Goal: Task Accomplishment & Management: Use online tool/utility

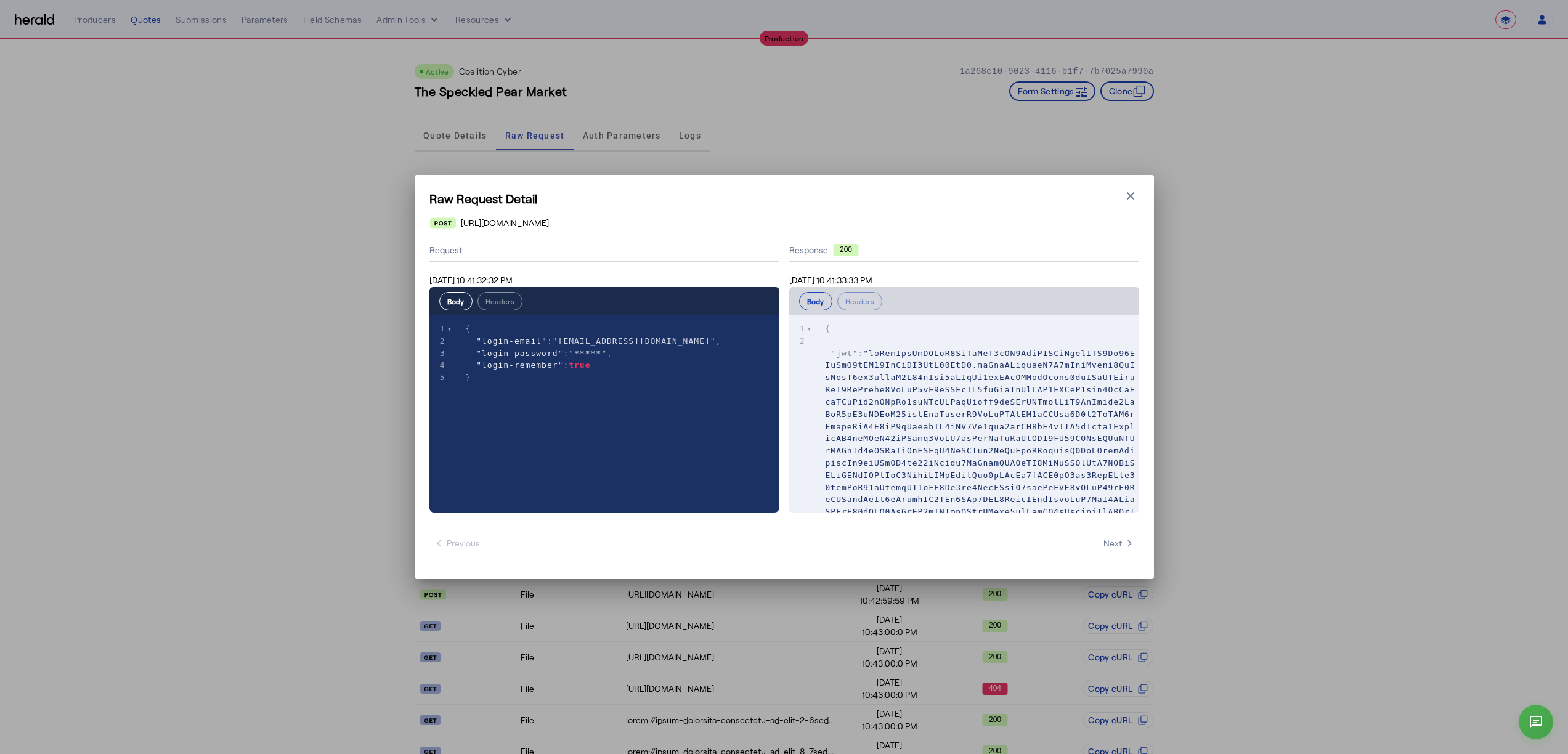
click at [271, 145] on div "Raw Request Detail Close modal https://distribution-api.coalitioninc.com/v2/log…" at bounding box center [784, 377] width 1568 height 754
click at [145, 44] on div "Raw Request Detail Close modal https://distribution-api.coalitioninc.com/v2/log…" at bounding box center [784, 377] width 1568 height 754
click at [133, 11] on div "Raw Request Detail Close modal https://distribution-api.coalitioninc.com/v2/log…" at bounding box center [784, 377] width 1568 height 754
click at [133, 18] on div "Raw Request Detail Close modal https://distribution-api.coalitioninc.com/v2/log…" at bounding box center [784, 377] width 1568 height 754
click at [1124, 195] on icon "button" at bounding box center [1130, 196] width 12 height 12
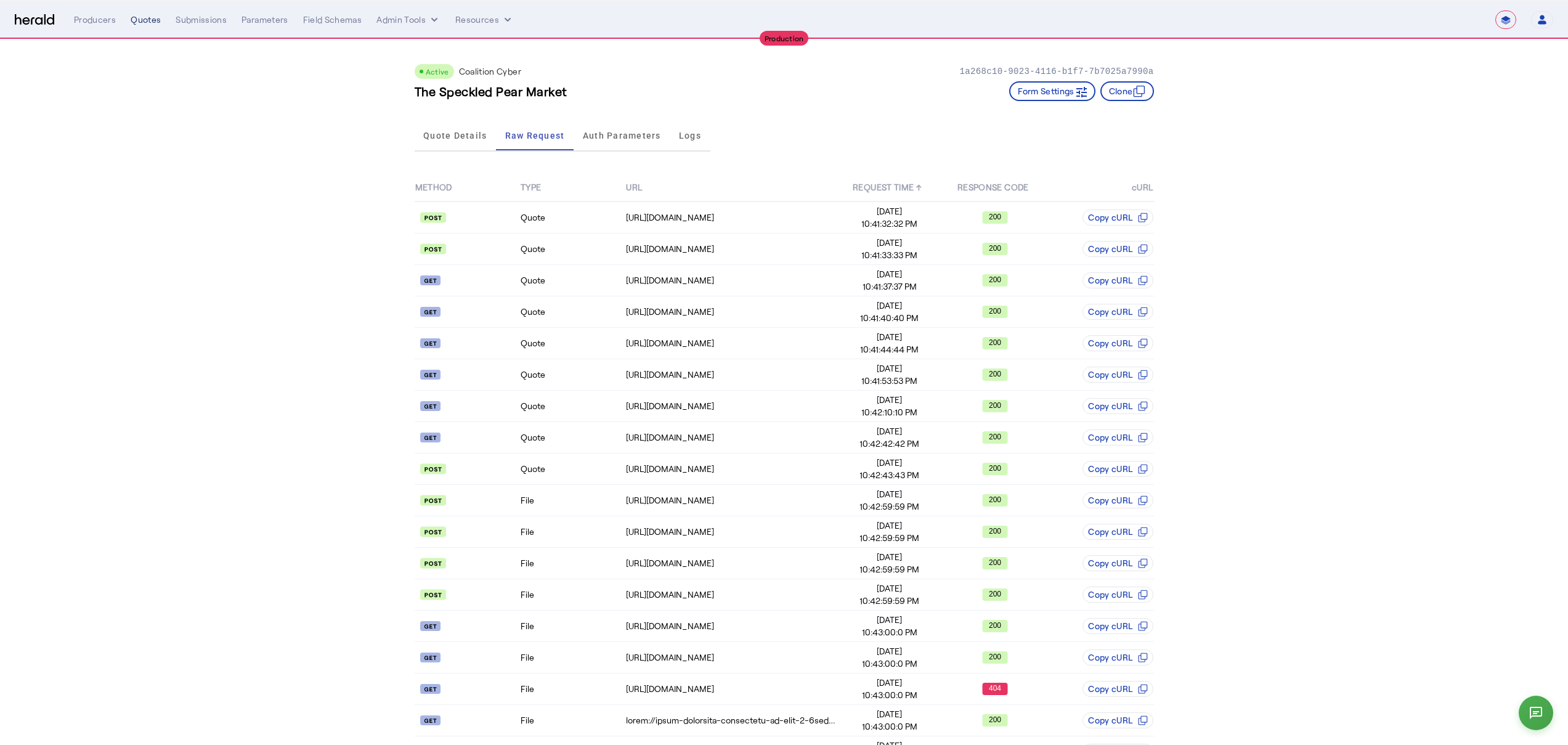
click at [135, 22] on div "Quotes" at bounding box center [146, 20] width 30 height 12
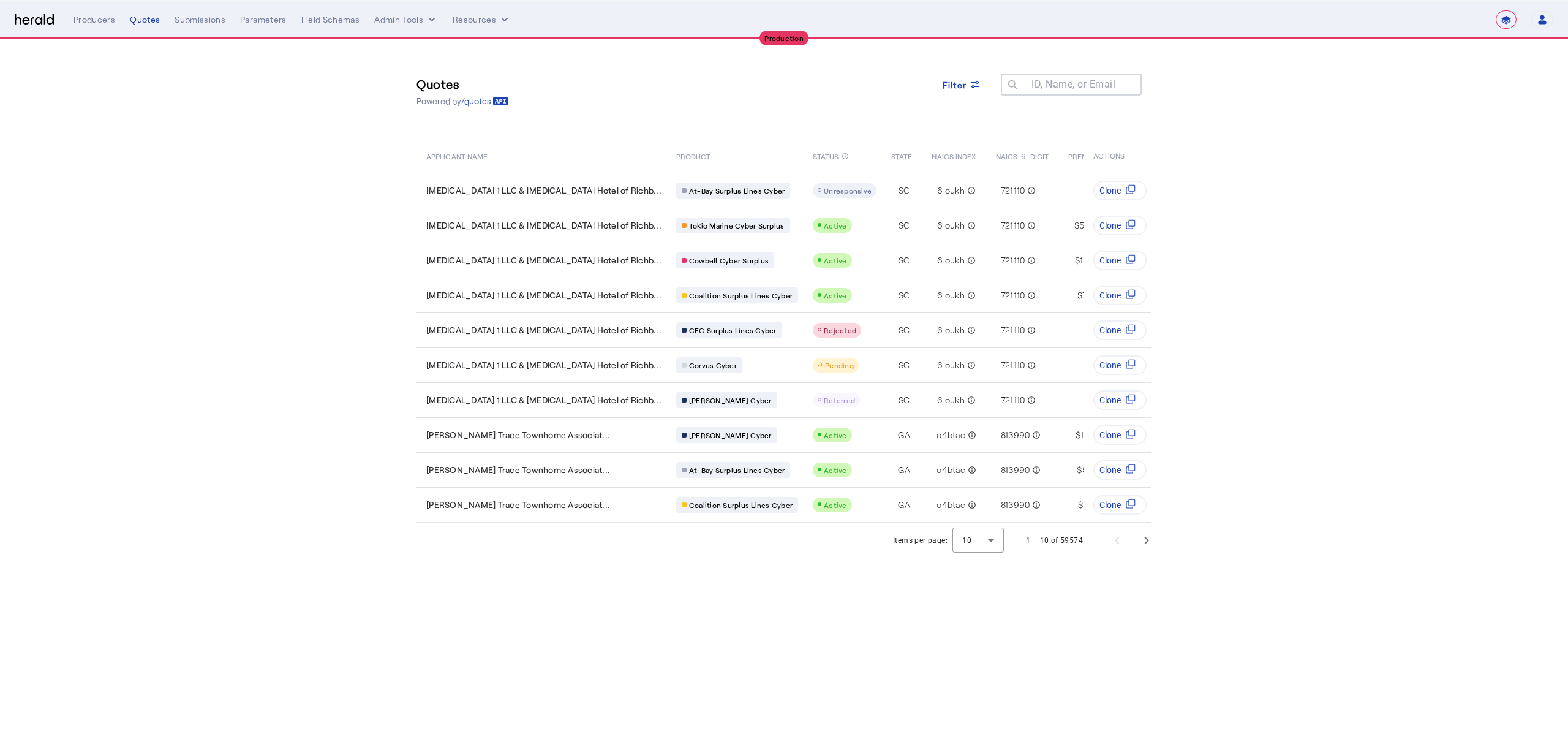
click at [1507, 12] on select "**********" at bounding box center [1506, 20] width 21 height 18
click at [1496, 10] on select "**********" at bounding box center [1506, 20] width 21 height 18
select select "**********"
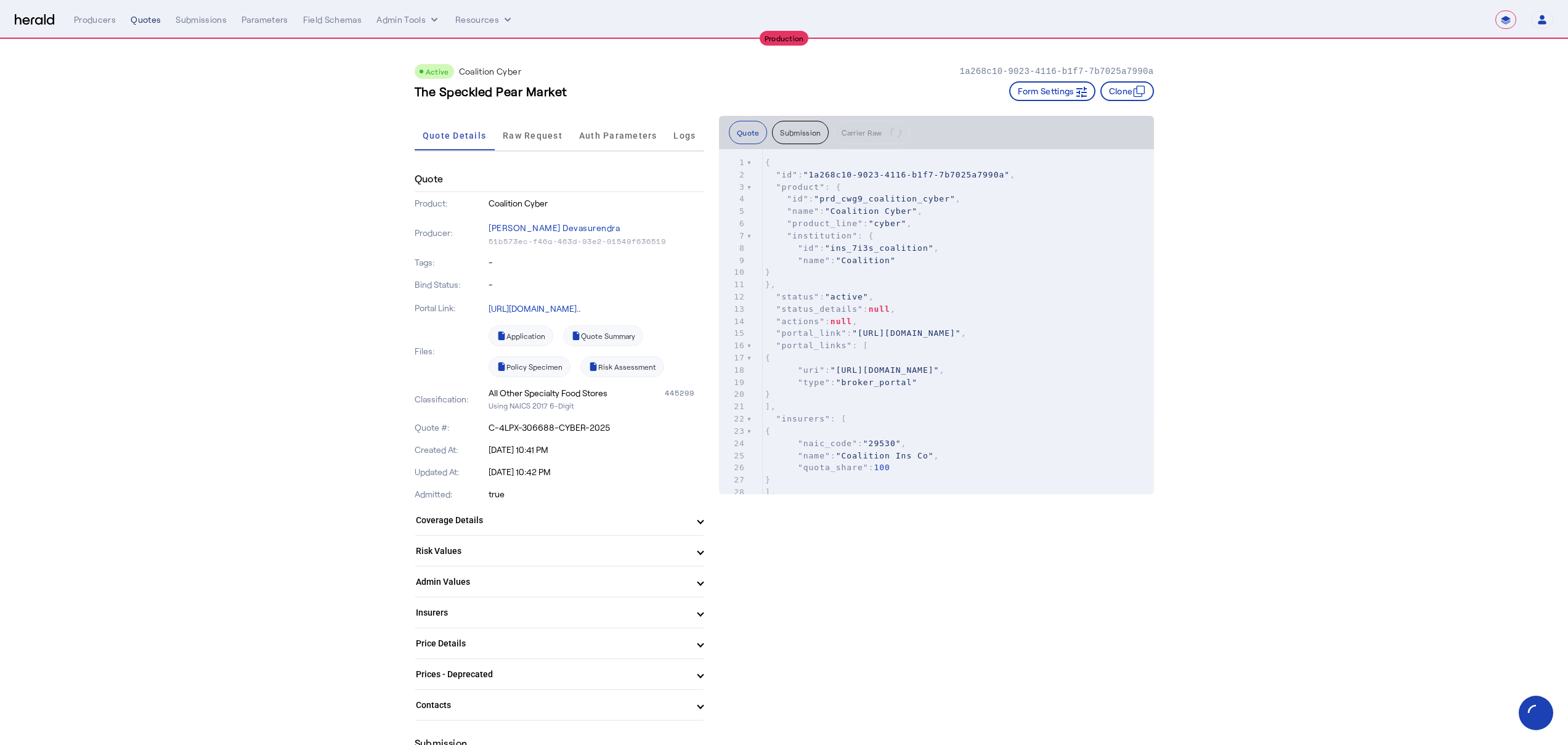
click at [135, 18] on div "Quotes" at bounding box center [146, 20] width 30 height 12
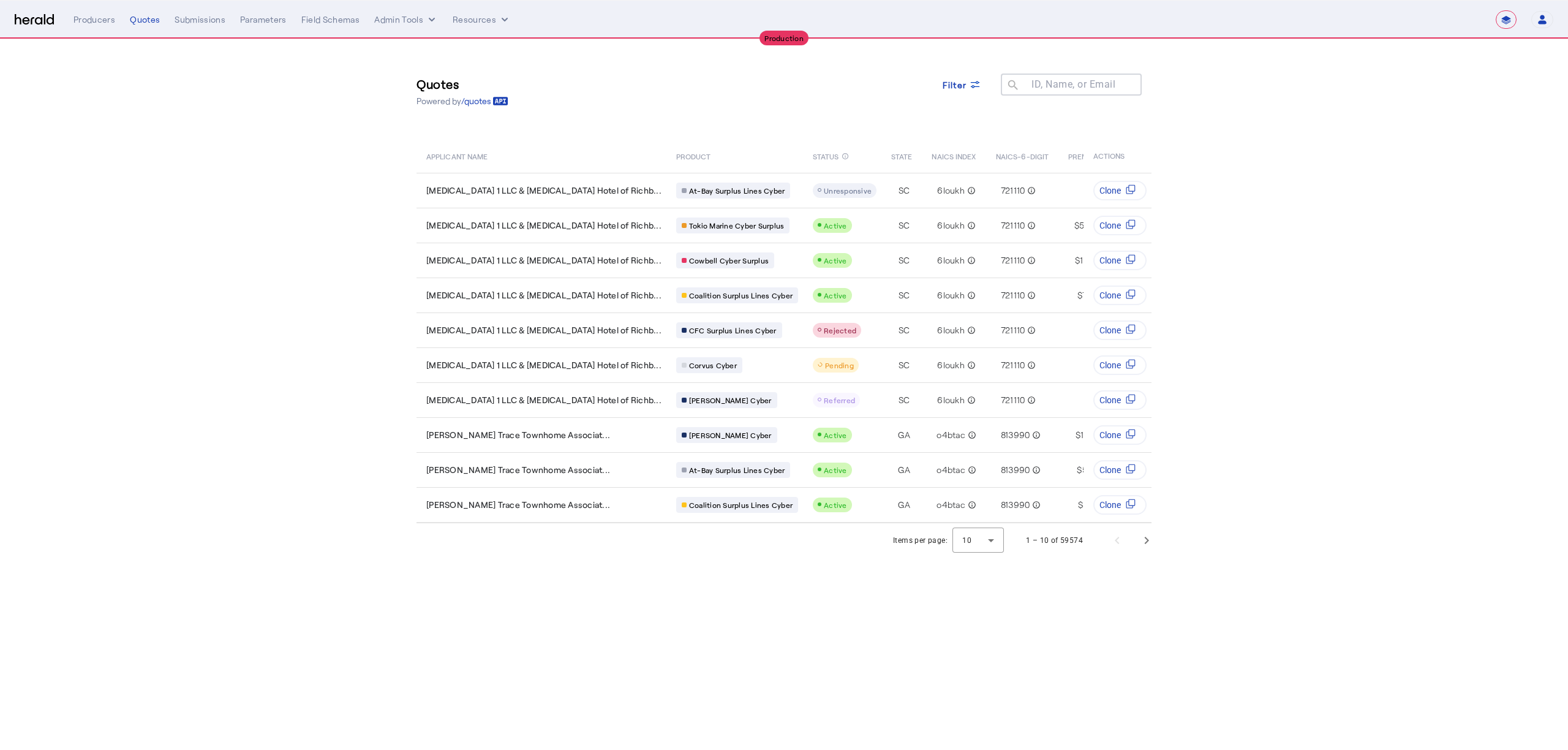
click at [1513, 16] on select "**********" at bounding box center [1506, 20] width 21 height 18
click at [26, 23] on img at bounding box center [34, 20] width 39 height 12
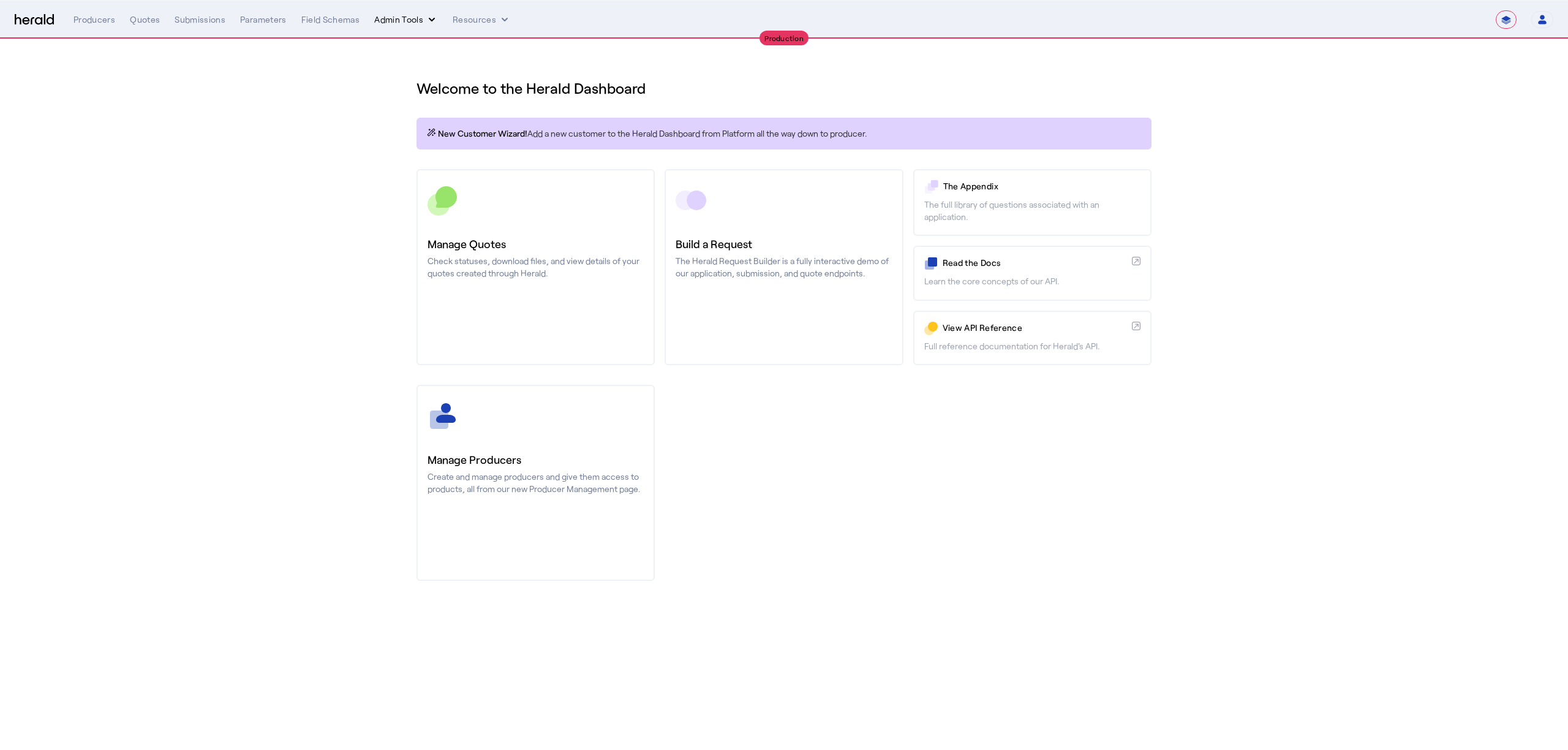
click at [419, 16] on button "Admin Tools" at bounding box center [406, 20] width 64 height 12
click at [405, 38] on span "Platforms Manager" at bounding box center [428, 45] width 90 height 15
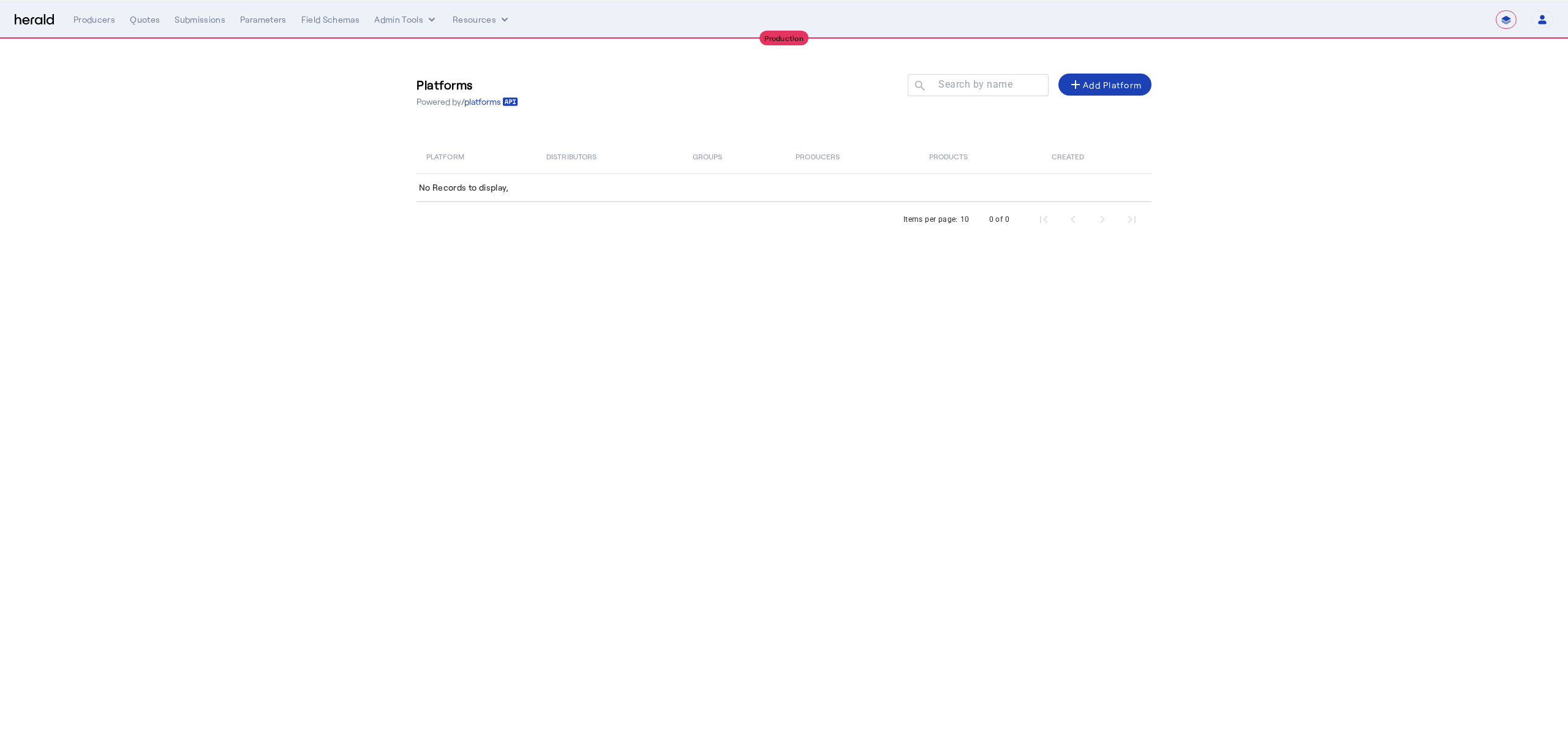
click at [460, 3] on nav "**********" at bounding box center [784, 20] width 1568 height 38
click at [457, 15] on button "Resources" at bounding box center [481, 20] width 58 height 12
click at [464, 39] on span "Herald Request Builder" at bounding box center [513, 45] width 105 height 12
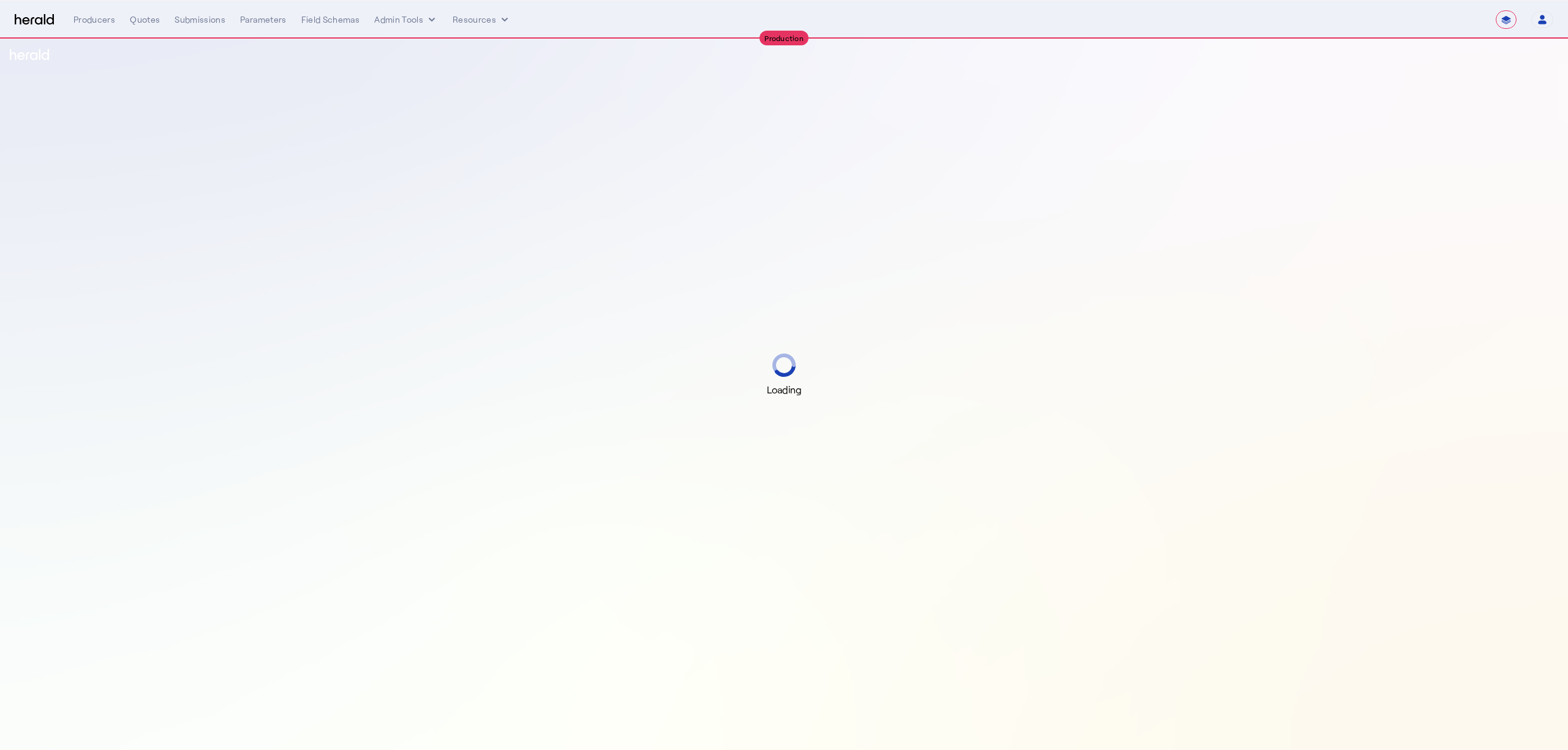
select select "**********"
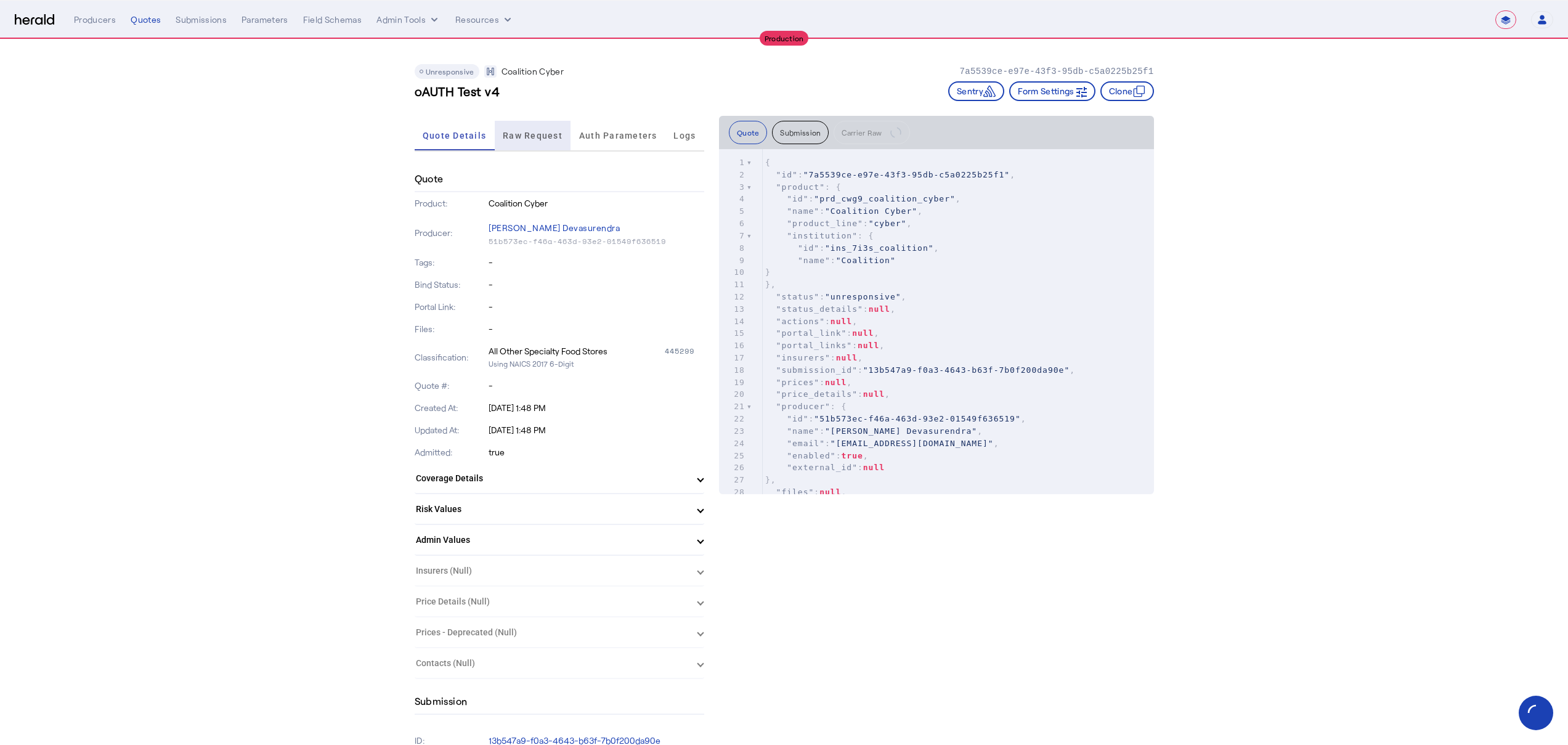
click at [507, 150] on span "Raw Request" at bounding box center [532, 135] width 60 height 29
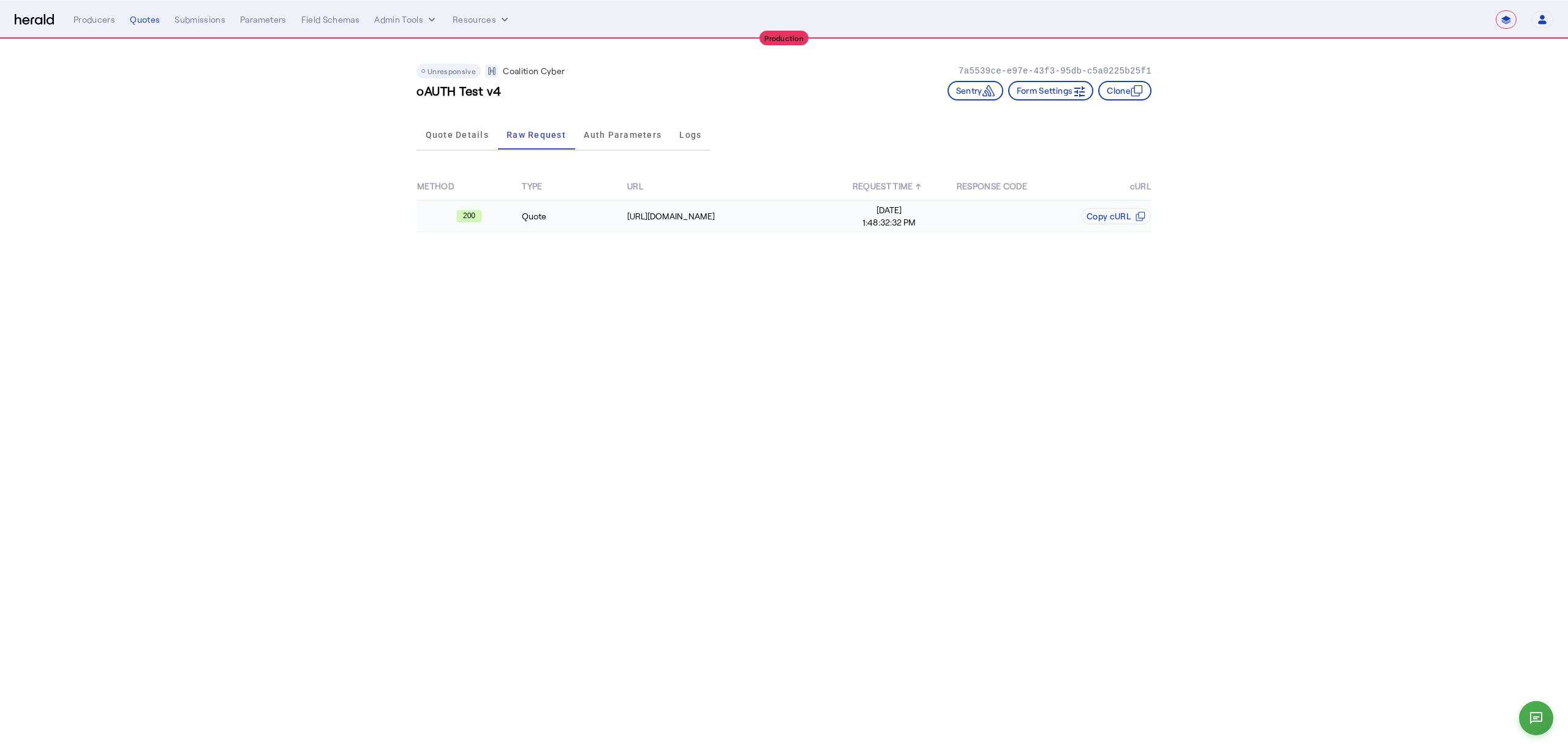
click at [553, 219] on td "Quote" at bounding box center [573, 216] width 105 height 32
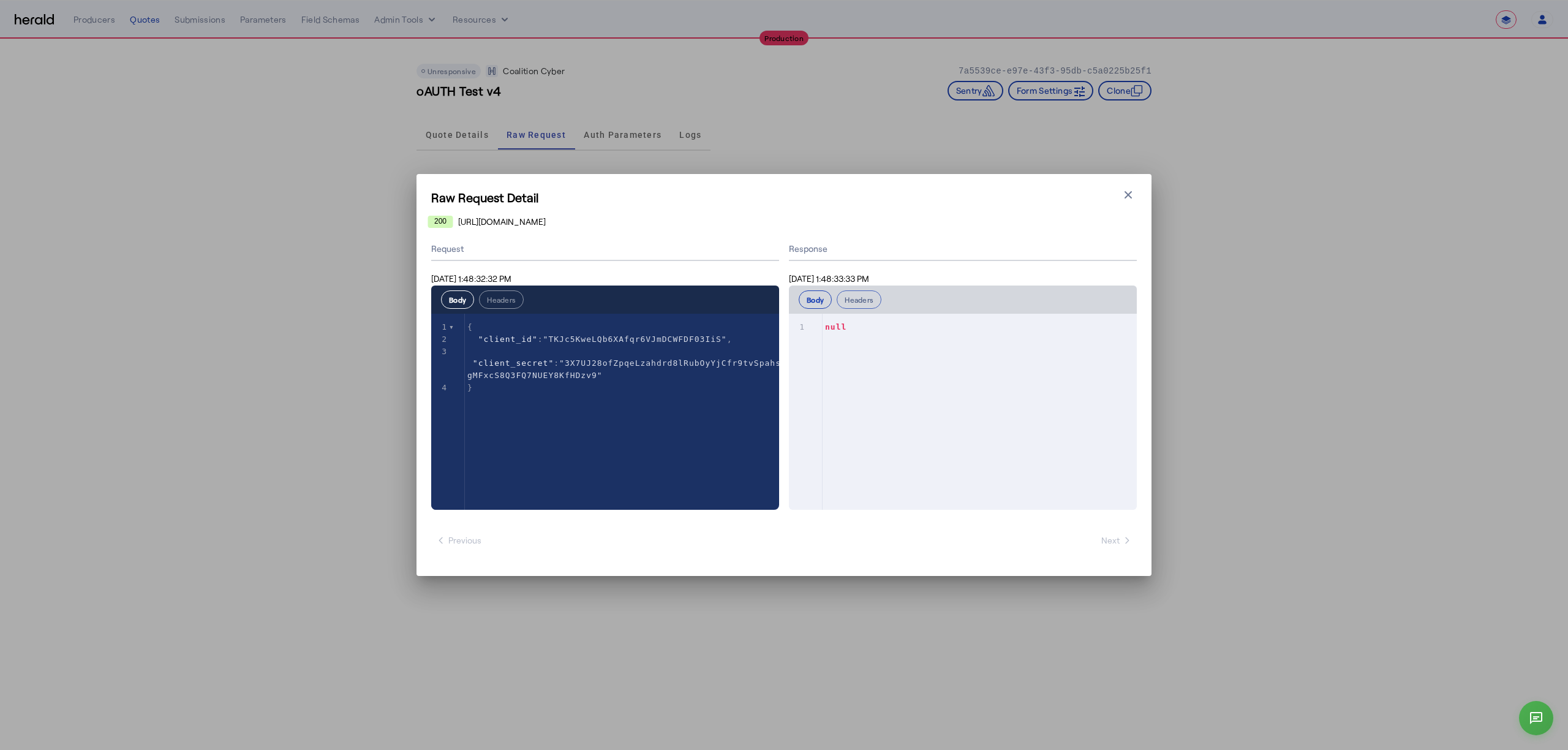
click at [873, 291] on button "Headers" at bounding box center [858, 299] width 45 height 18
click at [821, 295] on button "Body" at bounding box center [815, 299] width 33 height 18
click at [1141, 194] on div "Raw Request Detail Close modal 200 [URL][DOMAIN_NAME] Request [DATE] 1:48:32:32…" at bounding box center [784, 375] width 735 height 402
click at [1115, 194] on h1 "Raw Request Detail" at bounding box center [784, 197] width 706 height 17
click at [1110, 168] on div "Raw Request Detail Close modal 200 [URL][DOMAIN_NAME] Request [DATE] 1:48:32:32…" at bounding box center [784, 375] width 1568 height 750
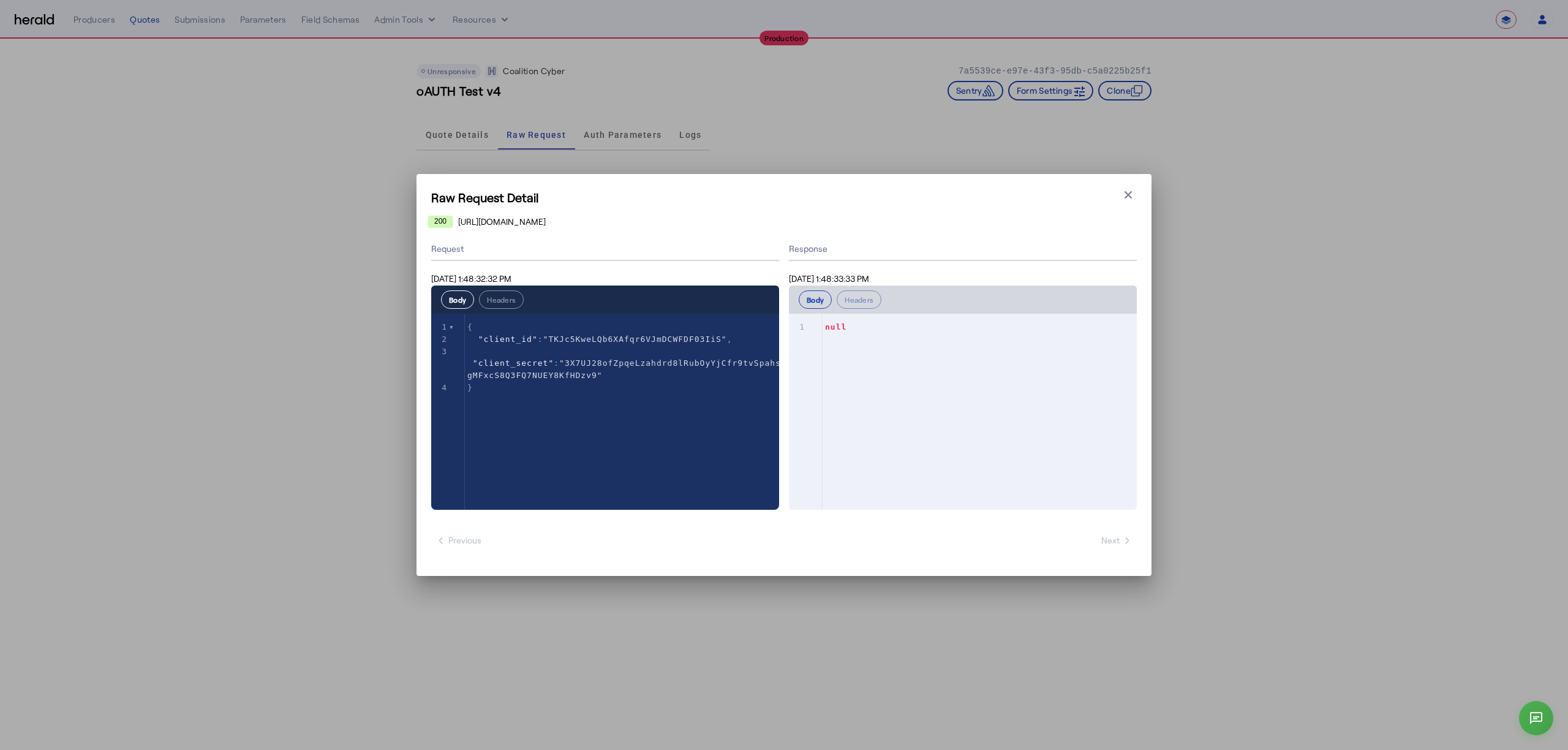
click at [1141, 194] on div "Raw Request Detail Close modal 200 https://distribution-api.coalitioninc.com/v2…" at bounding box center [784, 375] width 735 height 402
click at [1133, 194] on icon "button" at bounding box center [1128, 194] width 12 height 12
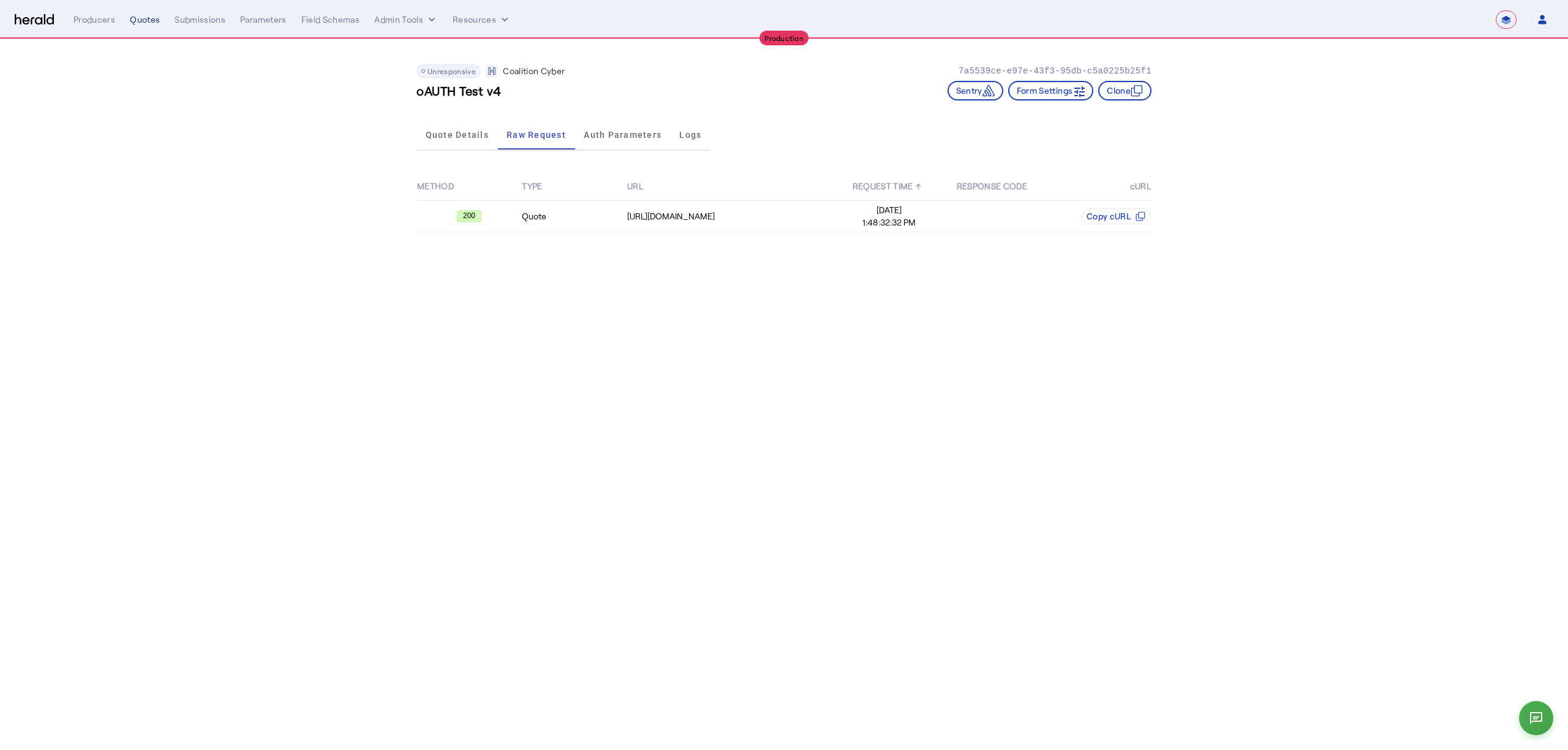
click at [153, 24] on div "Quotes" at bounding box center [145, 20] width 30 height 12
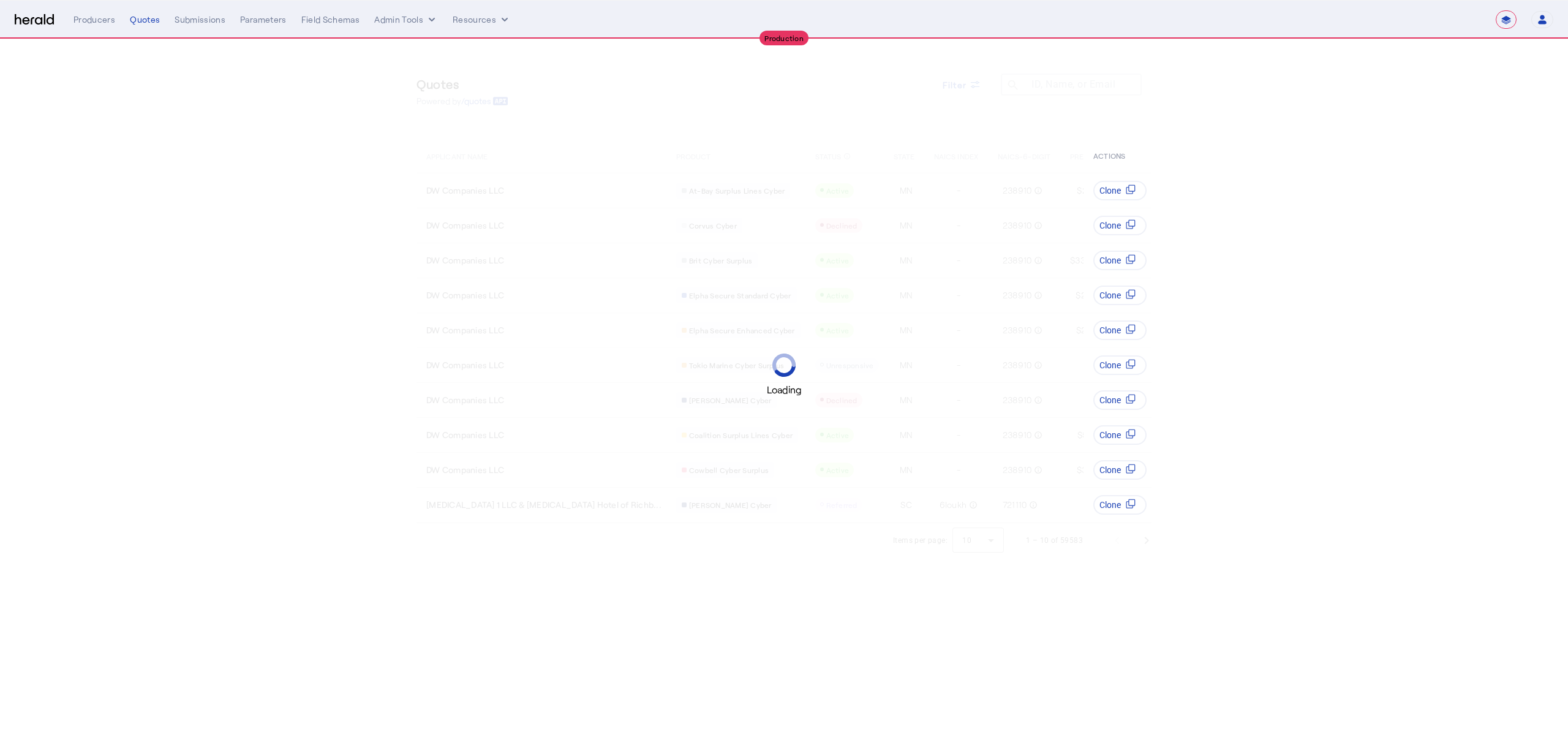
click at [896, 59] on div "Loading" at bounding box center [784, 375] width 1568 height 750
click at [521, 120] on div "Loading" at bounding box center [784, 375] width 1568 height 750
click at [36, 27] on div "**********" at bounding box center [784, 20] width 1539 height 18
click at [35, 20] on img at bounding box center [34, 20] width 39 height 12
click at [1489, 18] on select "**********" at bounding box center [1497, 20] width 21 height 18
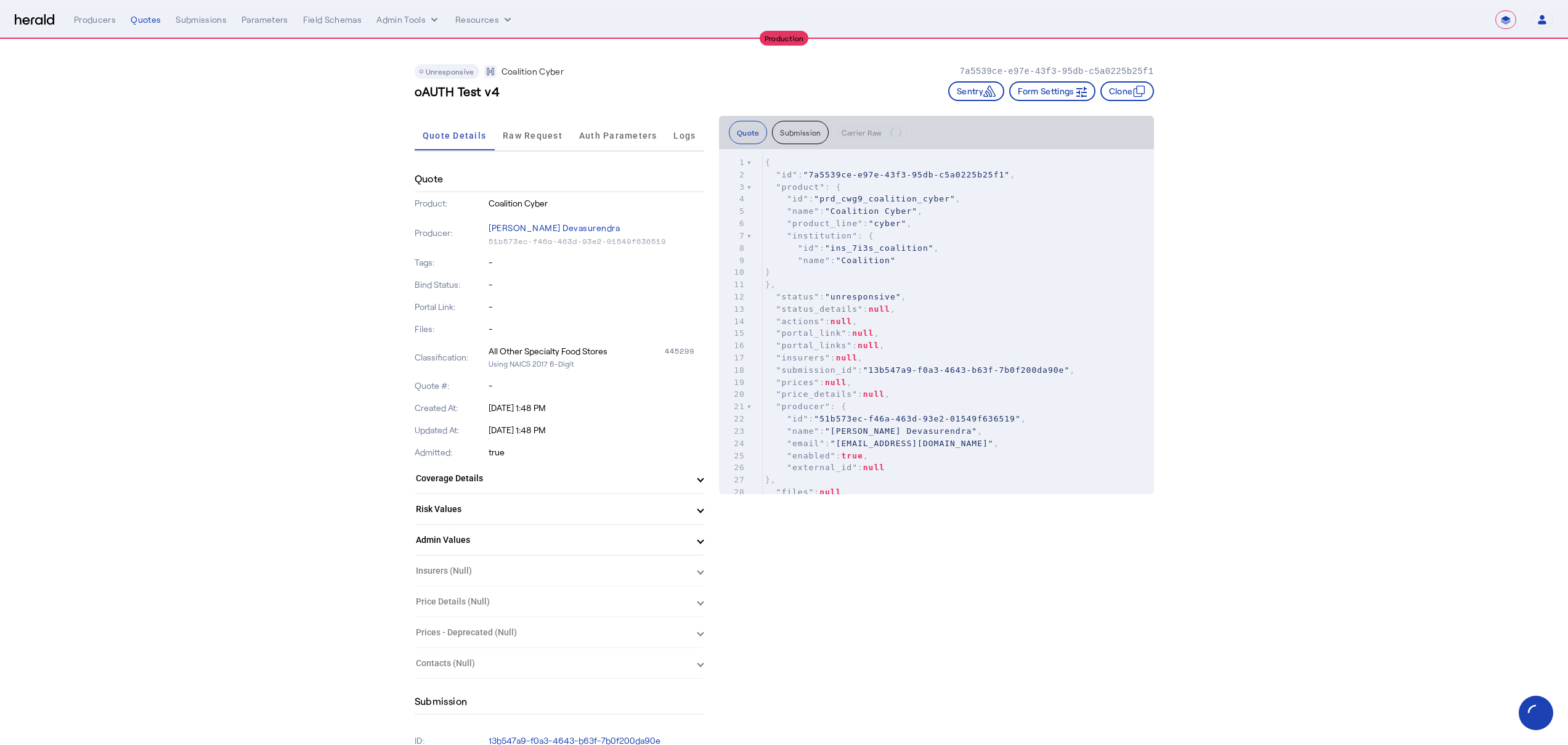
click at [27, 23] on img at bounding box center [35, 20] width 39 height 12
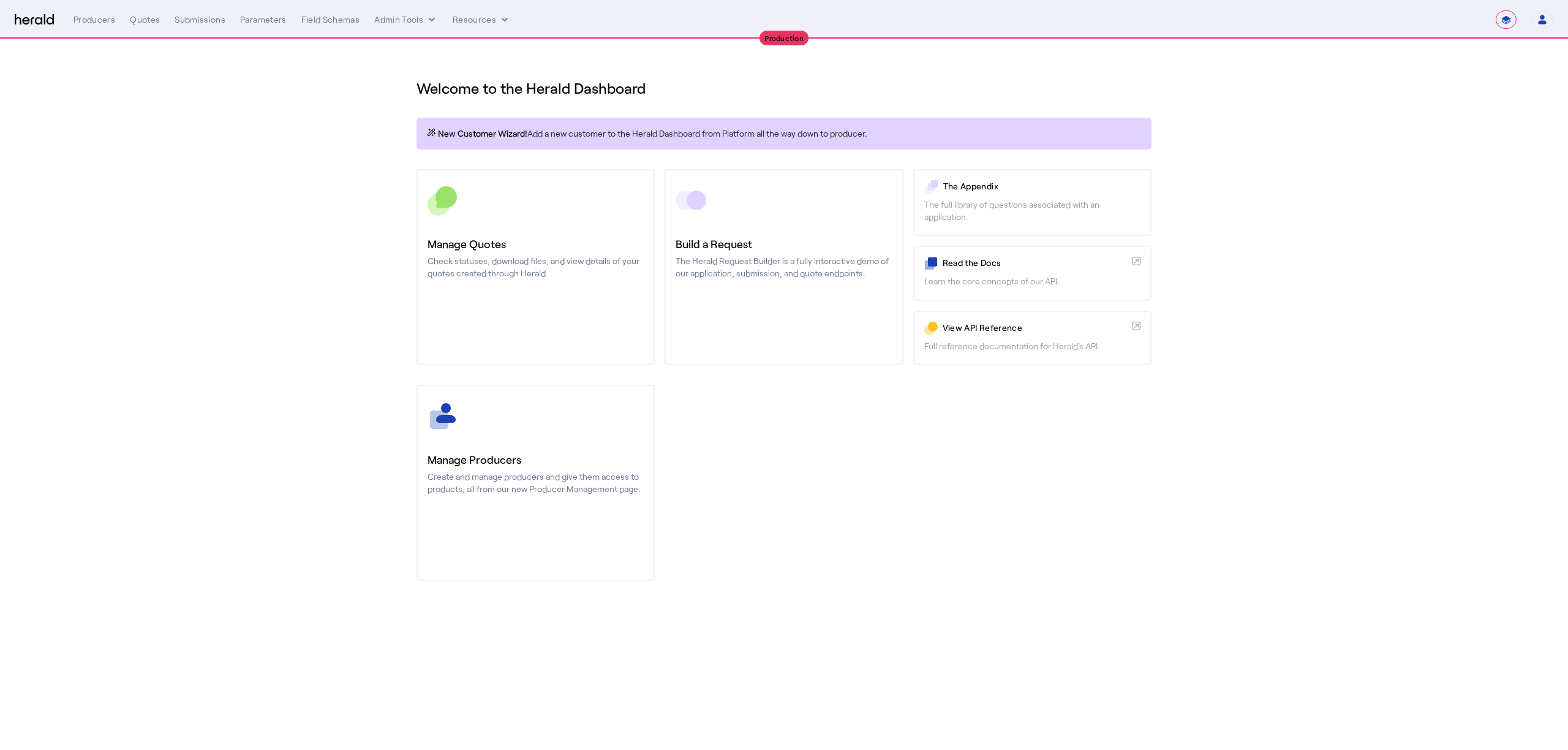
click at [1544, 18] on icon "button" at bounding box center [1542, 20] width 11 height 11
drag, startPoint x: 1125, startPoint y: 74, endPoint x: 1235, endPoint y: 56, distance: 111.5
click at [1125, 74] on div at bounding box center [784, 375] width 1568 height 750
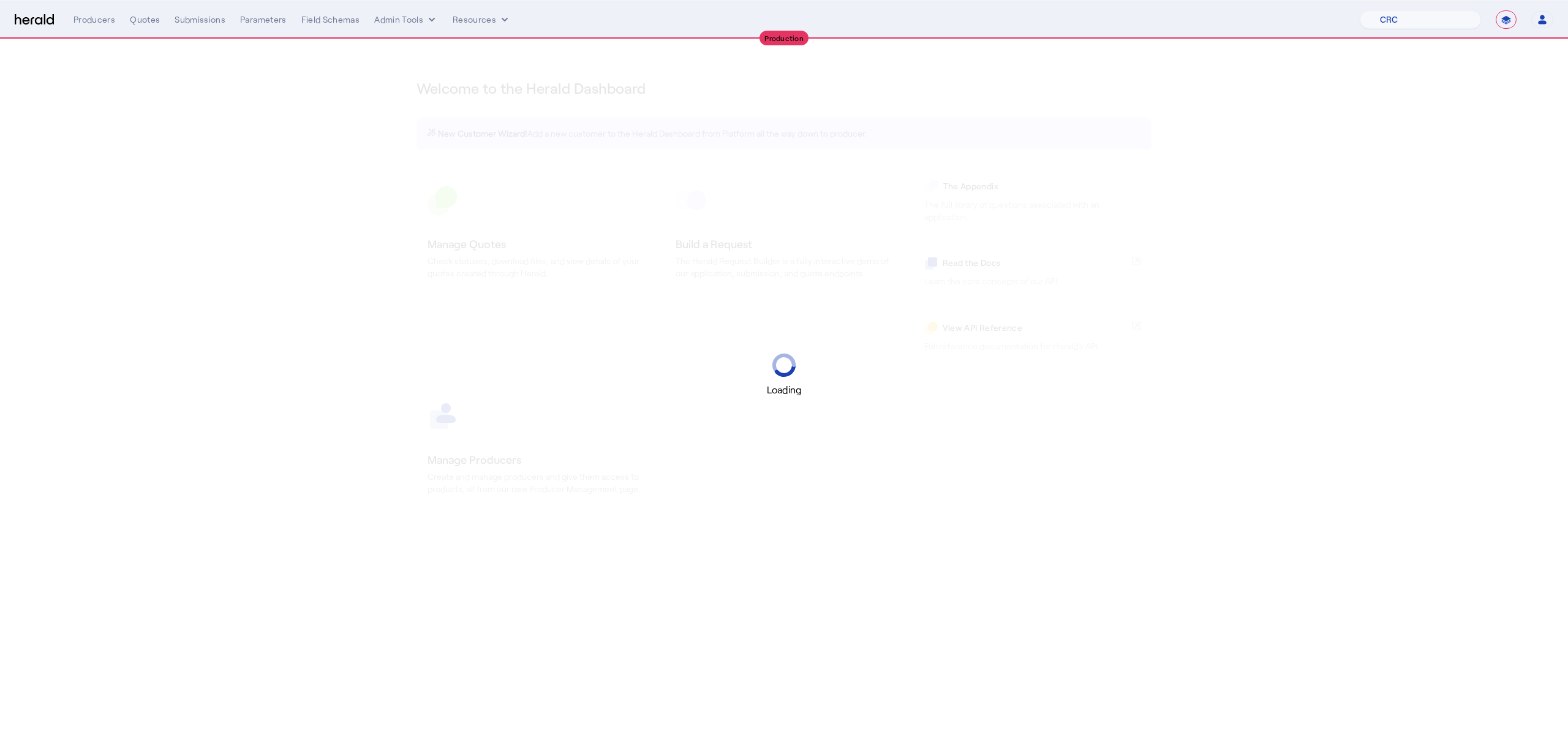
select select "pfm_h3db_crc"
select select "**********"
click at [1443, 17] on select "1Fort Affinity Risk Billy BindHQ Bunker CRC Campus Coverage Citadel Fifthwall F…" at bounding box center [1420, 20] width 121 height 18
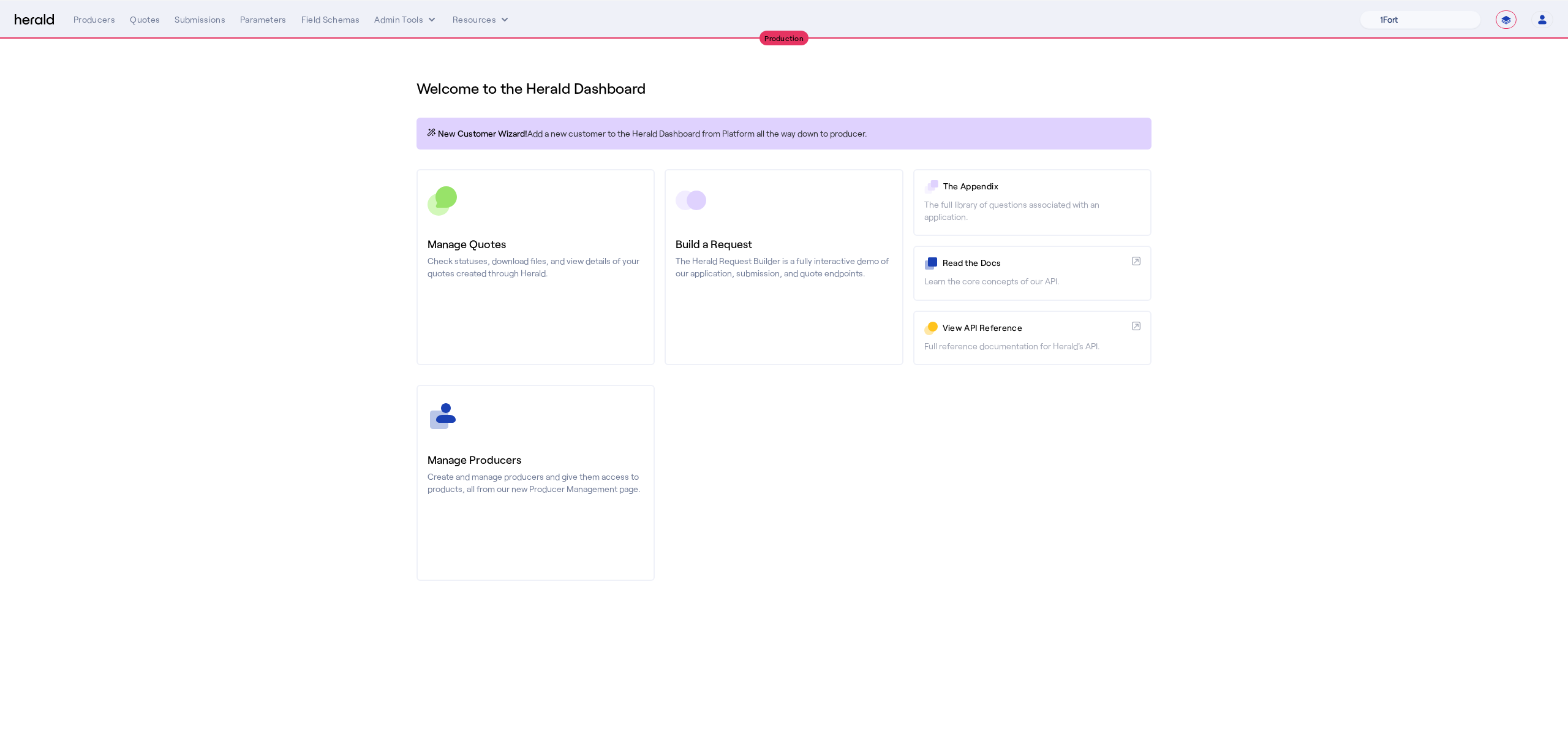
select select "pfm_z9k1_growthmill"
click at [1360, 10] on select "1Fort Affinity Risk Billy BindHQ Bunker CRC Campus Coverage Citadel Fifthwall F…" at bounding box center [1420, 20] width 121 height 18
click at [137, 17] on div "You are now impersonating the Growthmill platform." at bounding box center [784, 375] width 1568 height 750
click at [141, 21] on div "You are now impersonating the Growthmill platform." at bounding box center [784, 375] width 1568 height 750
click at [146, 21] on div "Quotes" at bounding box center [145, 20] width 30 height 12
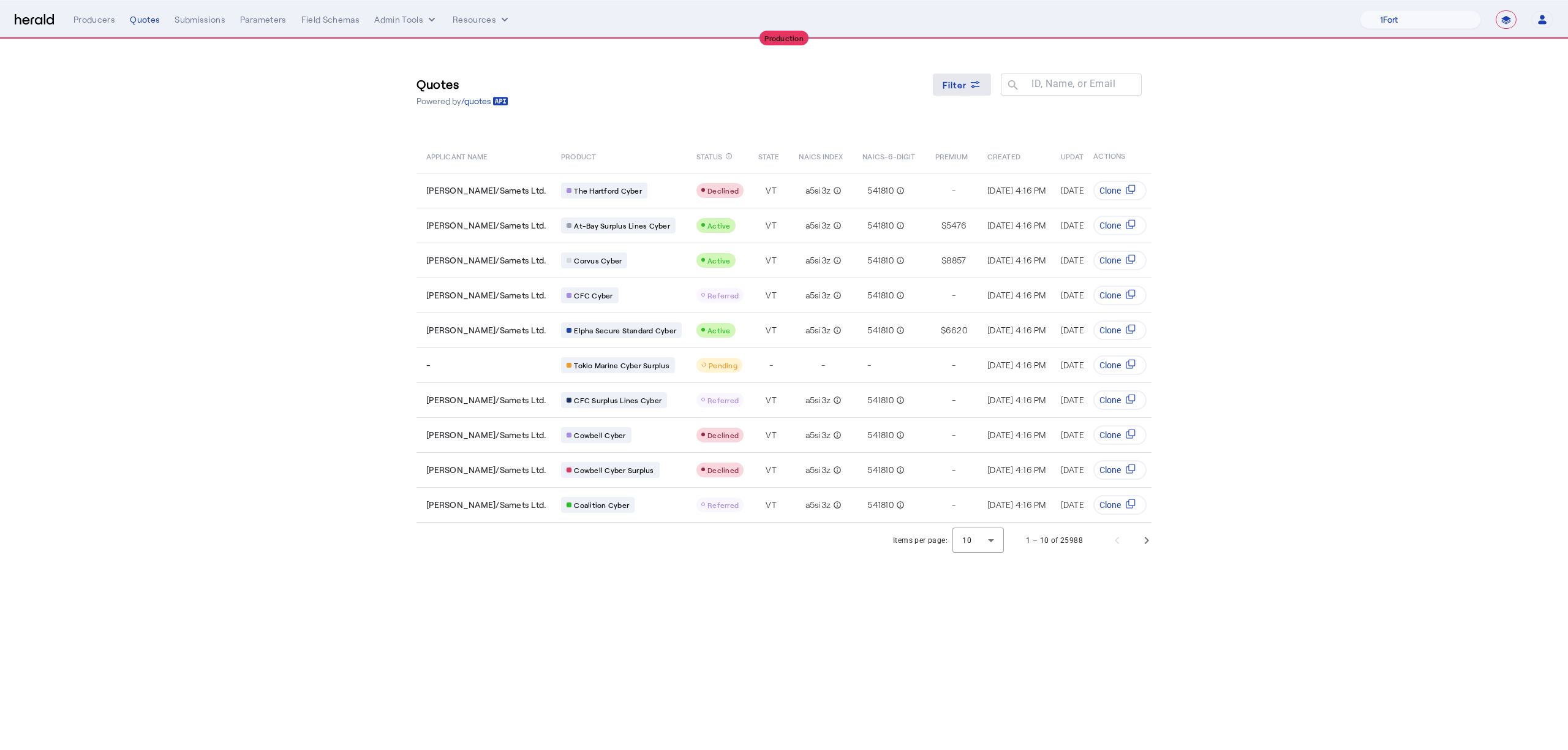
click at [945, 83] on span "Filter" at bounding box center [955, 85] width 25 height 13
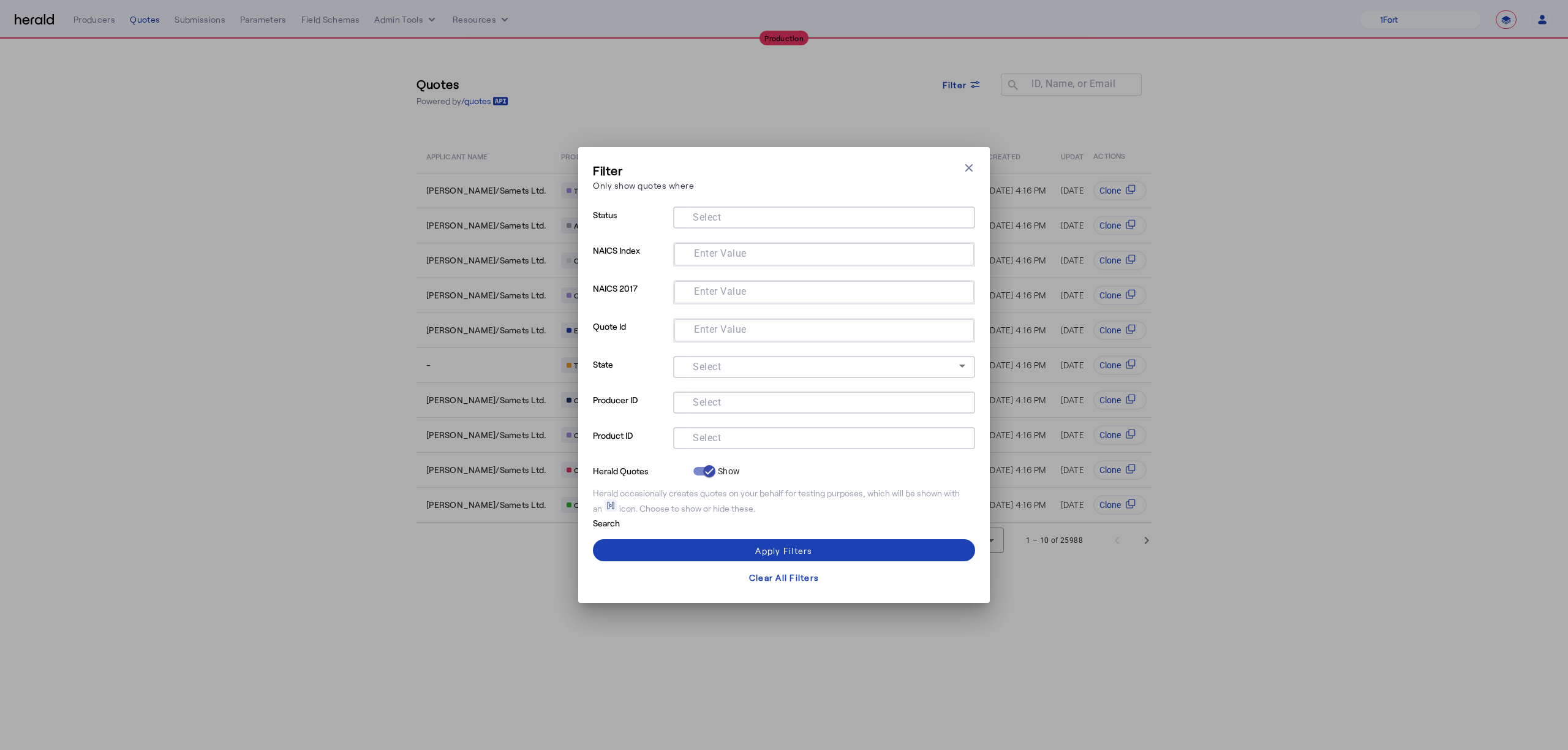
click at [689, 437] on input "Select" at bounding box center [821, 436] width 278 height 15
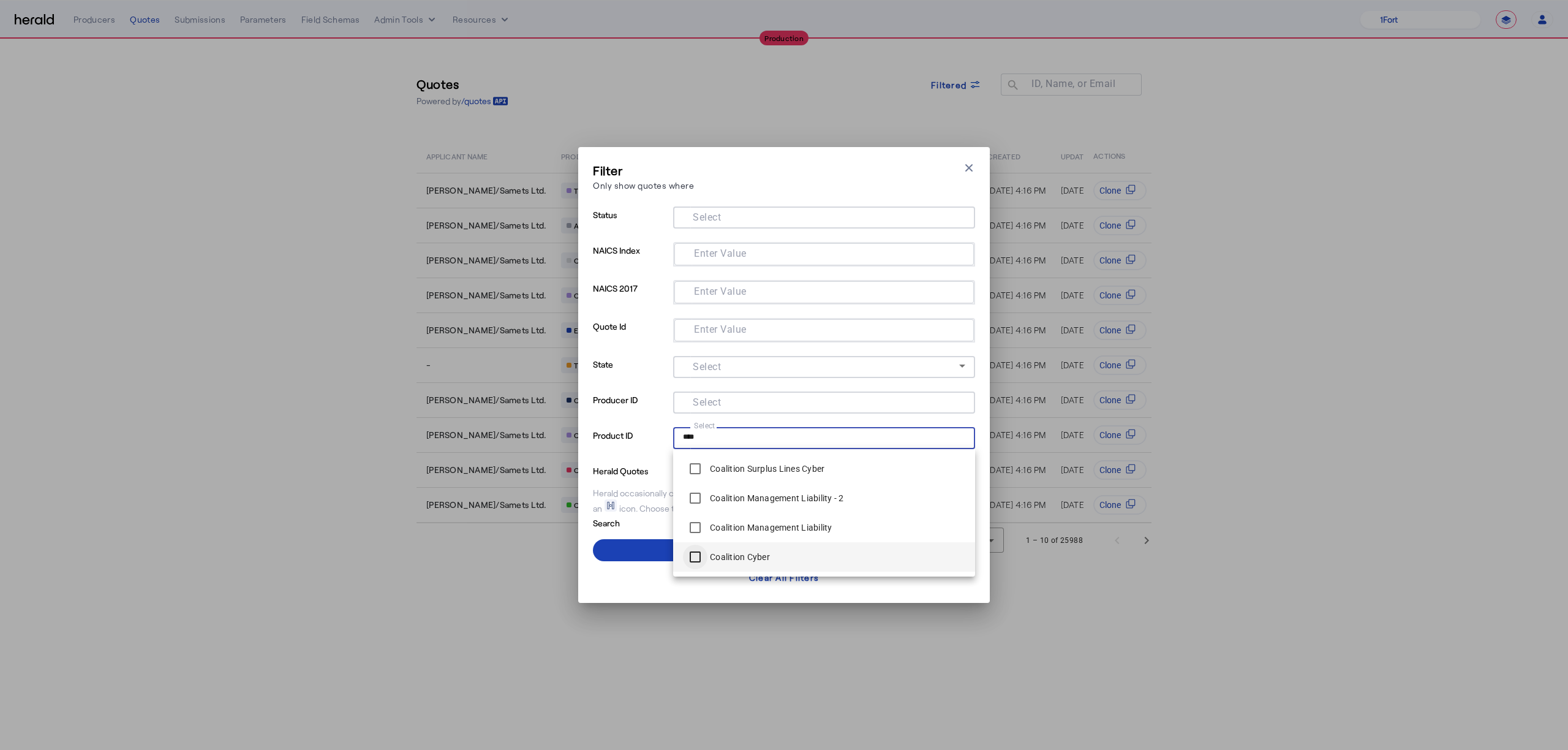
type input "****"
click at [656, 548] on span at bounding box center [784, 550] width 382 height 29
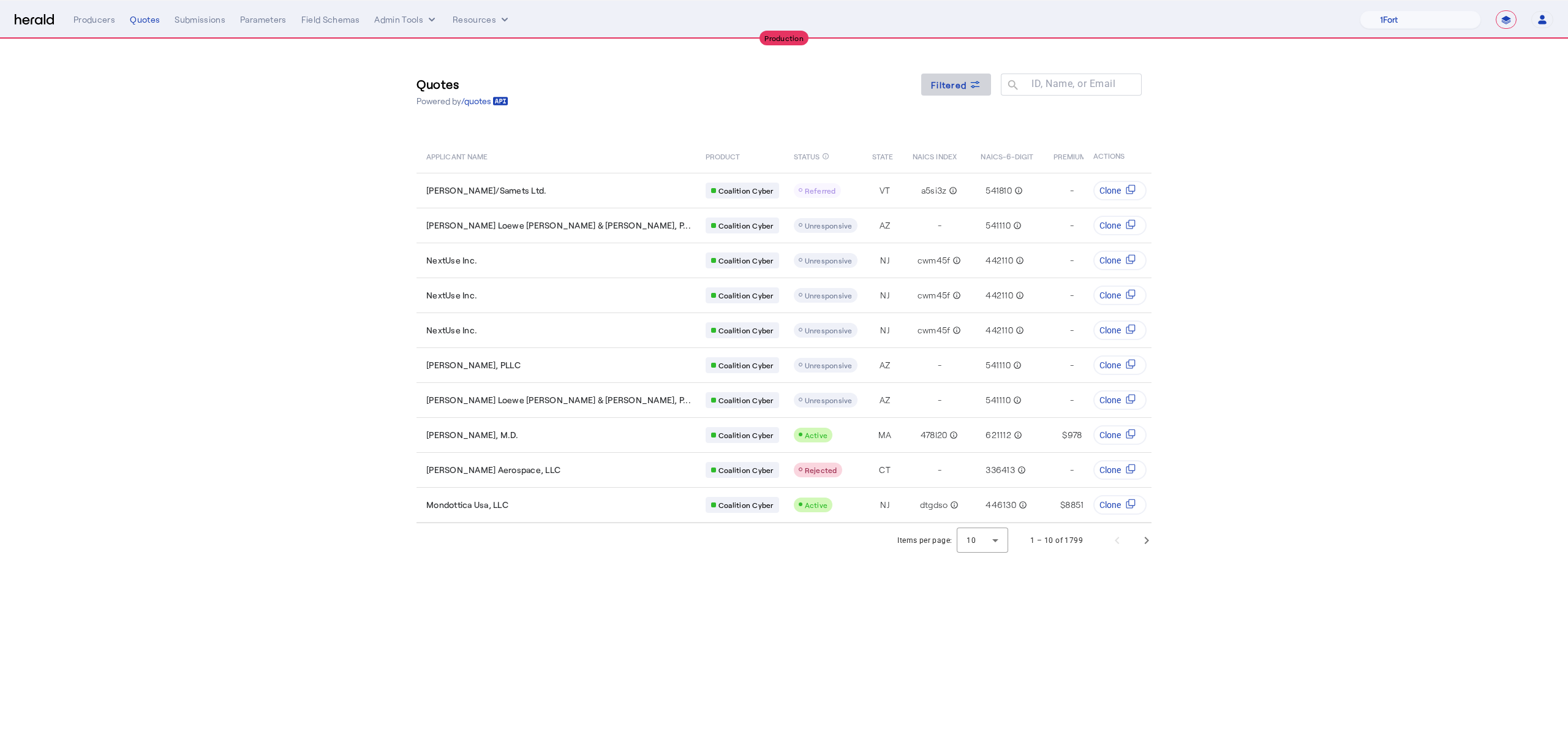
click at [970, 75] on span at bounding box center [955, 84] width 70 height 29
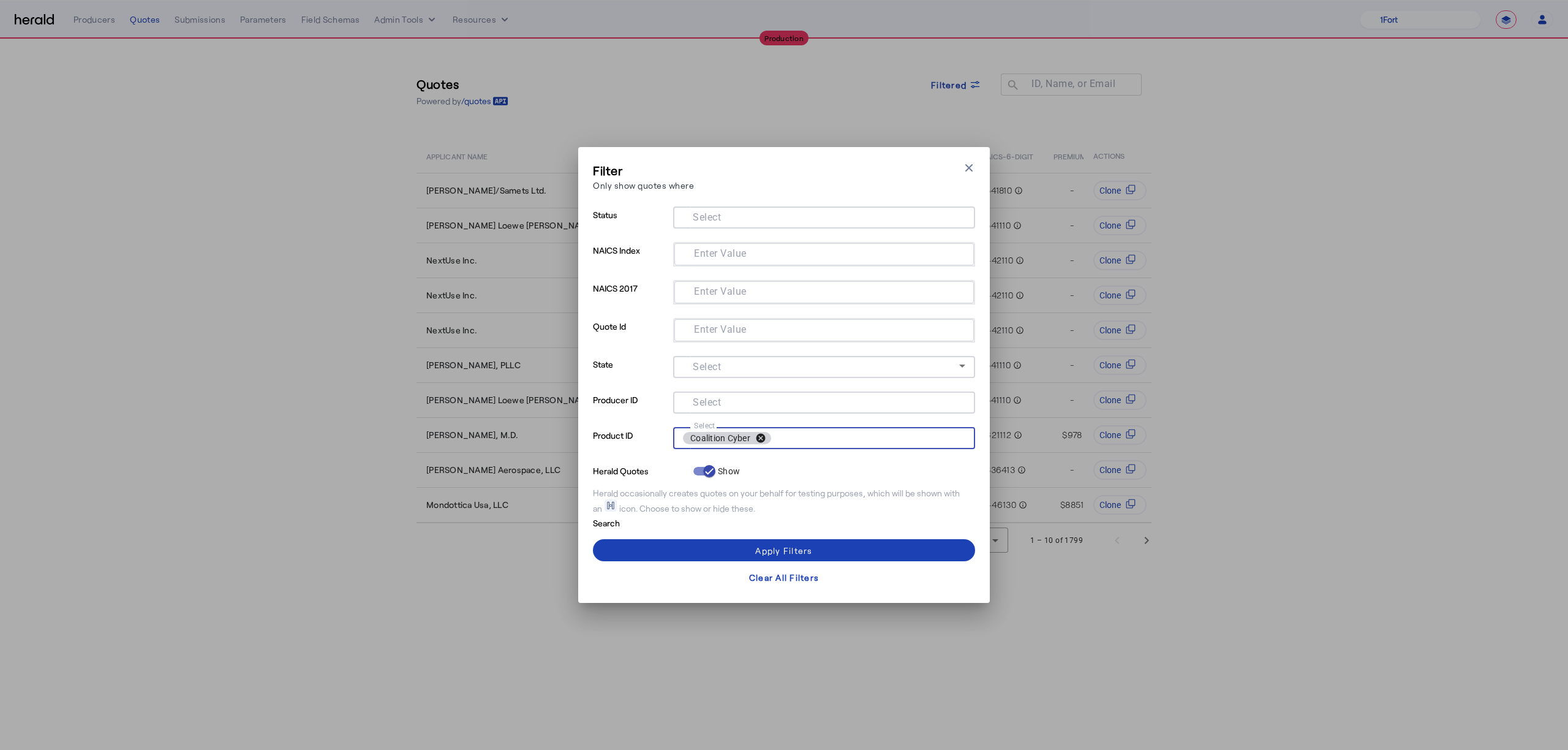
click at [759, 440] on button "cancel" at bounding box center [761, 438] width 21 height 11
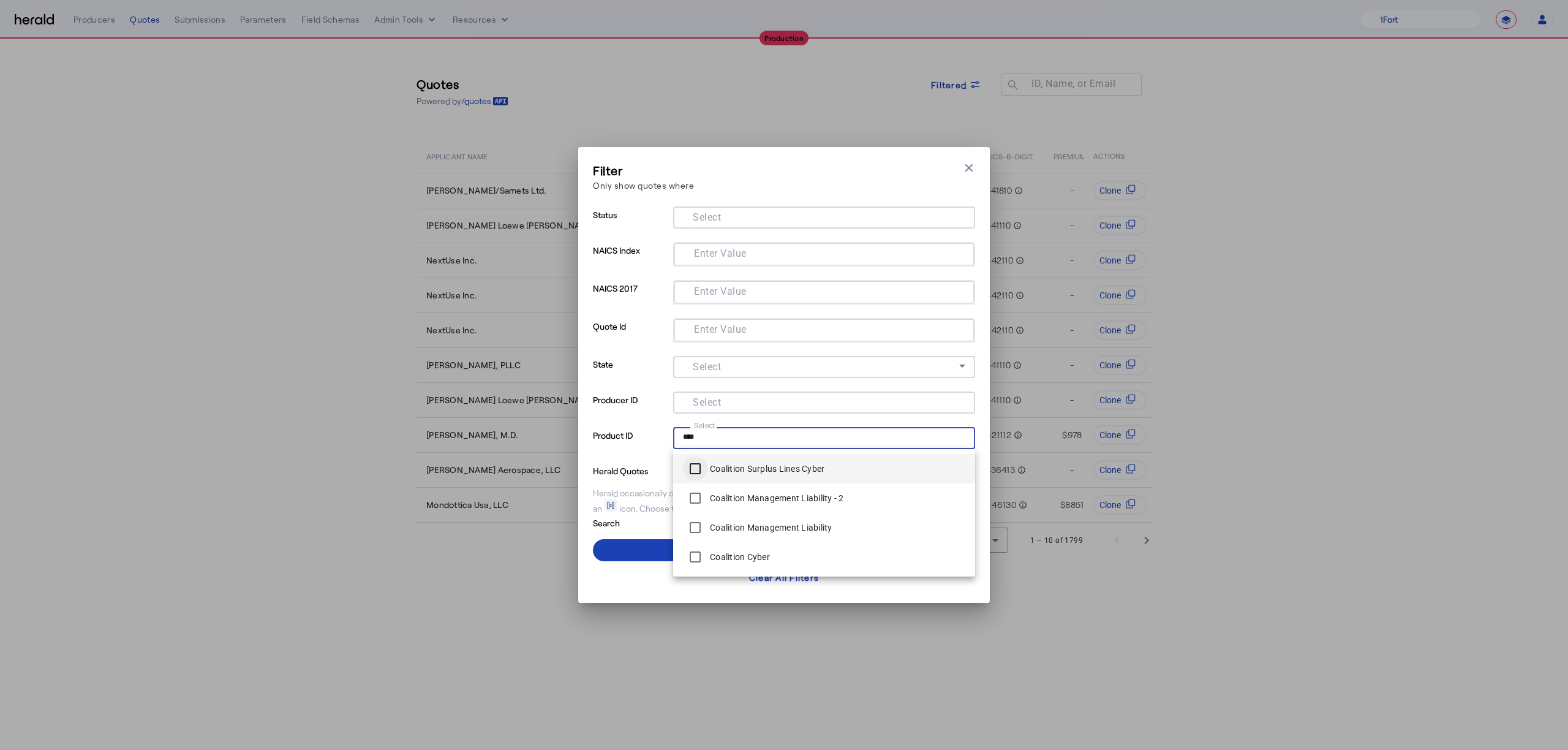
type input "****"
click at [622, 546] on span at bounding box center [784, 550] width 382 height 29
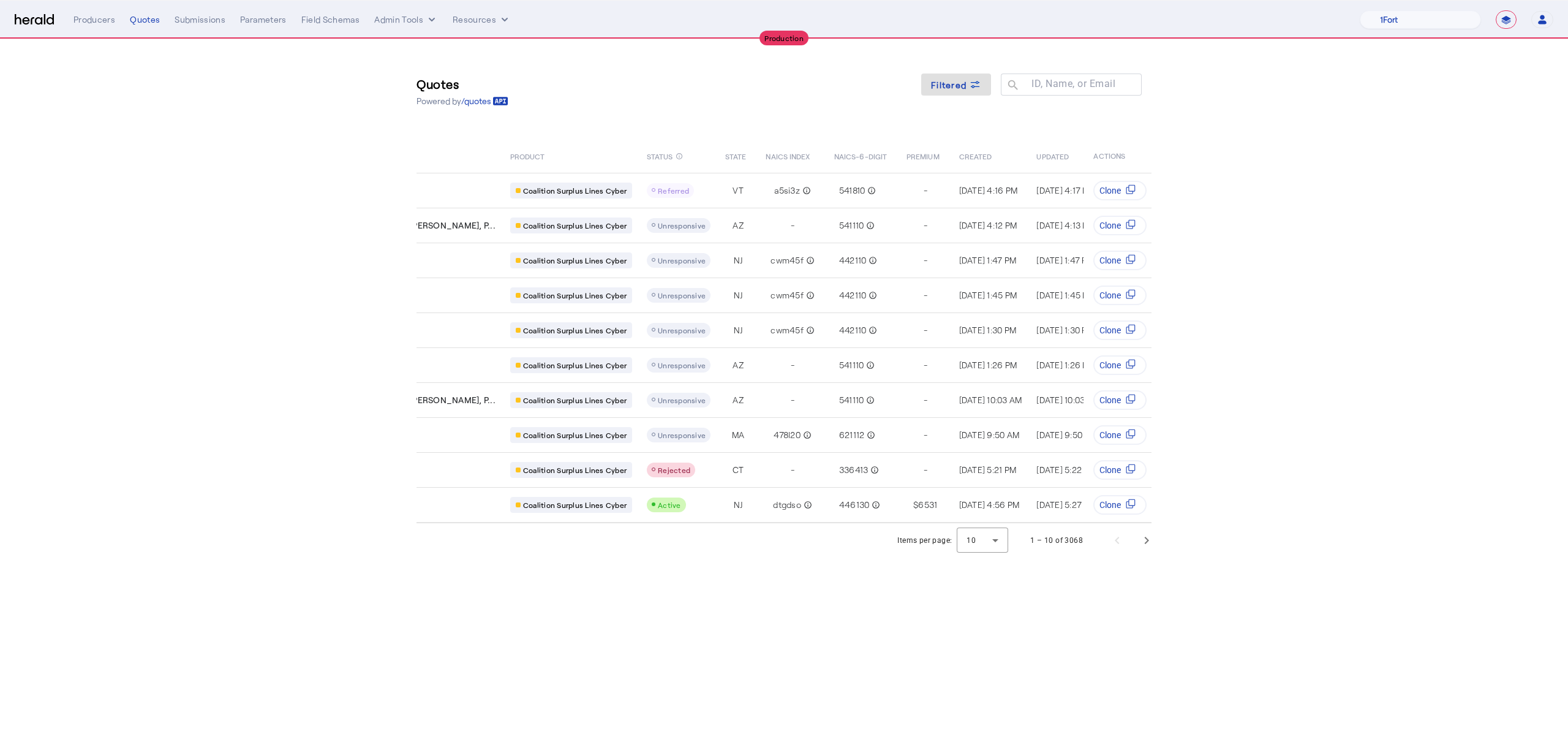
scroll to position [0, 237]
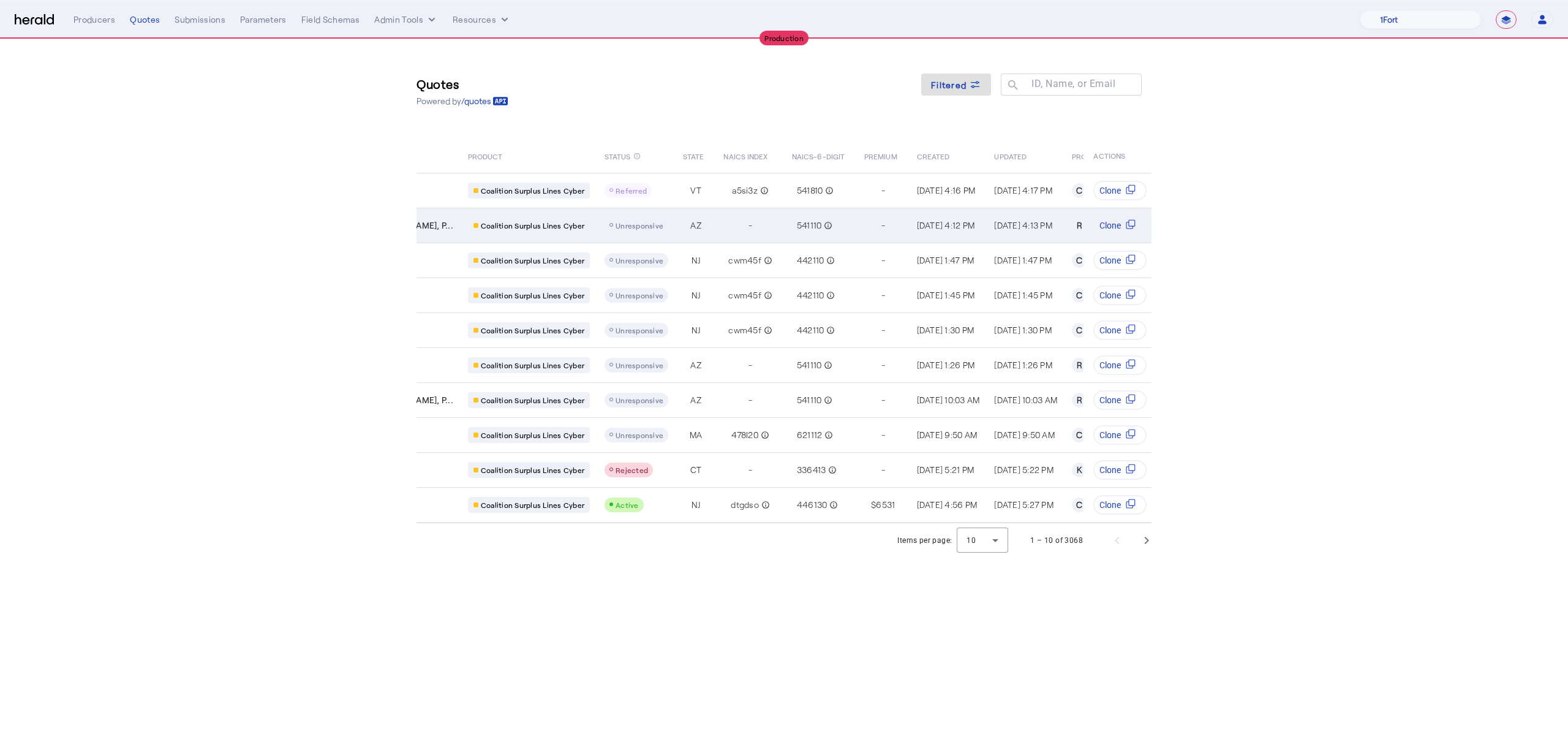
click at [683, 222] on div "AZ" at bounding box center [696, 225] width 26 height 12
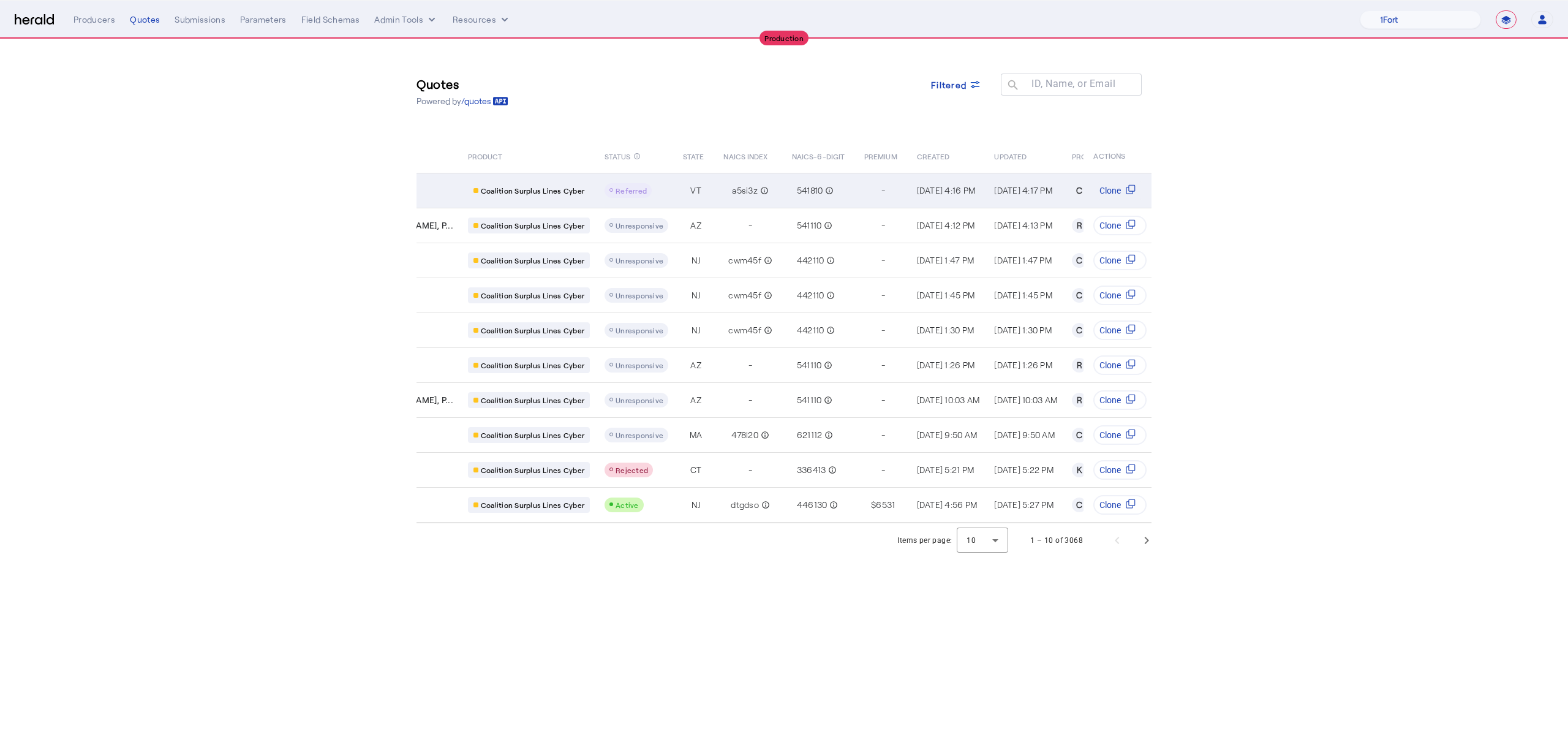
click at [673, 192] on td "VT" at bounding box center [693, 191] width 40 height 35
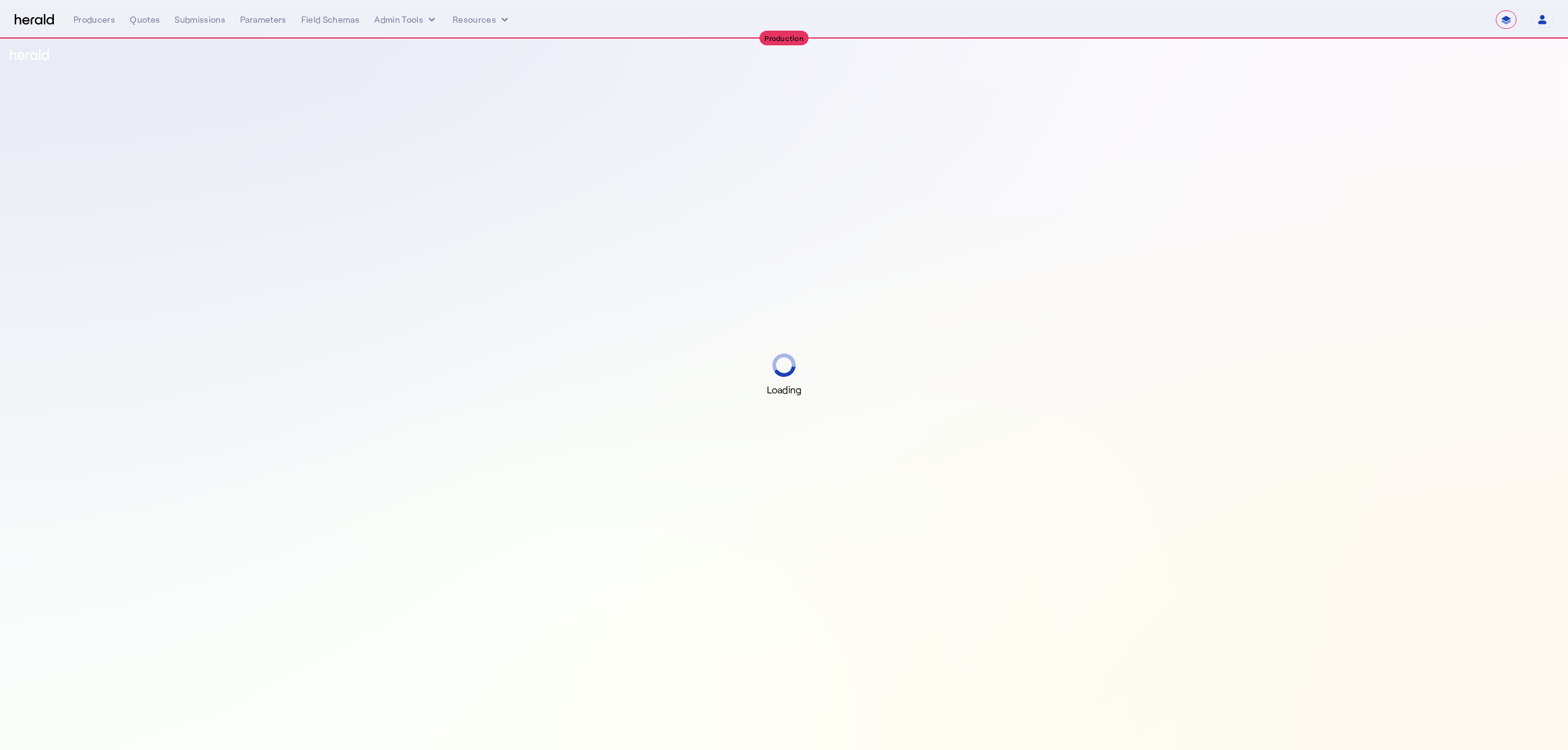
select select "**********"
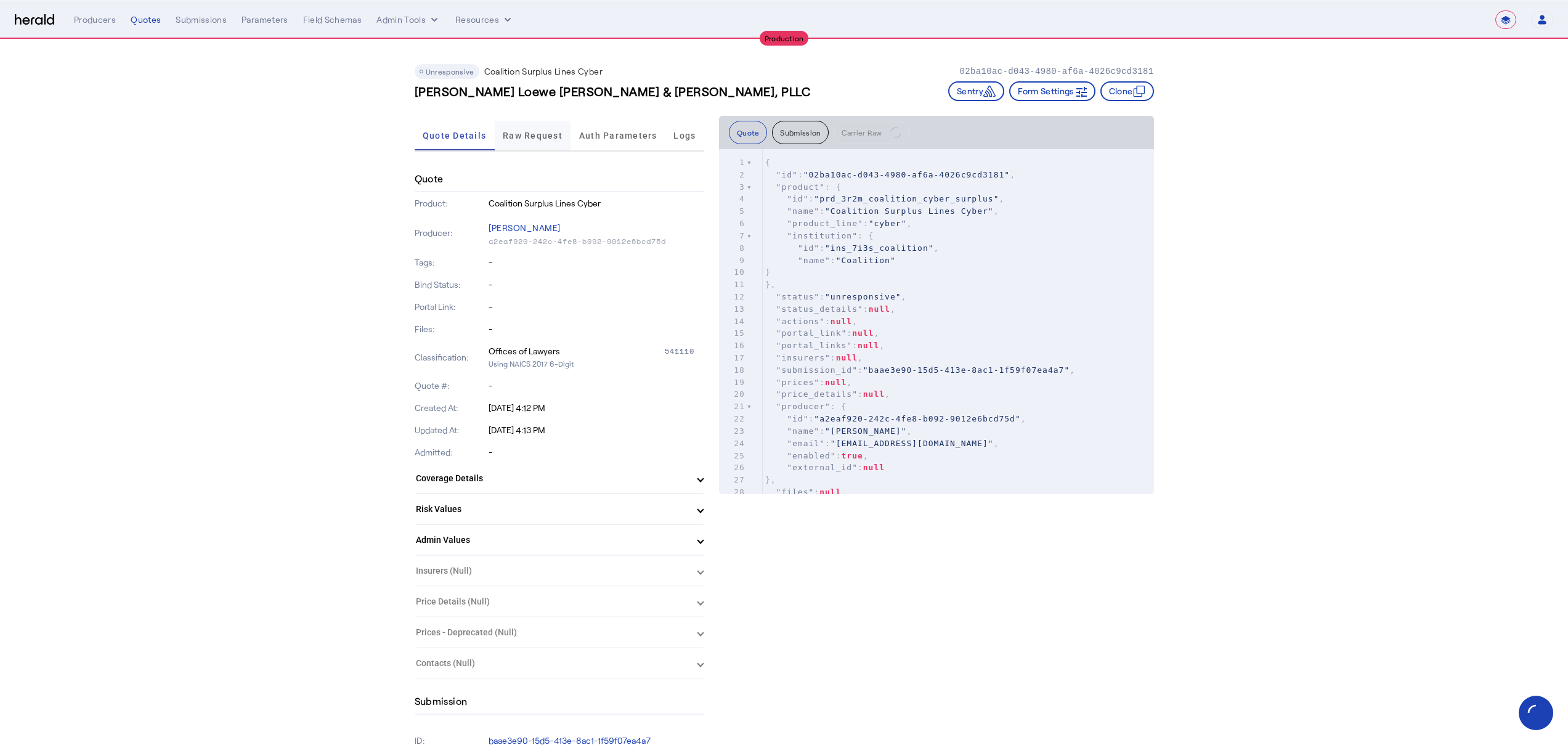
click at [563, 137] on span "Raw Request" at bounding box center [532, 135] width 60 height 9
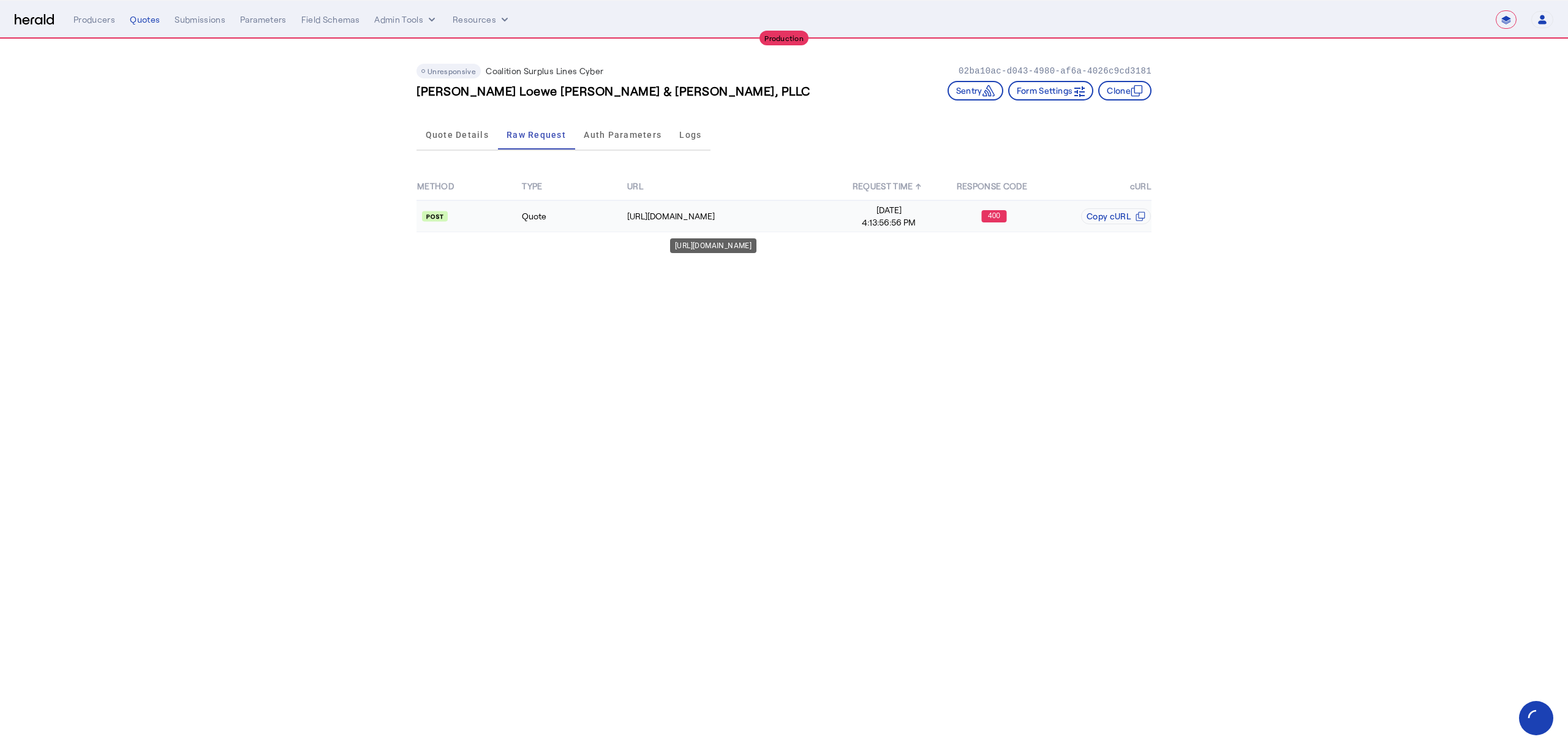
click at [633, 205] on td "[URL][DOMAIN_NAME]" at bounding box center [731, 216] width 210 height 32
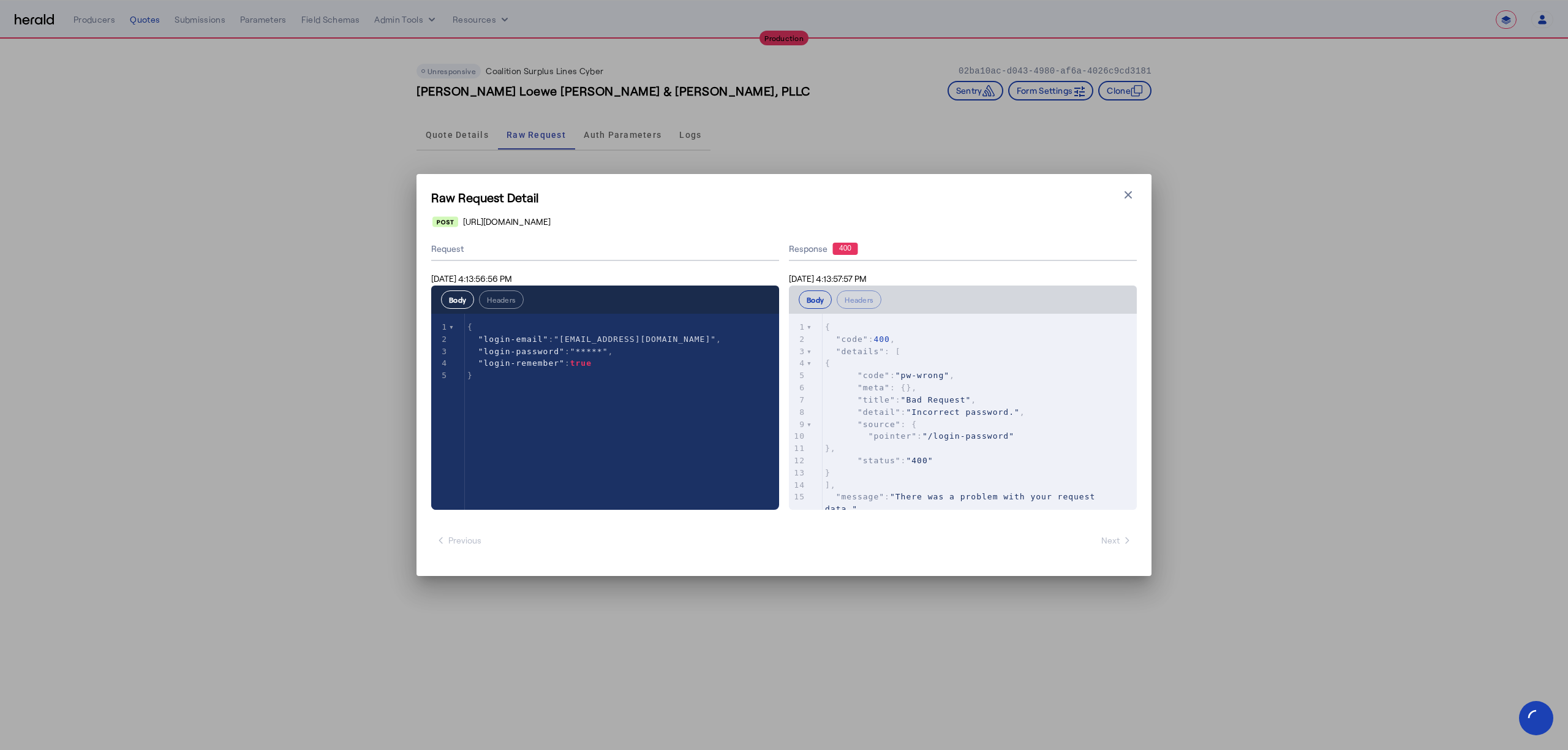
click at [1095, 174] on div "Raw Request Detail Close modal https://distribution-api.coalitioninc.com/v2/log…" at bounding box center [784, 375] width 735 height 402
click at [1116, 174] on div "Raw Request Detail Close modal https://distribution-api.coalitioninc.com/v2/log…" at bounding box center [784, 375] width 735 height 402
click at [1130, 184] on div "Raw Request Detail Close modal https://distribution-api.coalitioninc.com/v2/log…" at bounding box center [784, 375] width 735 height 402
drag, startPoint x: 1130, startPoint y: 189, endPoint x: 1110, endPoint y: 190, distance: 20.0
click at [1130, 189] on icon "button" at bounding box center [1128, 194] width 12 height 12
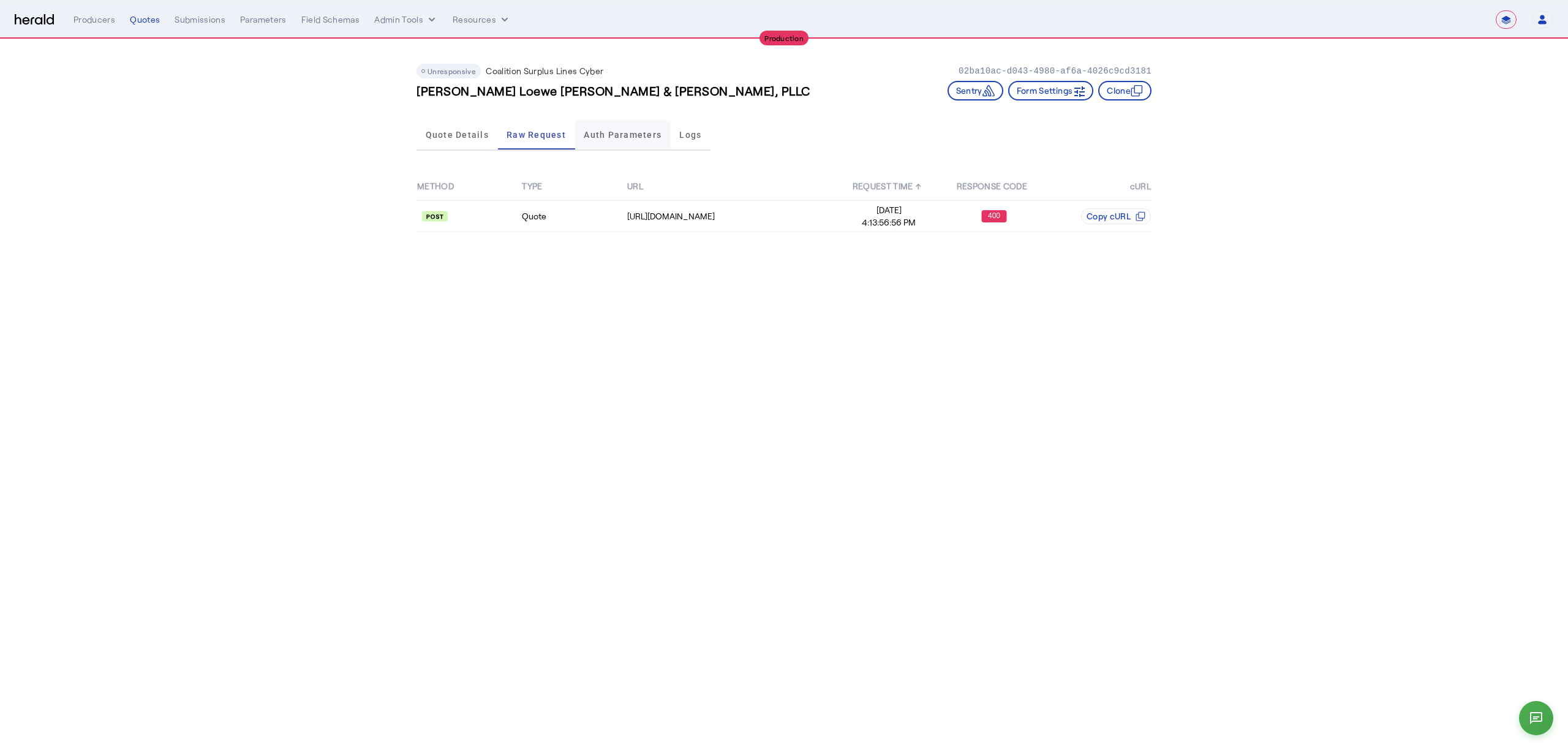
click at [629, 123] on span "Auth Parameters" at bounding box center [623, 135] width 78 height 29
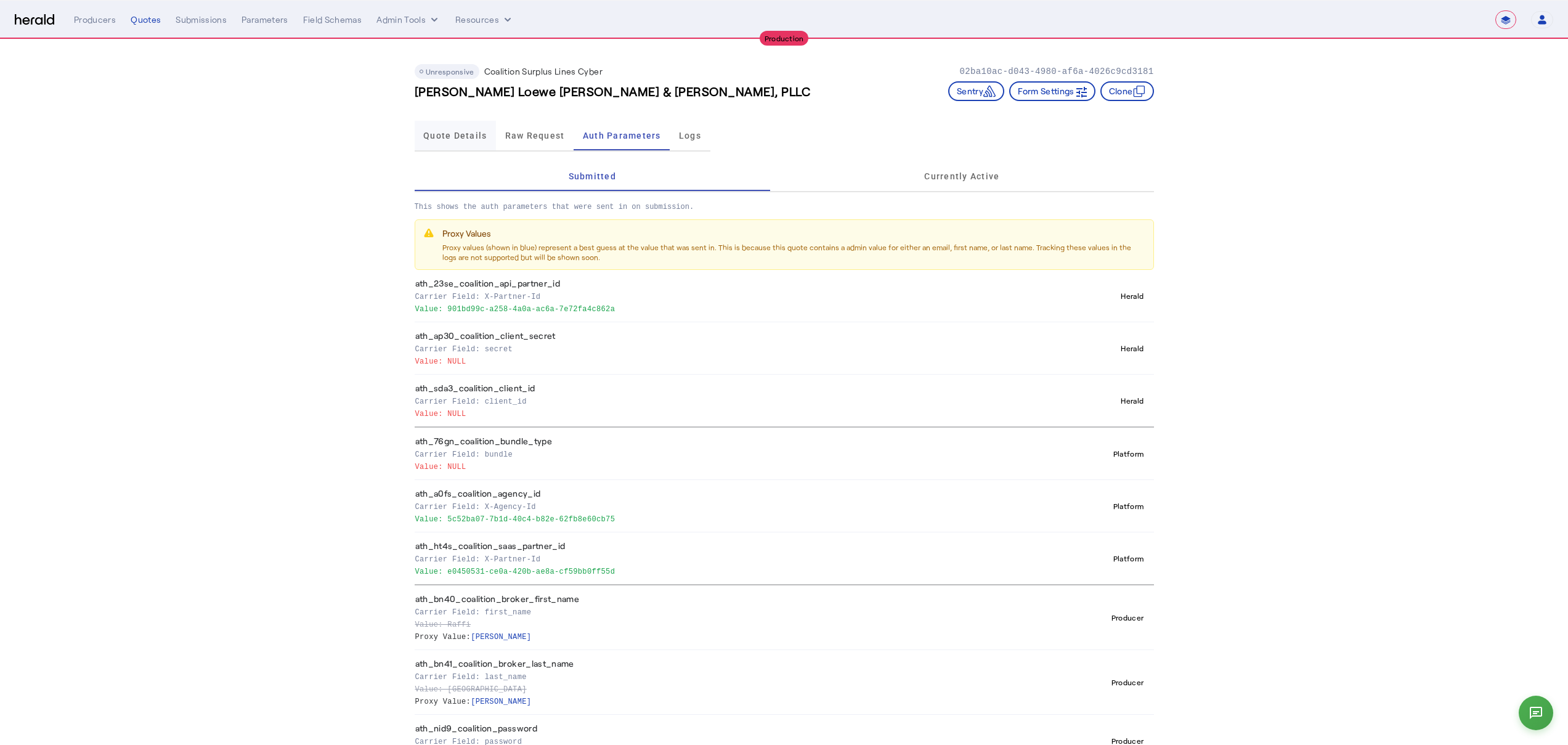
click at [464, 134] on span "Quote Details" at bounding box center [455, 135] width 63 height 9
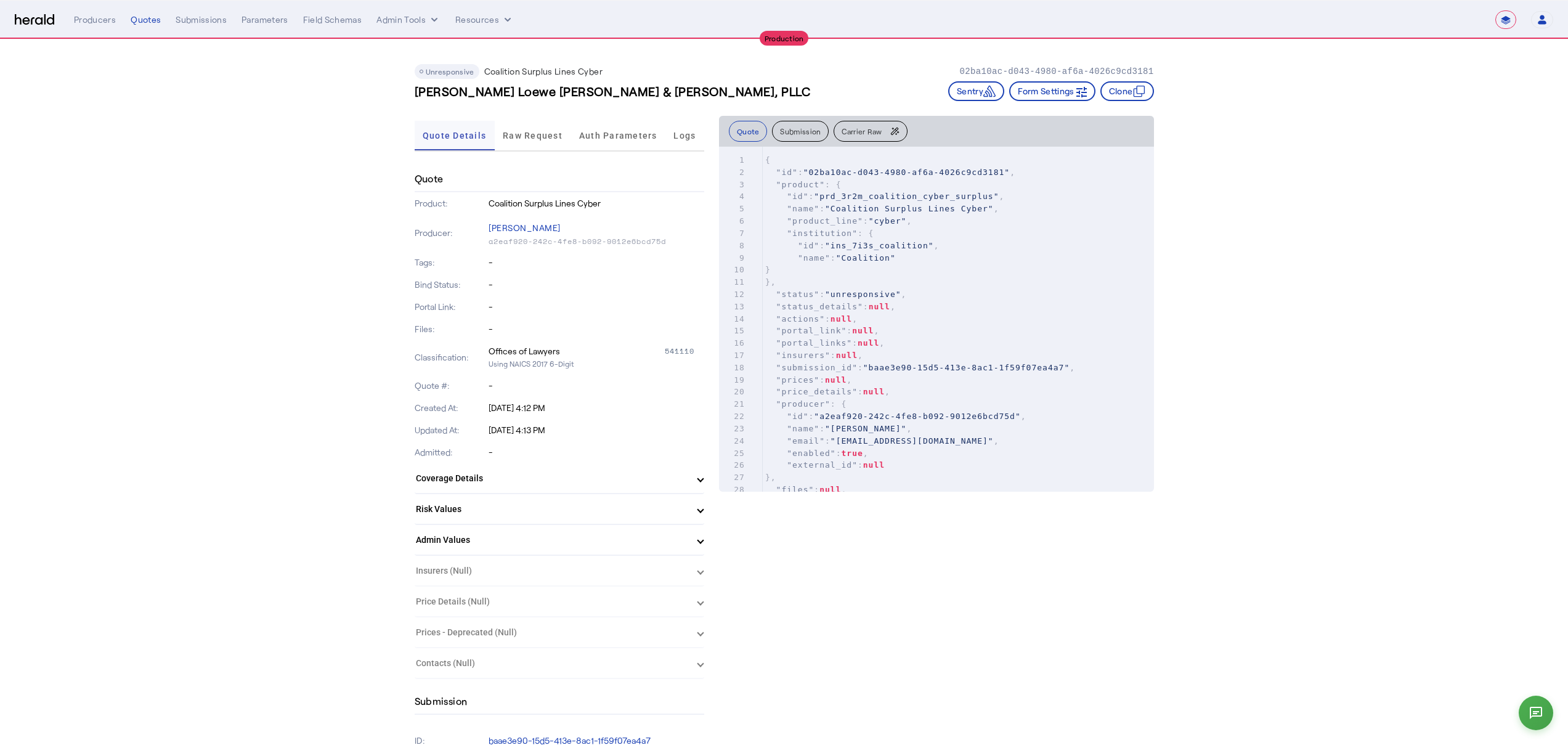
click at [445, 133] on span "Quote Details" at bounding box center [454, 135] width 63 height 9
click at [151, 18] on div "Quotes" at bounding box center [146, 20] width 30 height 12
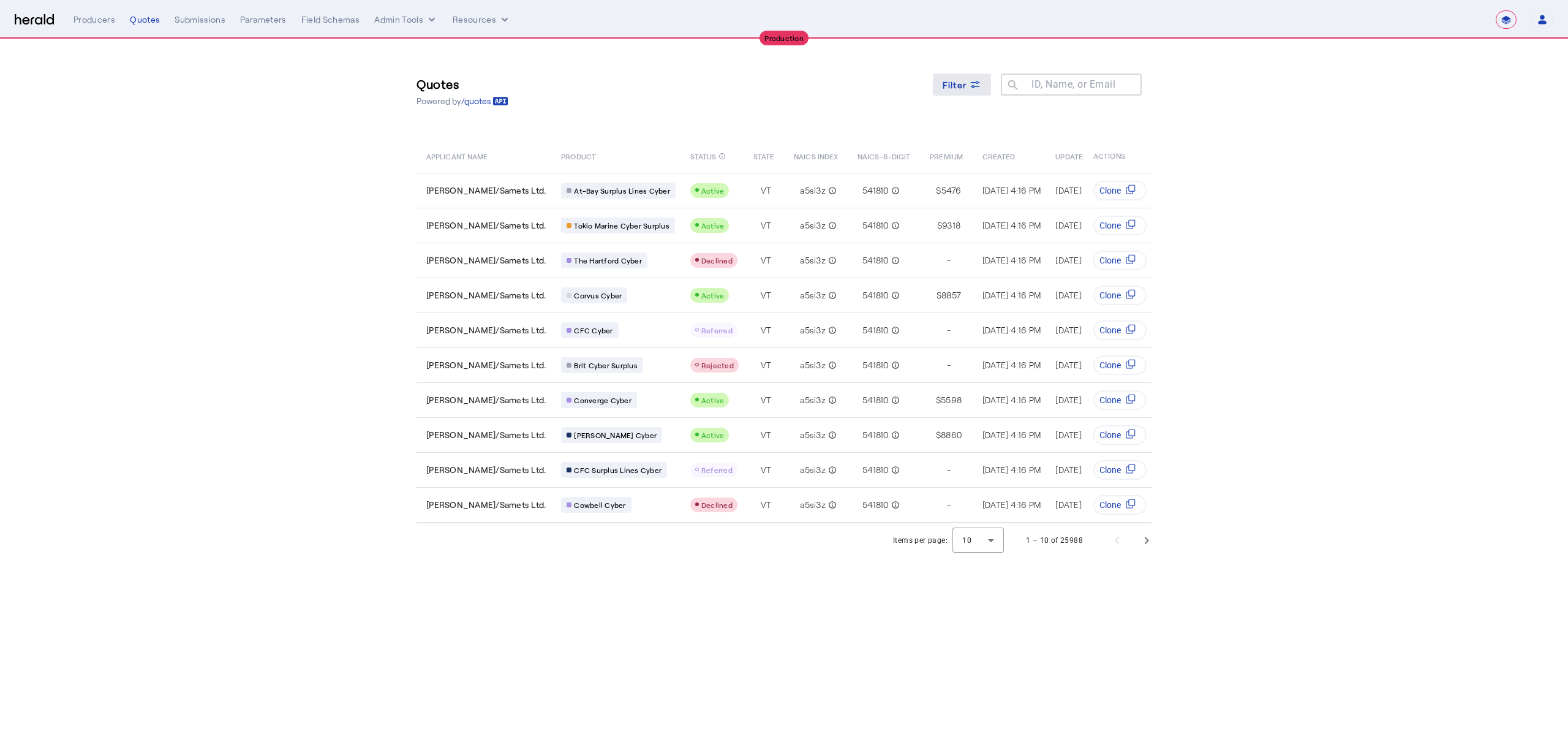
click at [956, 86] on span "Filter" at bounding box center [955, 85] width 25 height 13
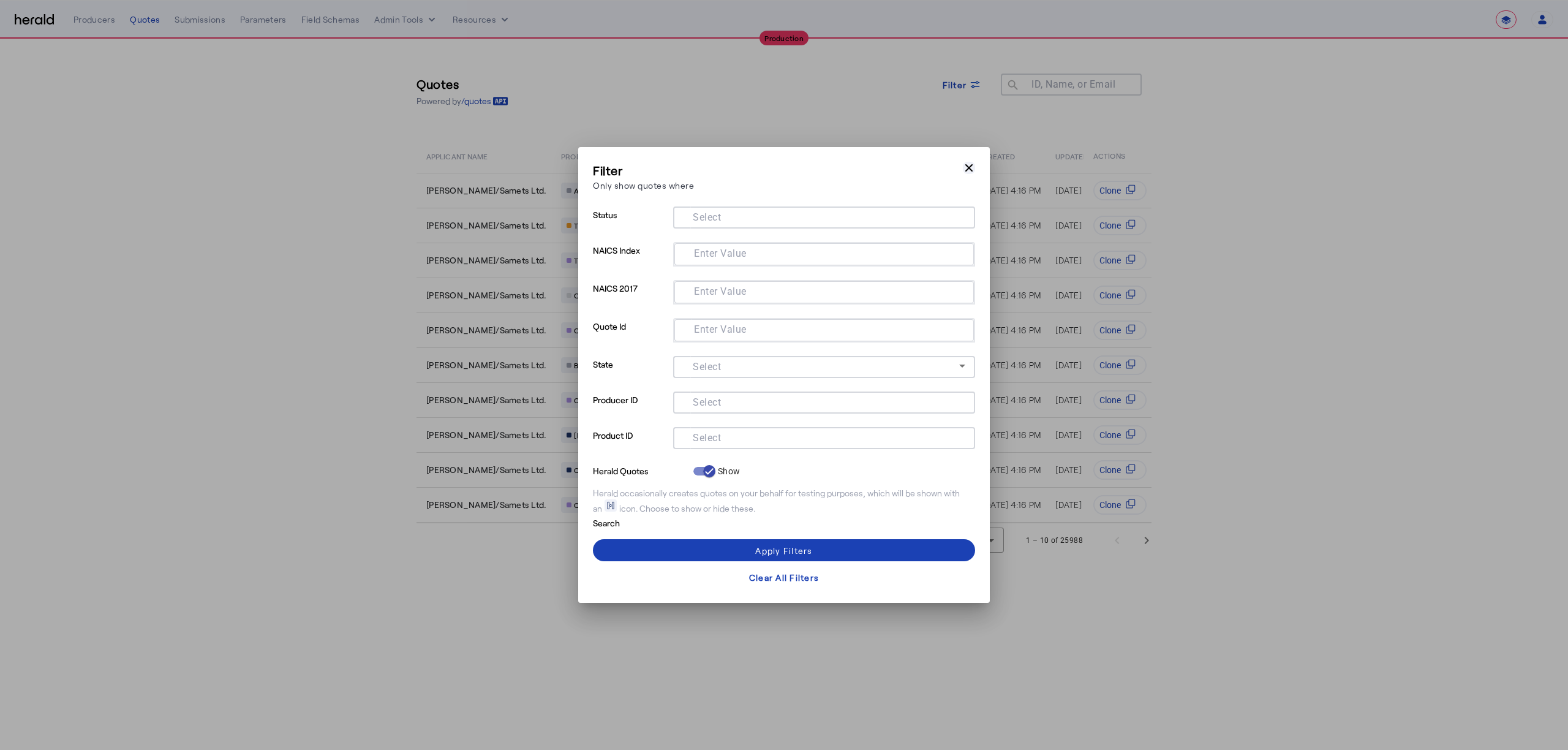
click at [975, 163] on div "Filter Only show quotes where Close modal Status Select NAICS Index Enter Value…" at bounding box center [784, 375] width 412 height 456
click at [972, 165] on icon "button" at bounding box center [968, 168] width 12 height 12
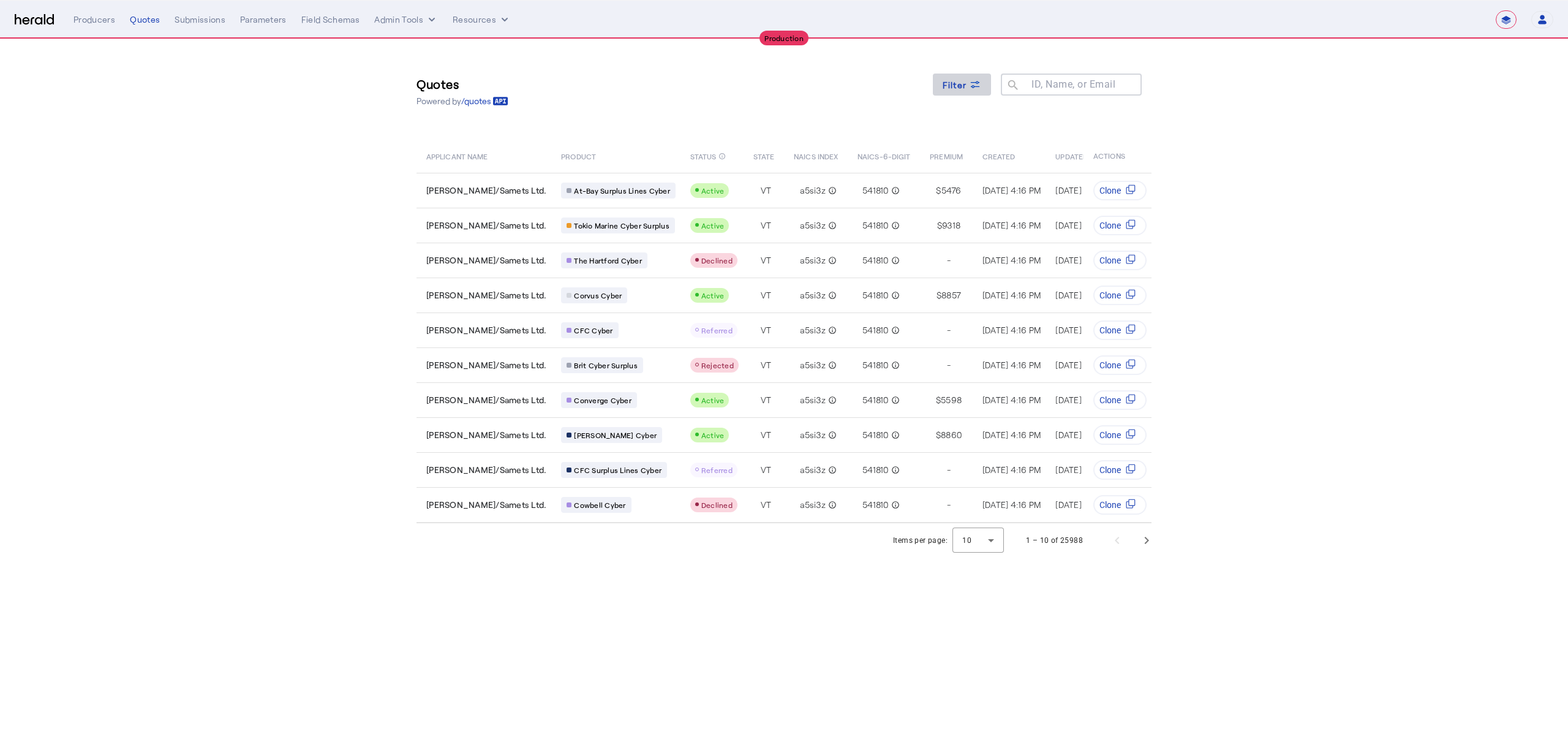
click at [953, 85] on span "Filter" at bounding box center [955, 85] width 25 height 13
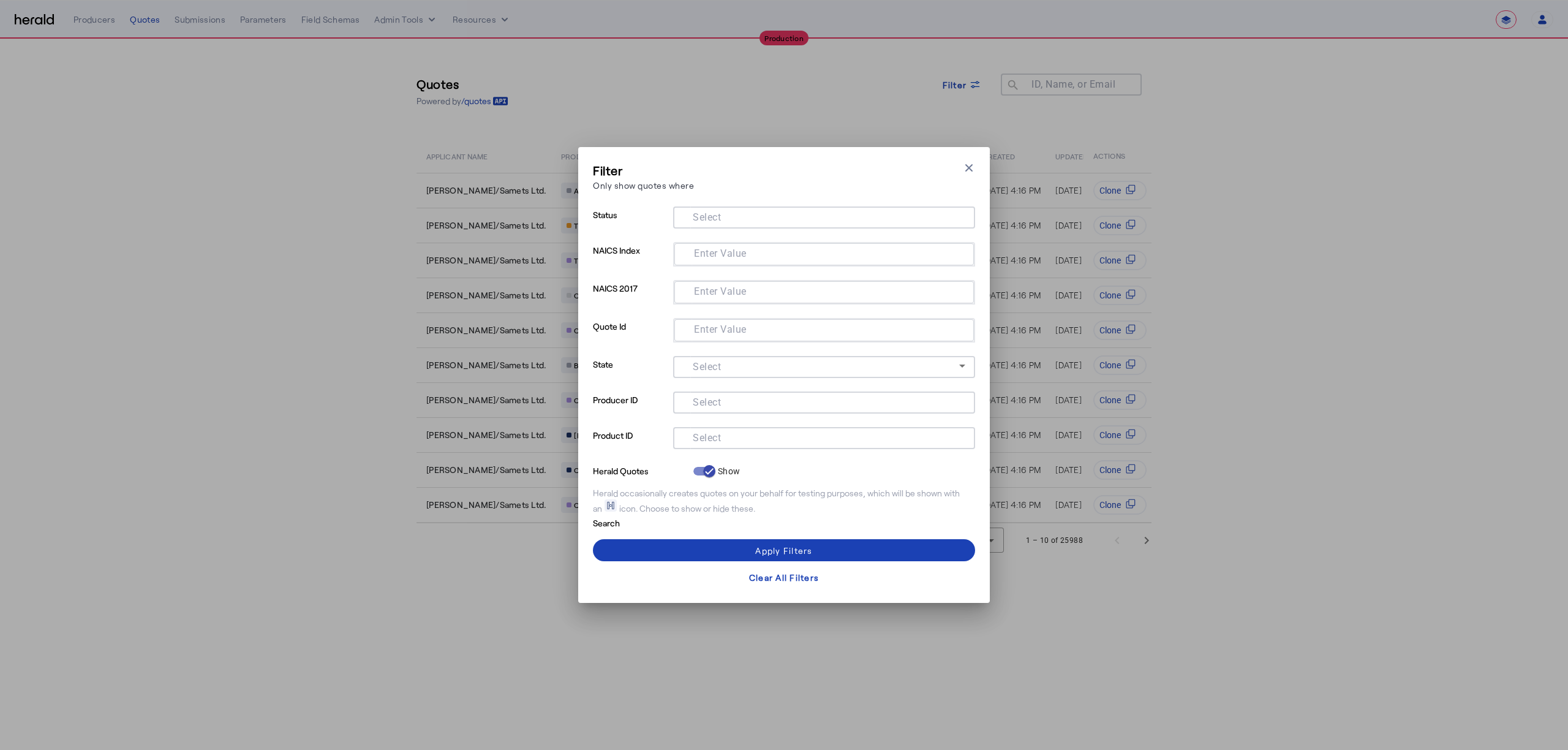
click at [717, 438] on mat-label "Select" at bounding box center [706, 438] width 28 height 12
click at [717, 438] on input "Select" at bounding box center [821, 436] width 278 height 15
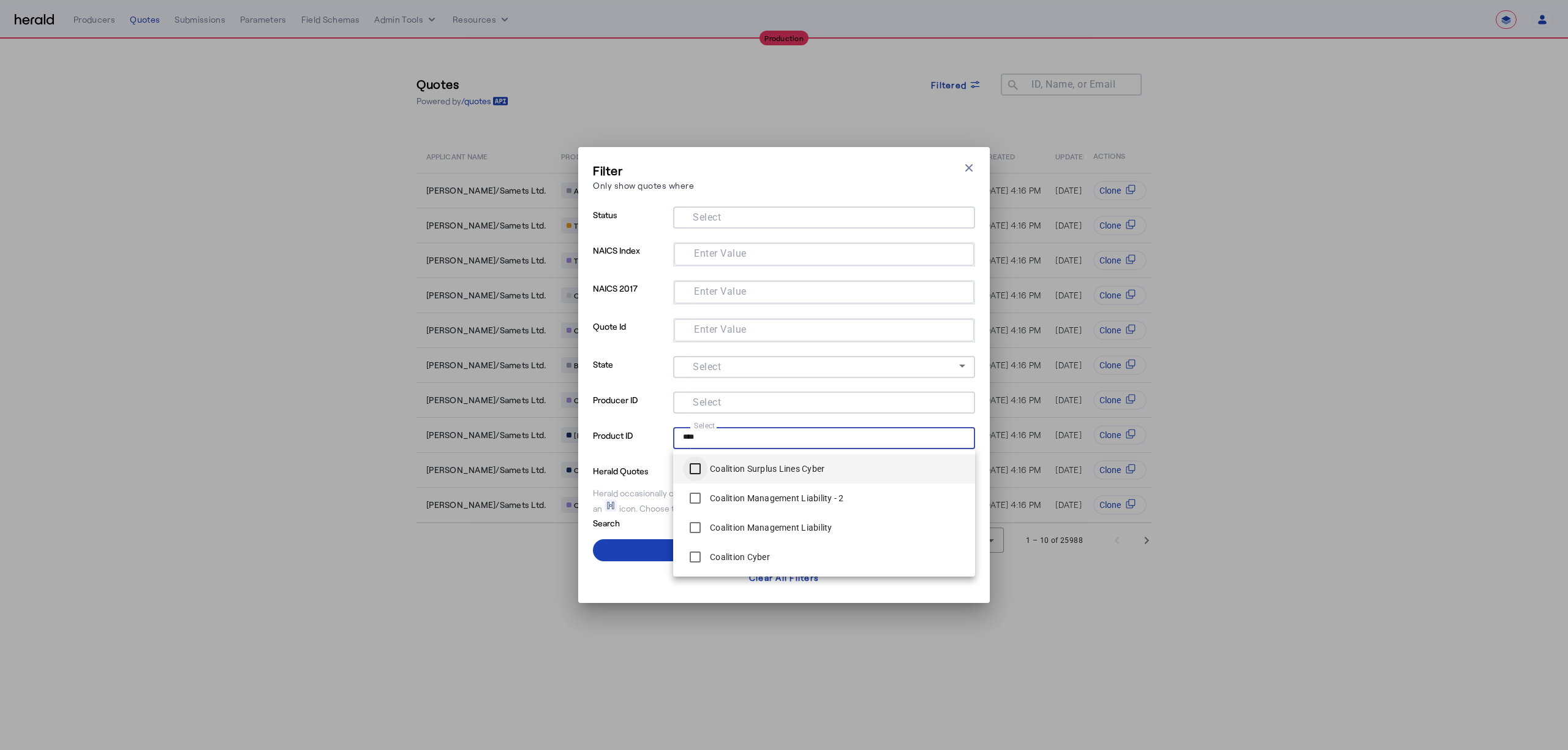
type input "****"
click at [635, 555] on span at bounding box center [784, 550] width 382 height 29
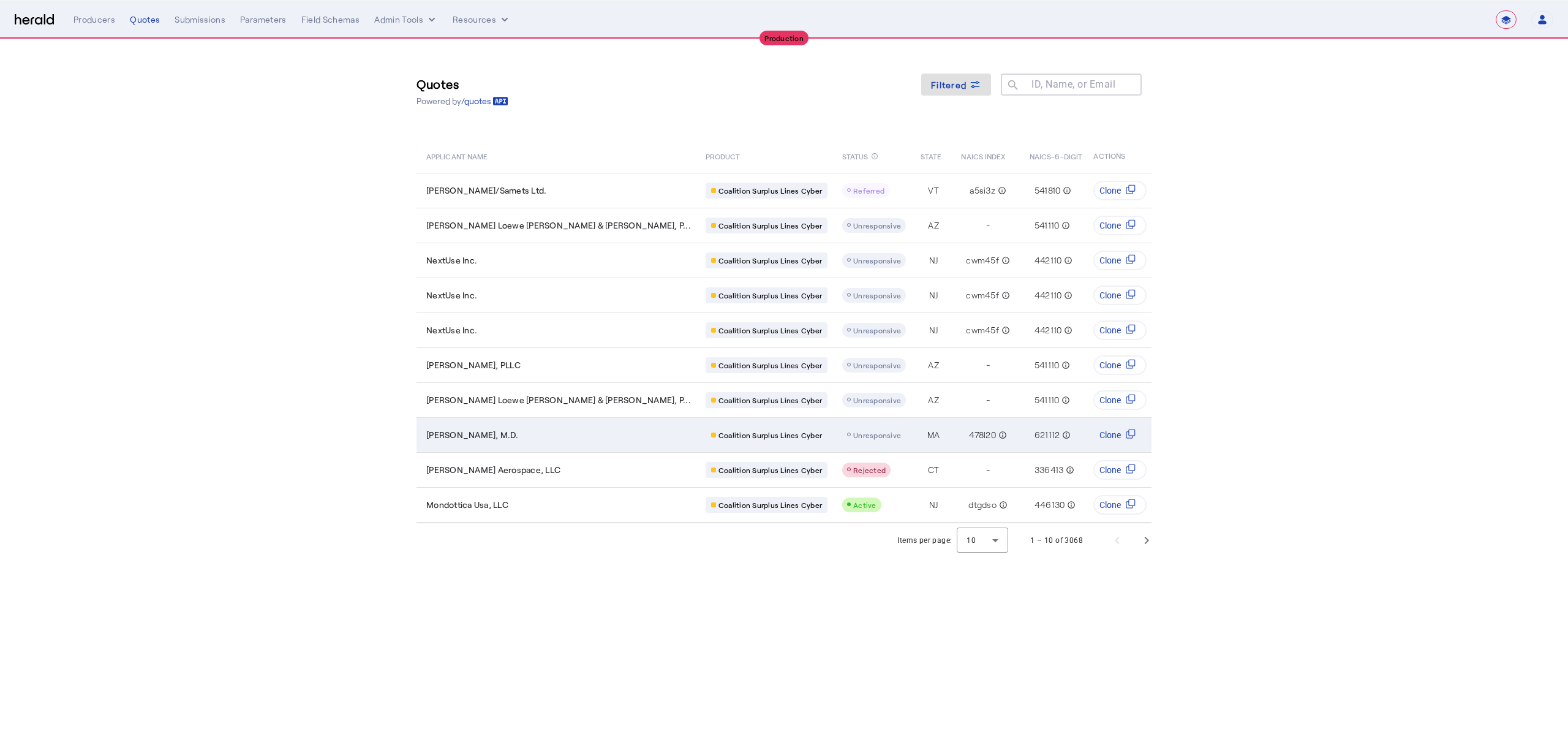
click at [516, 447] on td "Jesse Goodman, M.D." at bounding box center [555, 435] width 279 height 35
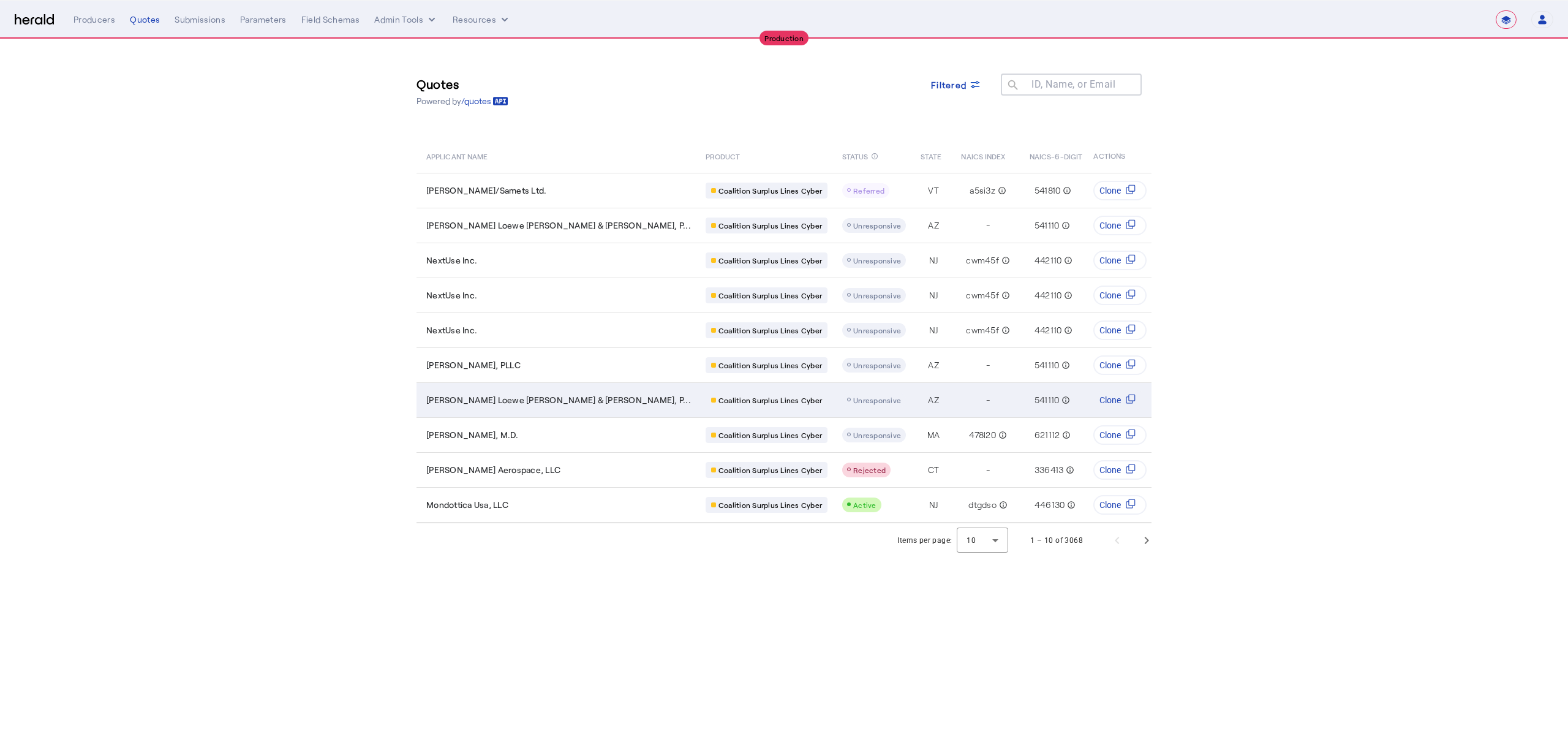
click at [494, 390] on td "Bauman Loewe Witt & Maxwell, P..." at bounding box center [555, 400] width 279 height 35
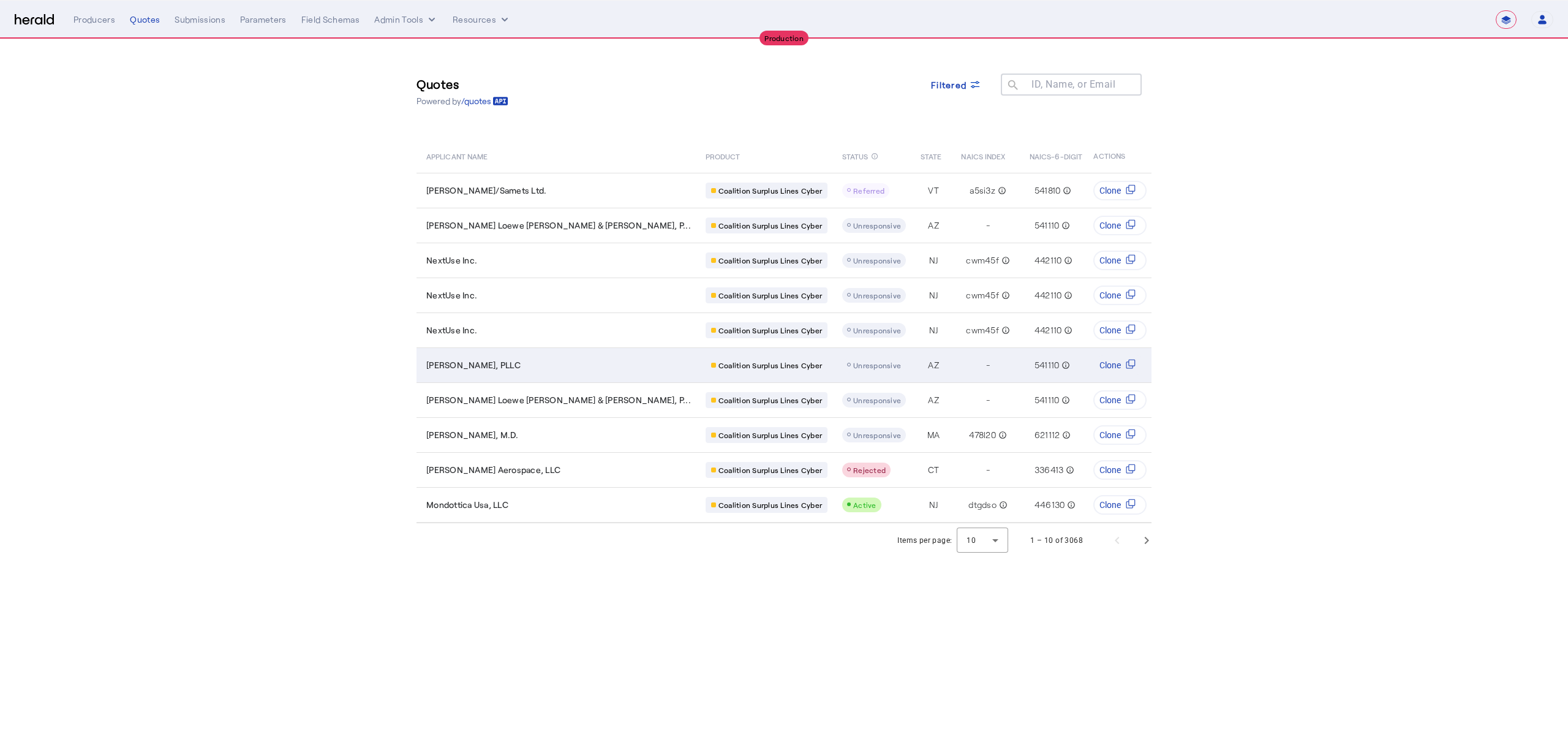
click at [485, 351] on td "[PERSON_NAME], PLLC" at bounding box center [555, 365] width 279 height 35
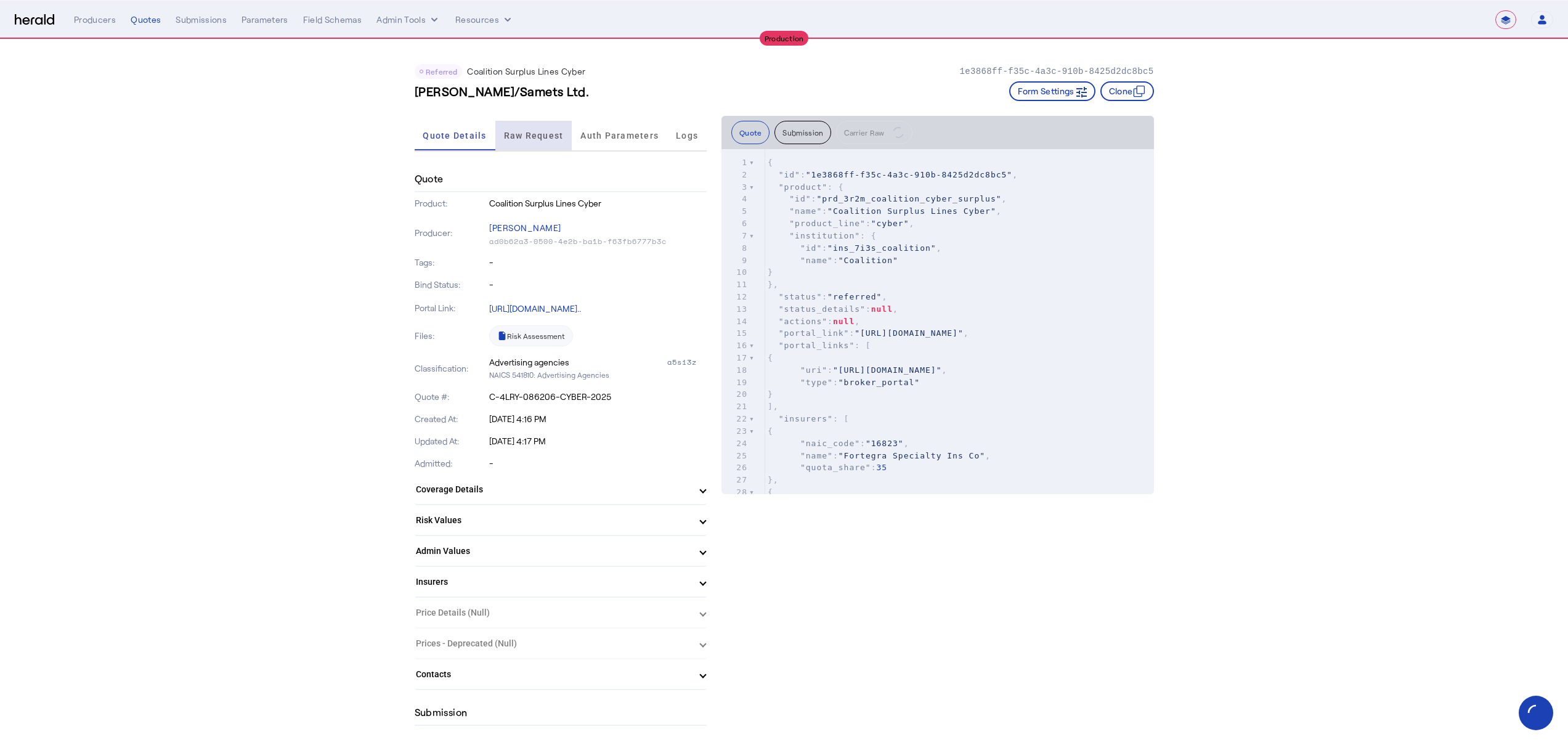
click at [520, 135] on span "Raw Request" at bounding box center [533, 135] width 60 height 9
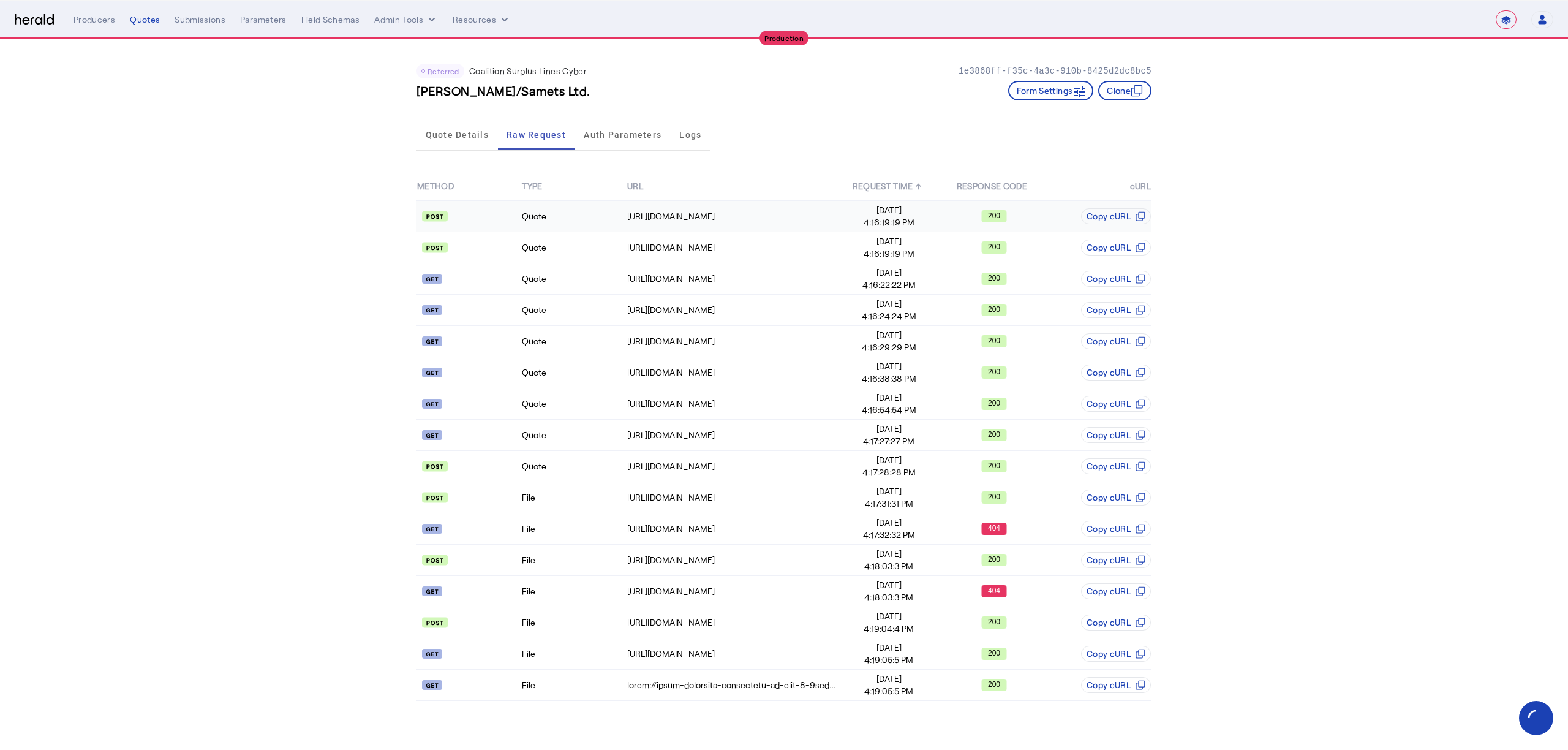
click at [586, 211] on td "Quote" at bounding box center [573, 216] width 105 height 32
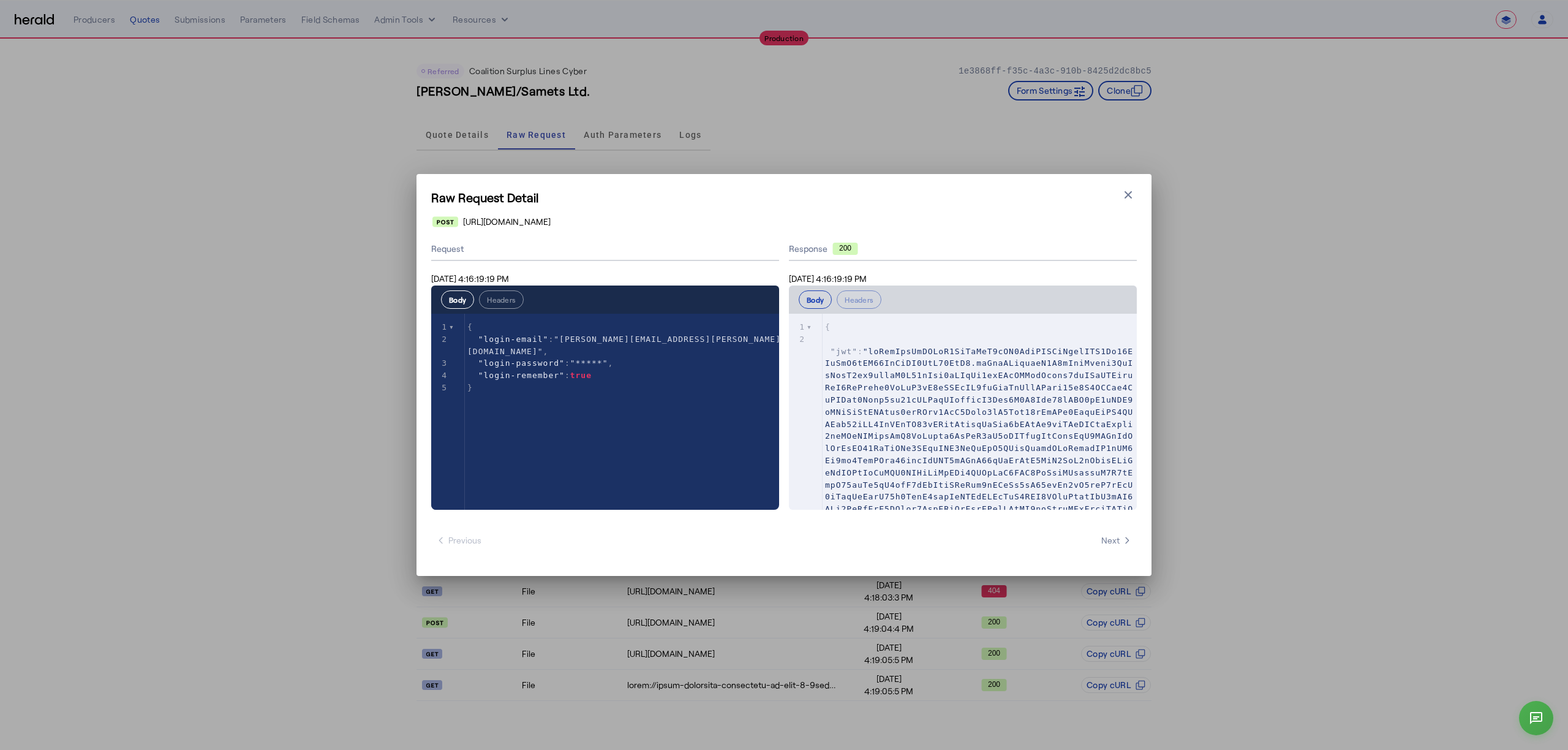
click at [170, 43] on div "Raw Request Detail Close modal https://distribution-api.coalitioninc.com/v2/log…" at bounding box center [784, 375] width 1568 height 750
drag, startPoint x: 1125, startPoint y: 198, endPoint x: 1093, endPoint y: 193, distance: 32.4
click at [1125, 198] on icon "button" at bounding box center [1128, 194] width 12 height 12
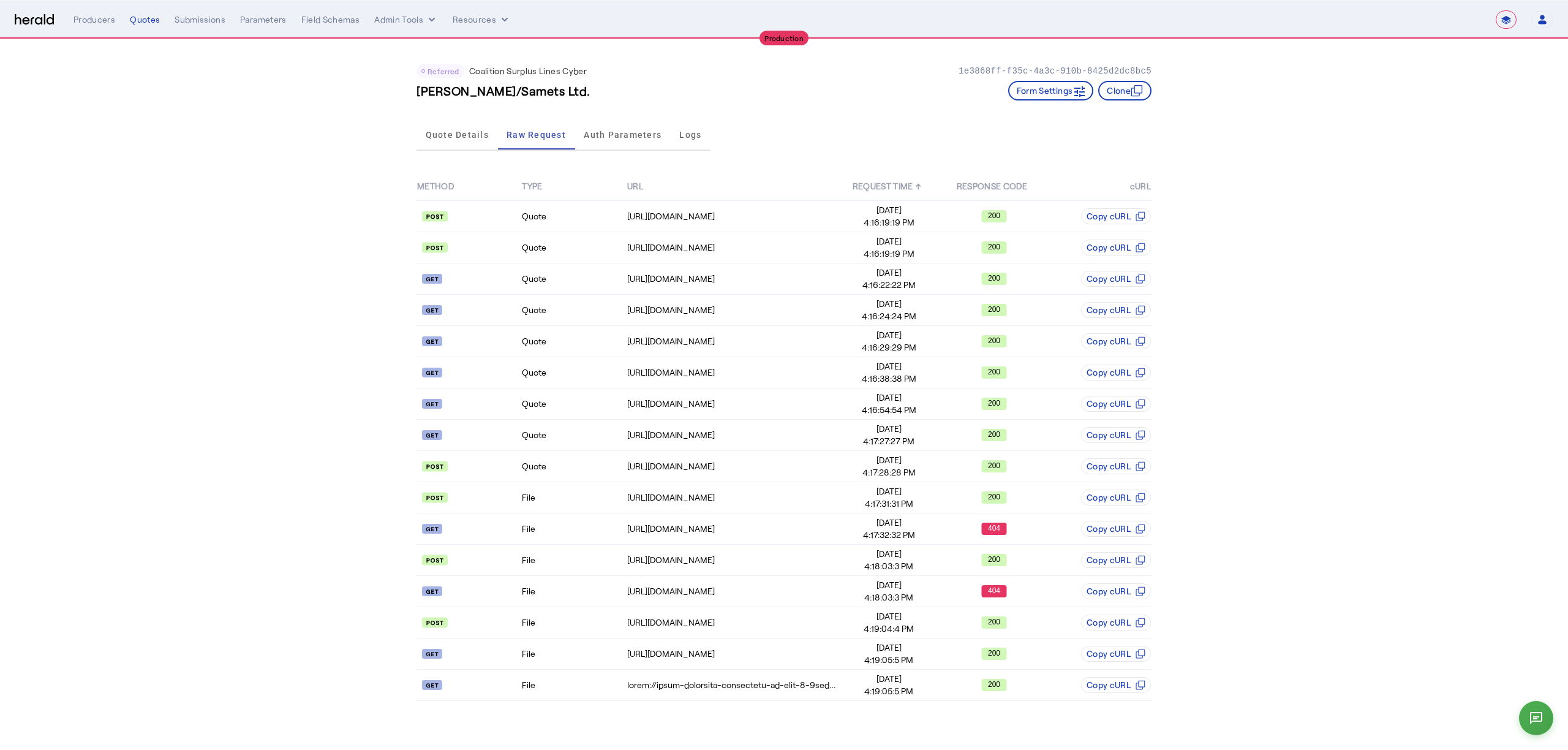
click at [26, 25] on img at bounding box center [34, 20] width 39 height 12
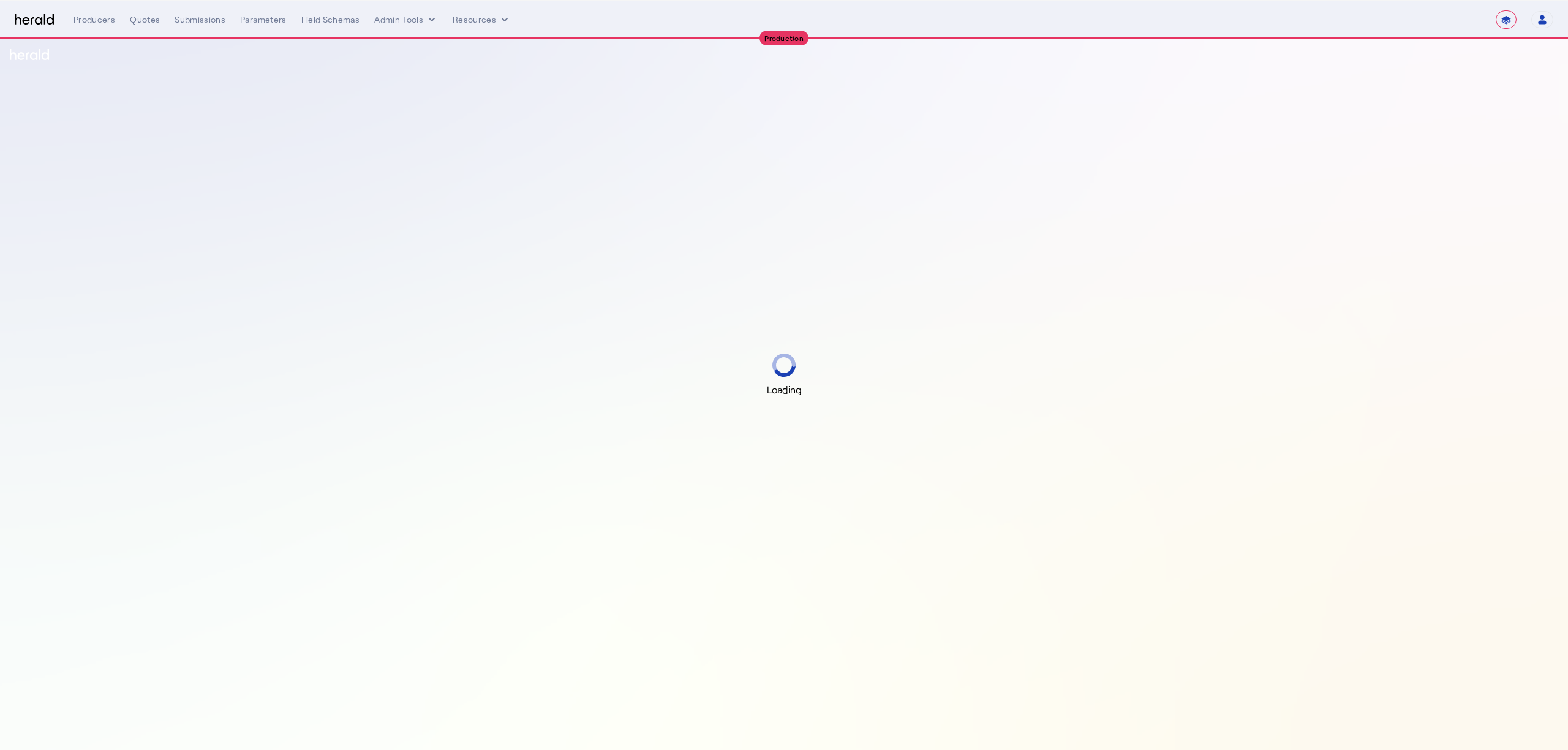
click at [1498, 21] on select "**********" at bounding box center [1506, 20] width 21 height 18
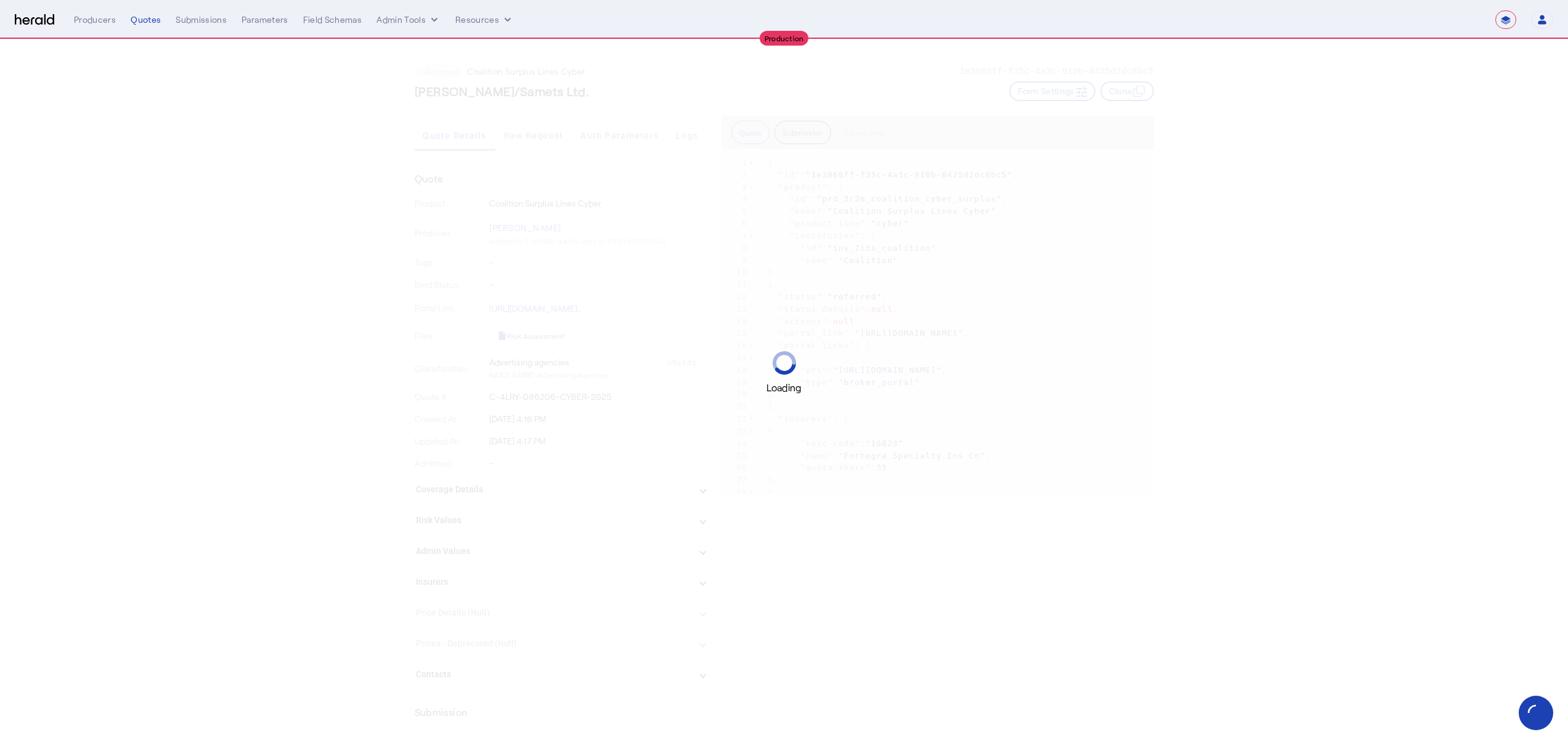
click at [31, 24] on img at bounding box center [35, 20] width 39 height 12
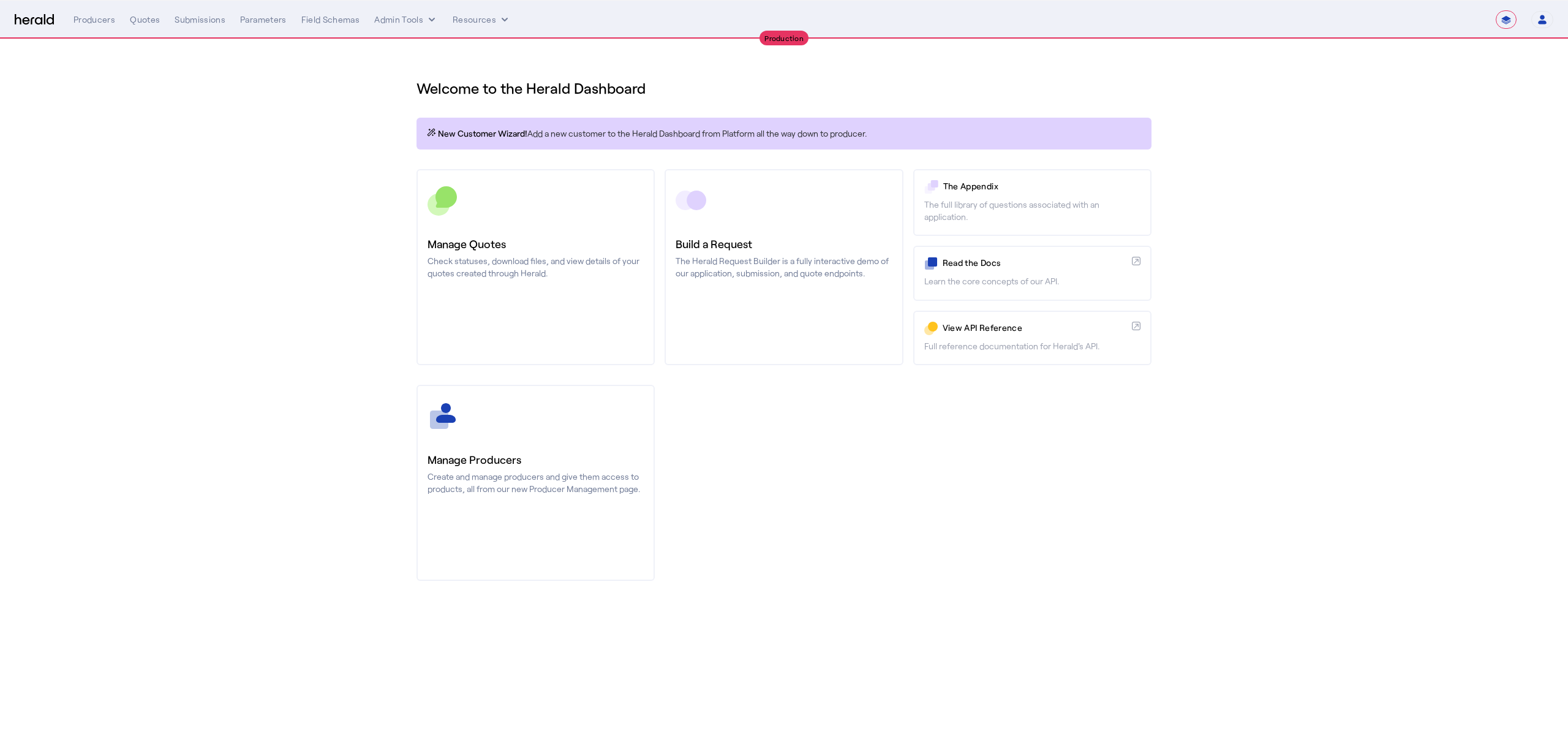
click at [1508, 14] on select "**********" at bounding box center [1506, 20] width 21 height 18
select select "*******"
click at [1496, 10] on select "**********" at bounding box center [1506, 20] width 21 height 18
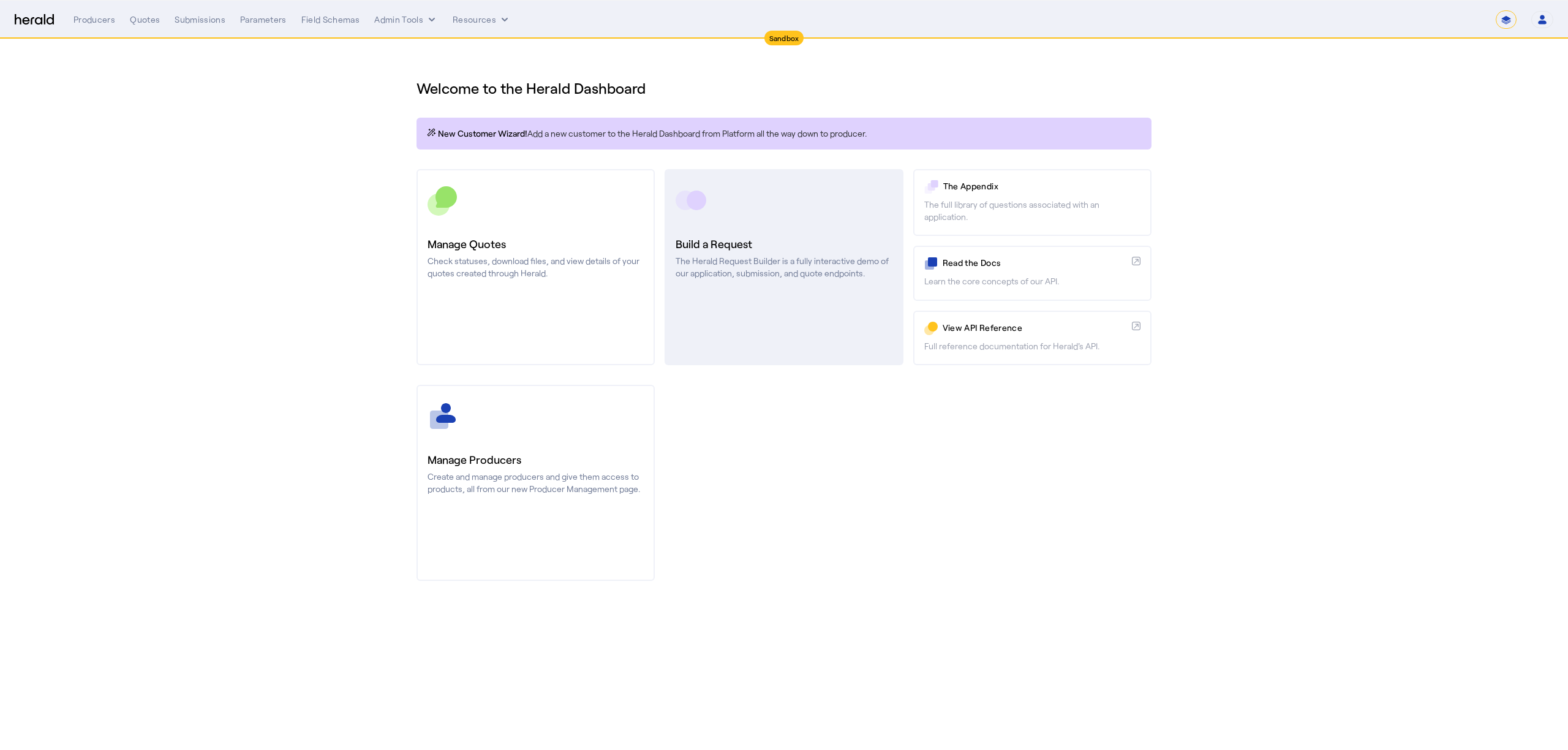
click at [743, 232] on link "Build a Request The Herald Request Builder is a fully interactive demo of our a…" at bounding box center [784, 267] width 238 height 196
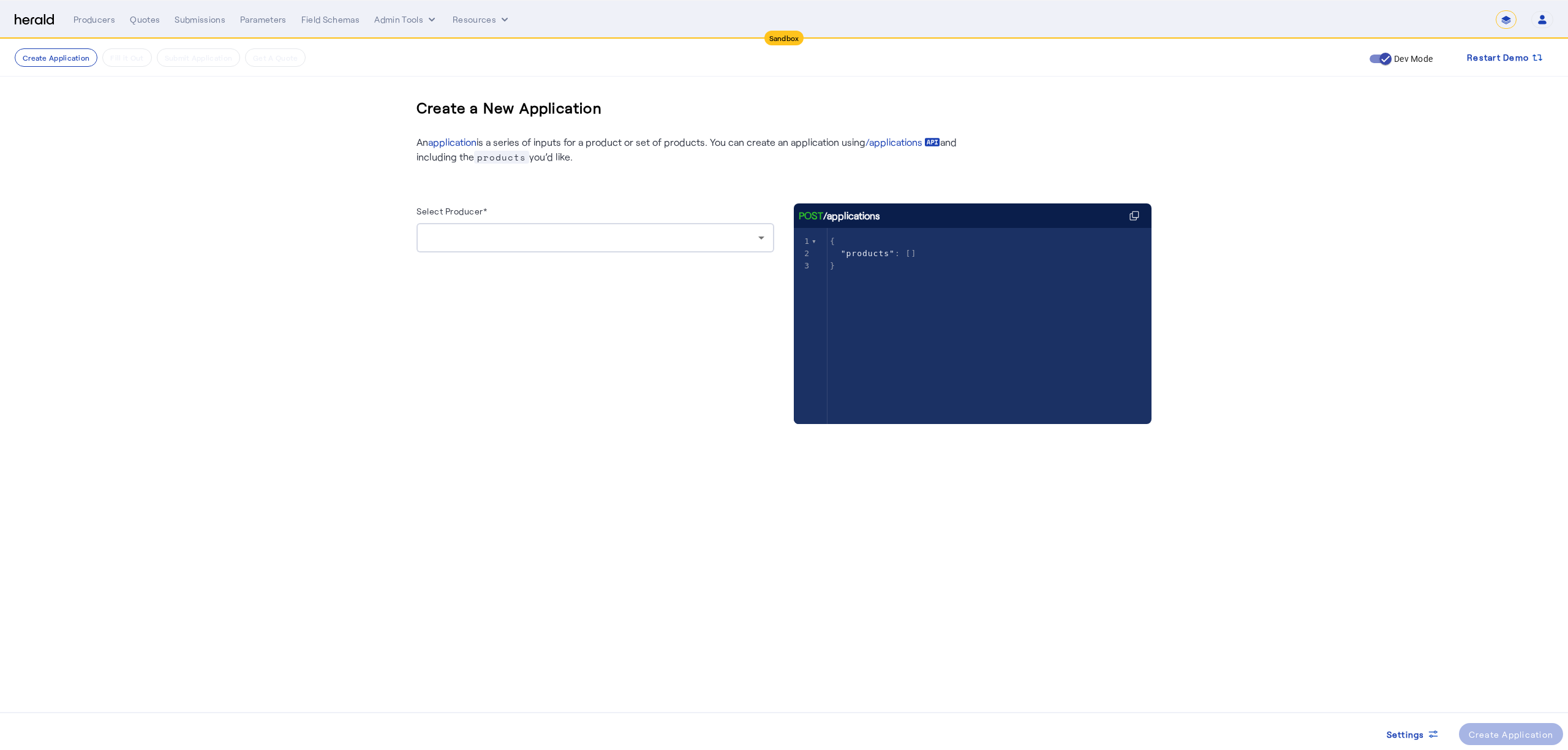
click at [617, 245] on div at bounding box center [595, 237] width 338 height 29
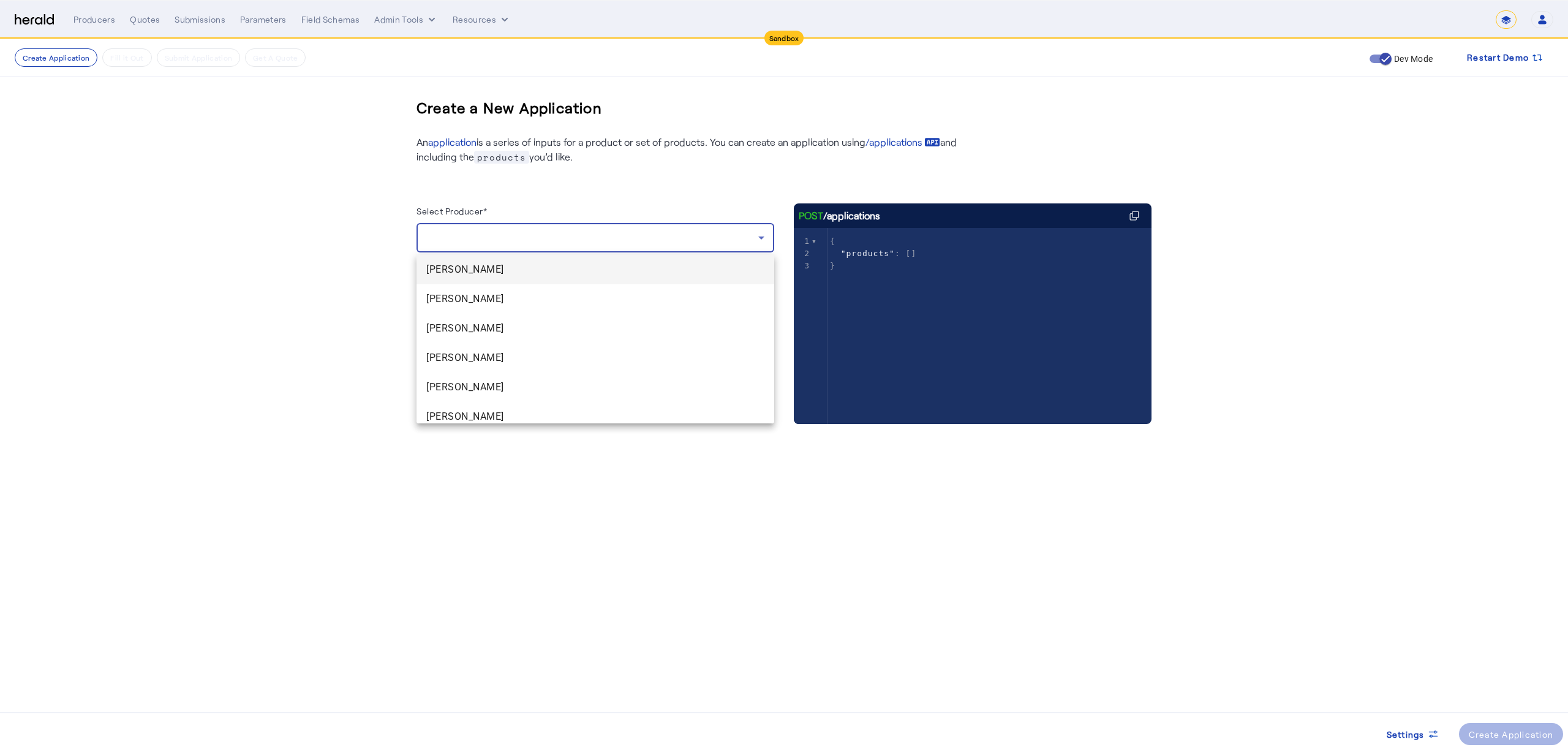
click at [521, 269] on span "Harold Whetstone" at bounding box center [595, 269] width 338 height 15
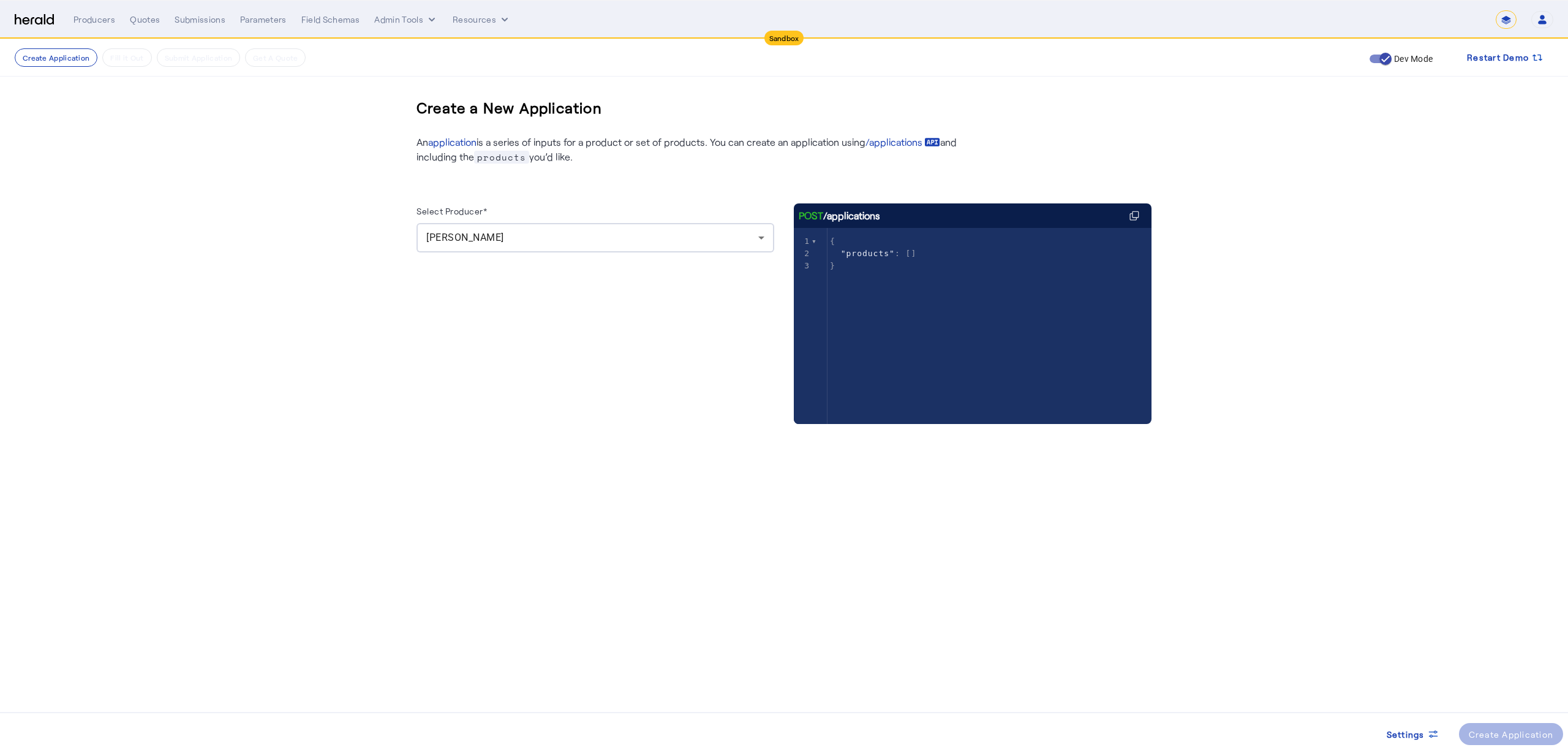
click at [618, 224] on div "Harold Whetstone" at bounding box center [595, 237] width 338 height 29
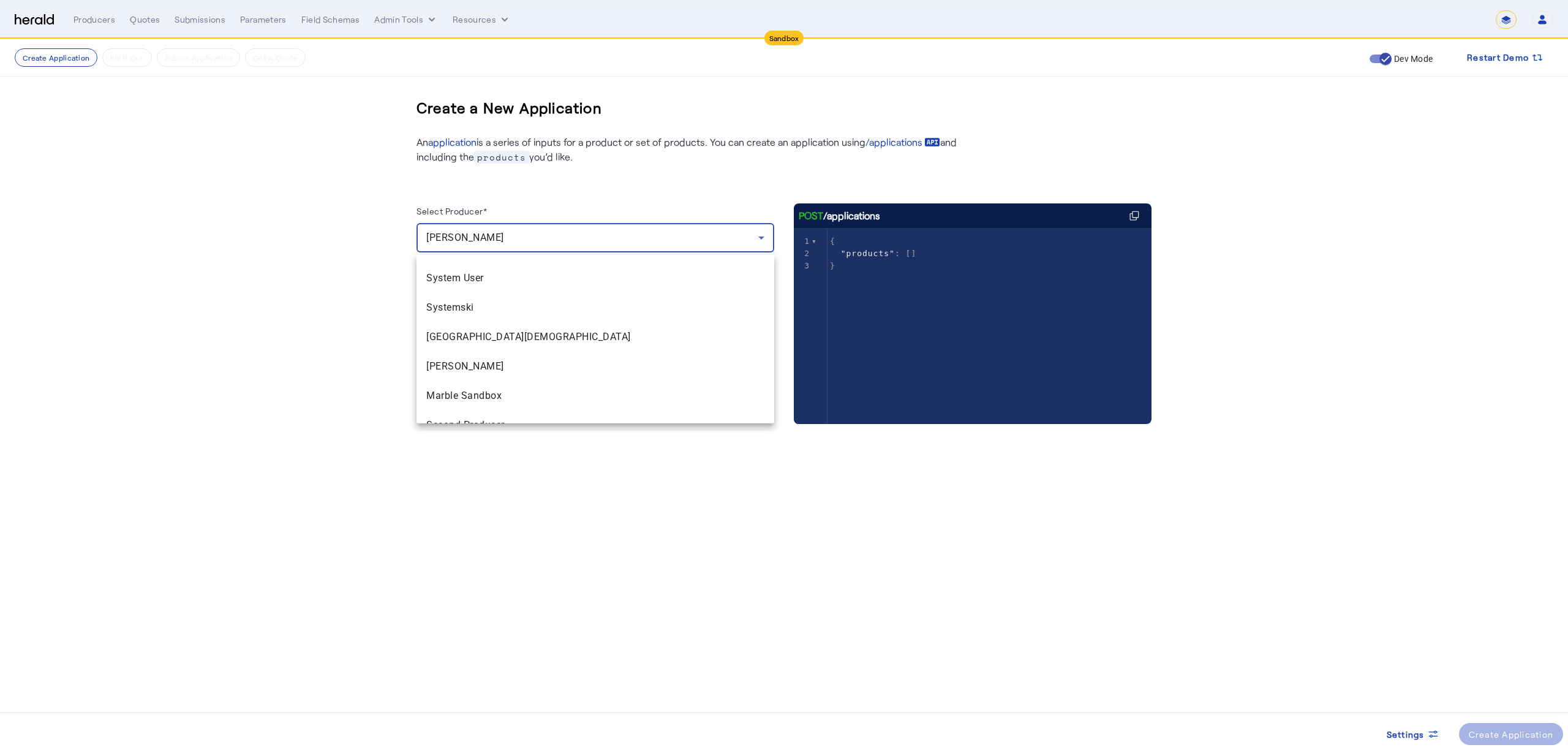
scroll to position [684, 0]
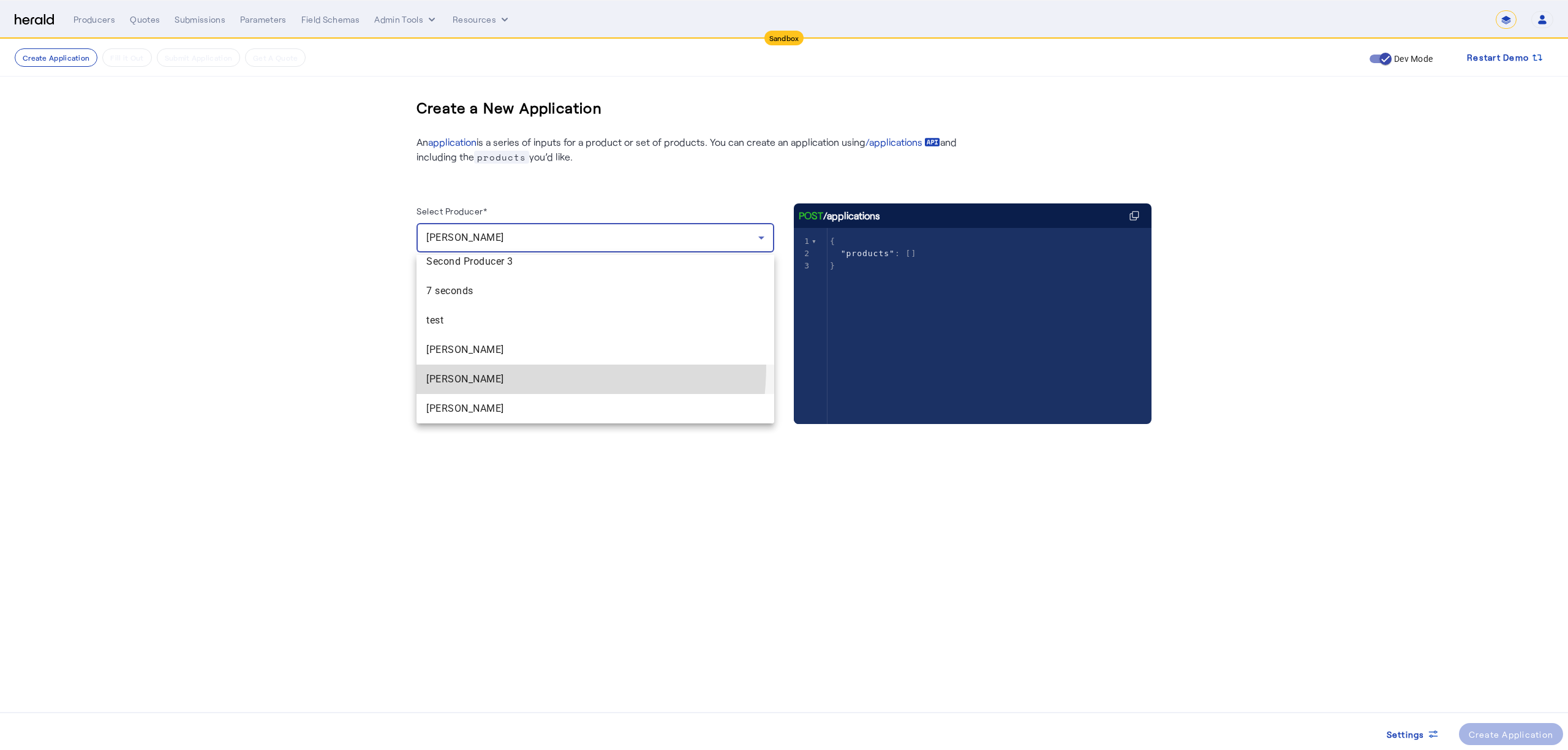
click at [467, 364] on mat-option "Chris Votta" at bounding box center [595, 379] width 358 height 29
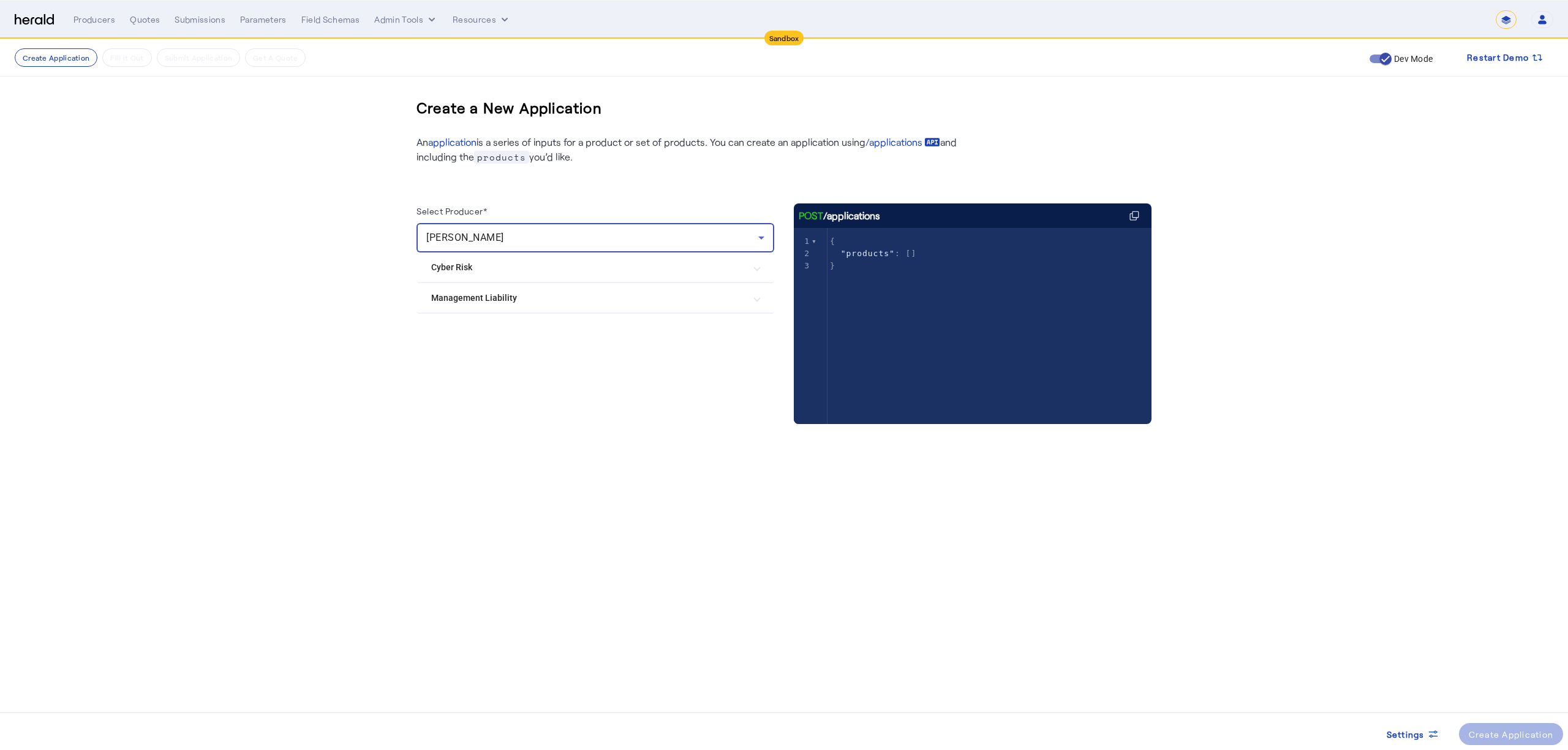
click at [27, 16] on img at bounding box center [34, 20] width 39 height 12
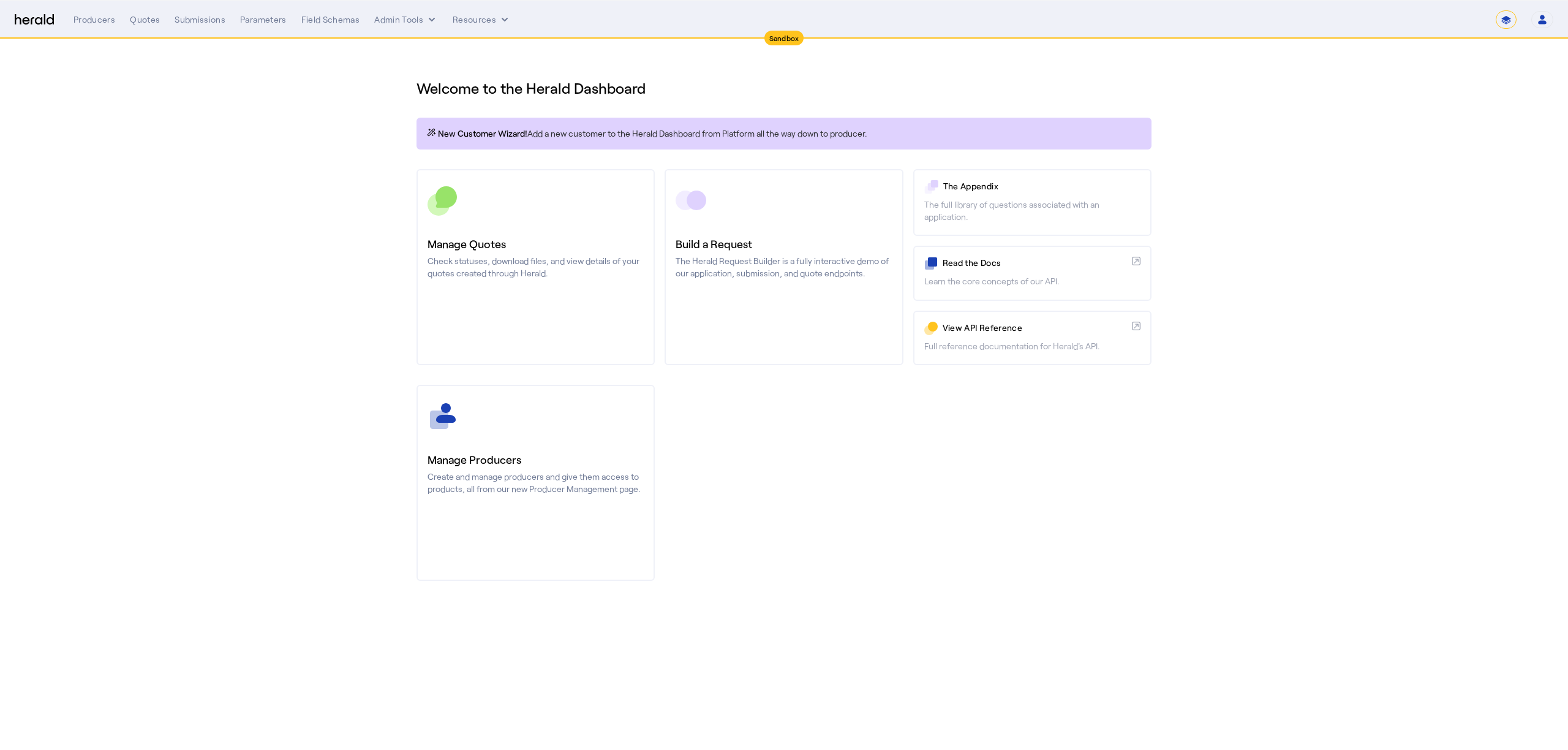
click at [27, 16] on img at bounding box center [34, 20] width 39 height 12
click at [198, 25] on div "**********" at bounding box center [813, 20] width 1480 height 18
click at [200, 22] on div "Submissions" at bounding box center [200, 20] width 51 height 12
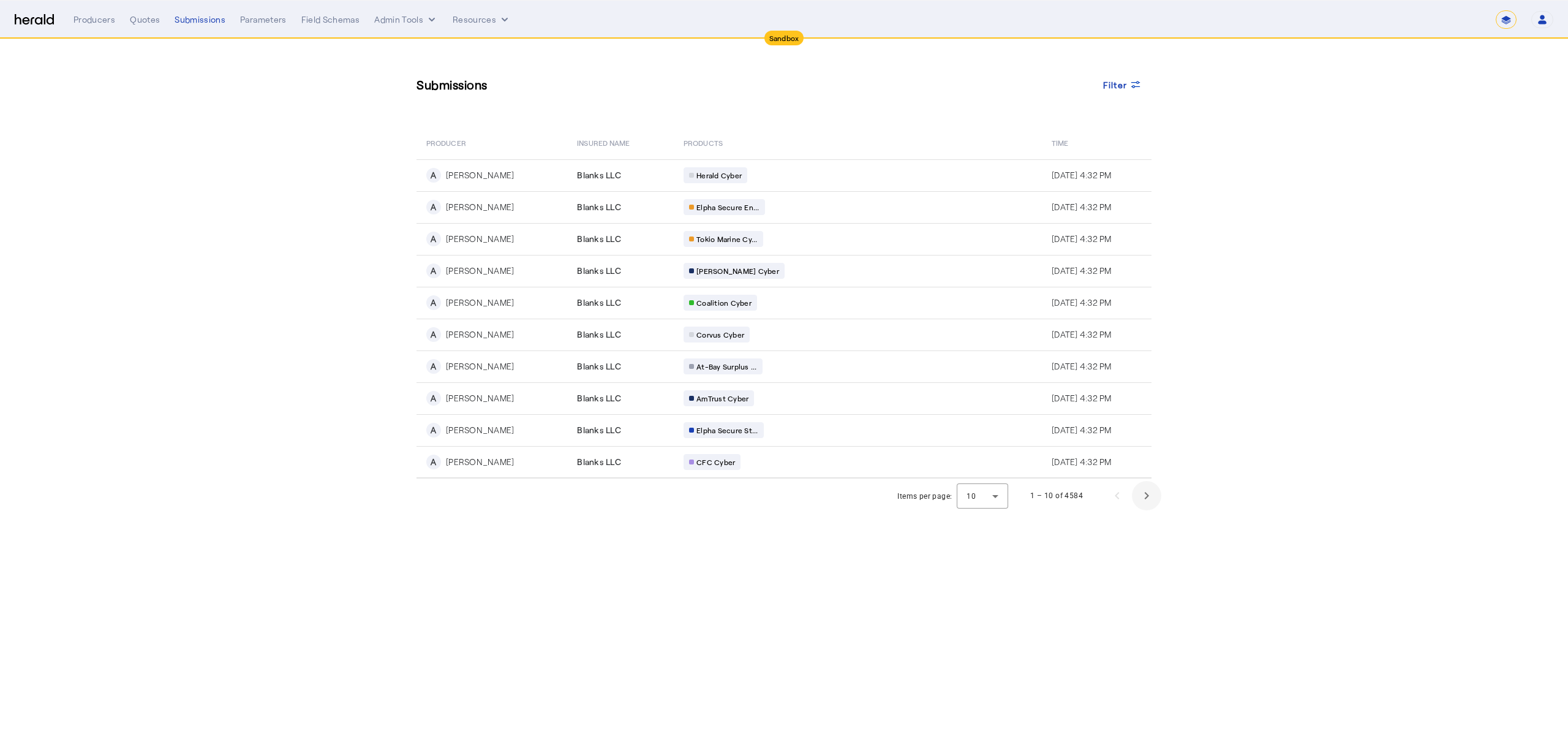
click at [1148, 494] on span "Next page" at bounding box center [1146, 495] width 29 height 29
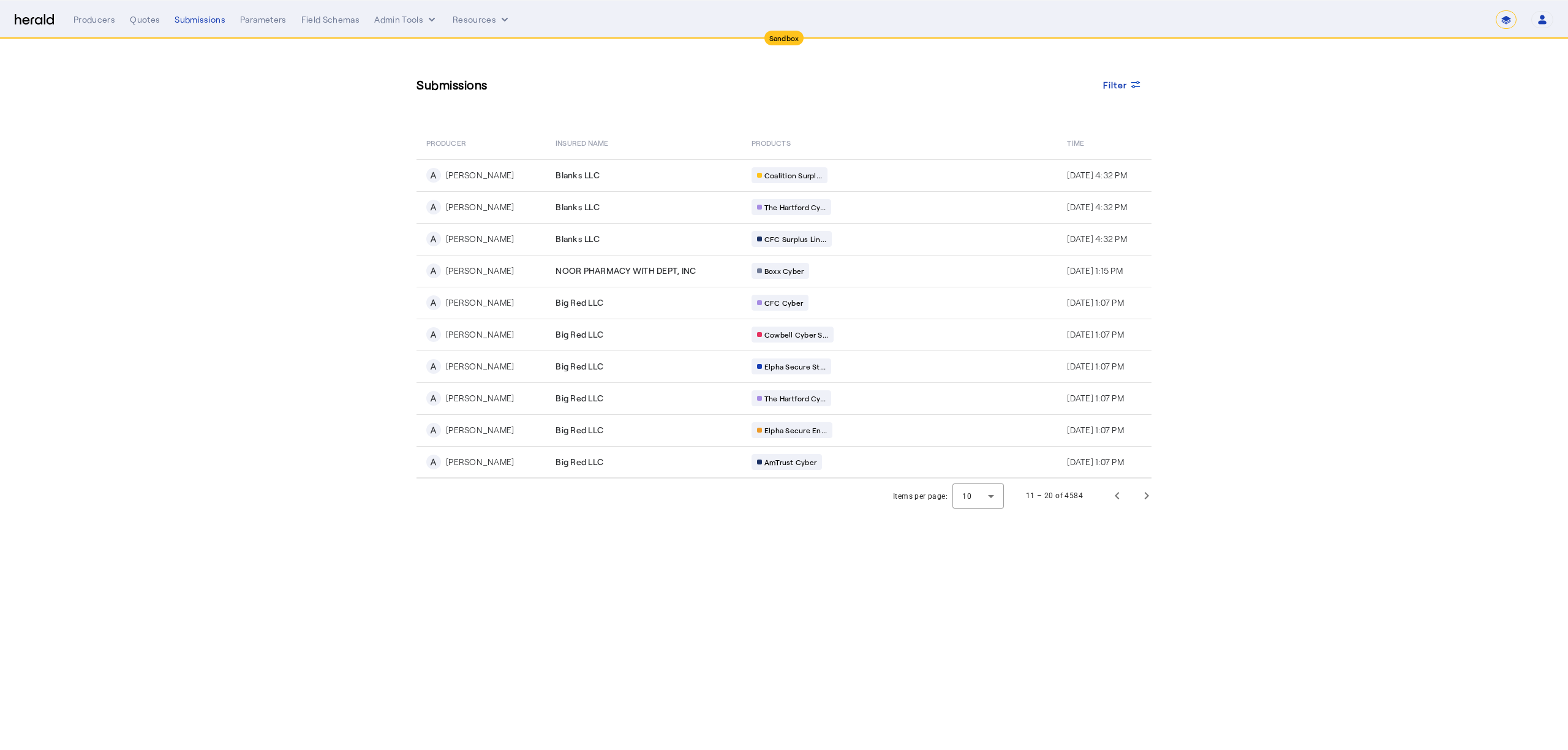
click at [47, 16] on img at bounding box center [34, 20] width 39 height 12
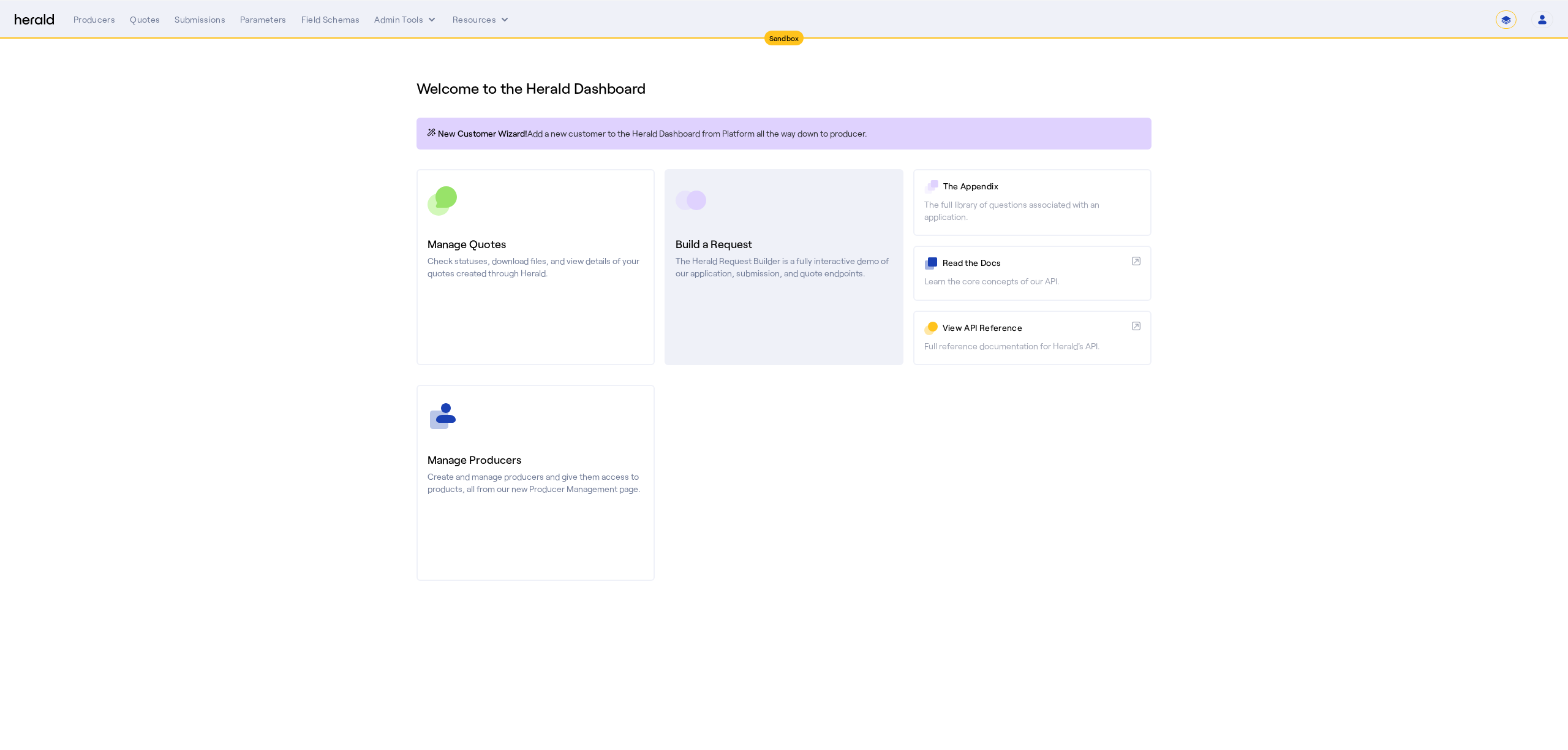
click at [740, 265] on p "The Herald Request Builder is a fully interactive demo of our application, subm…" at bounding box center [784, 267] width 216 height 25
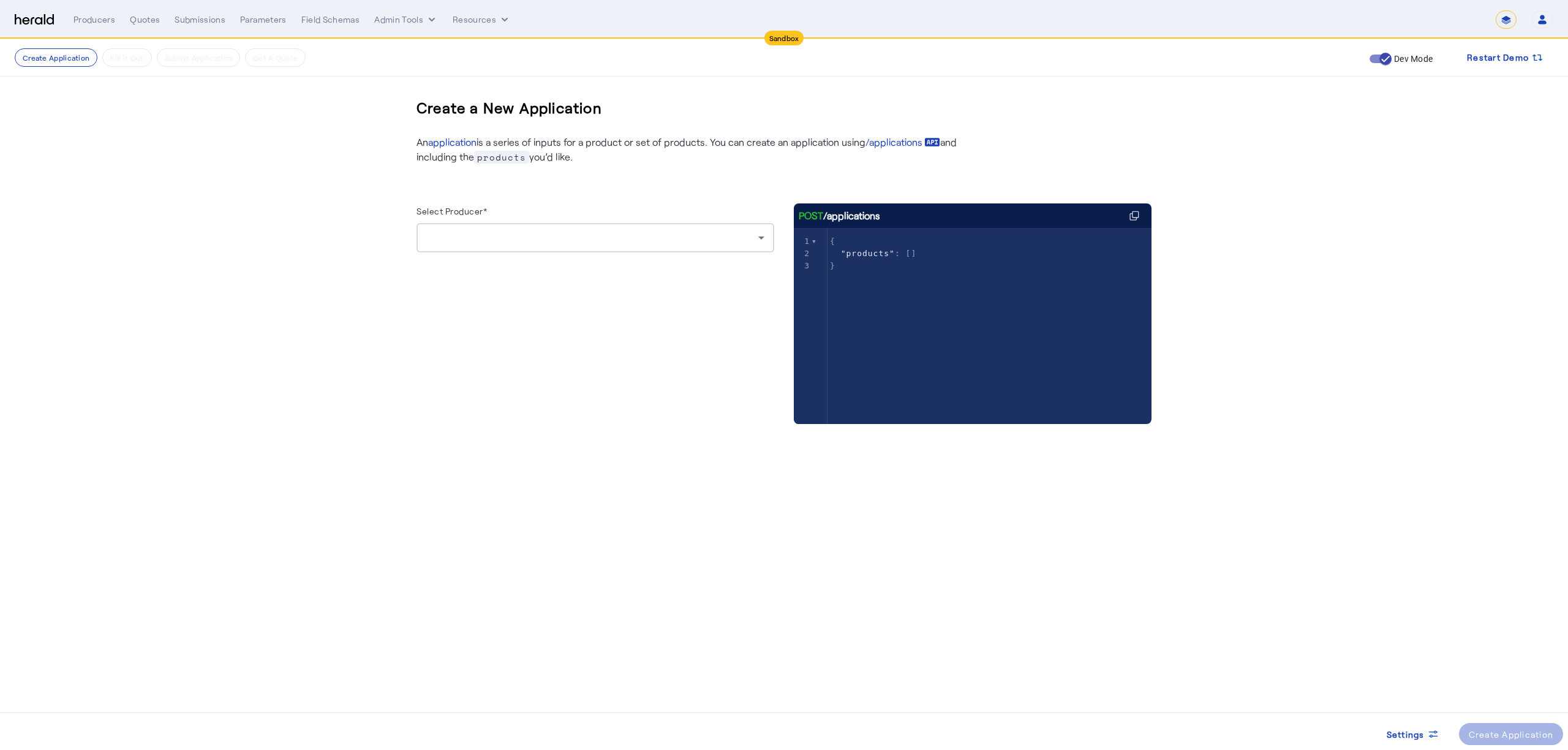
click at [657, 247] on div at bounding box center [595, 237] width 338 height 29
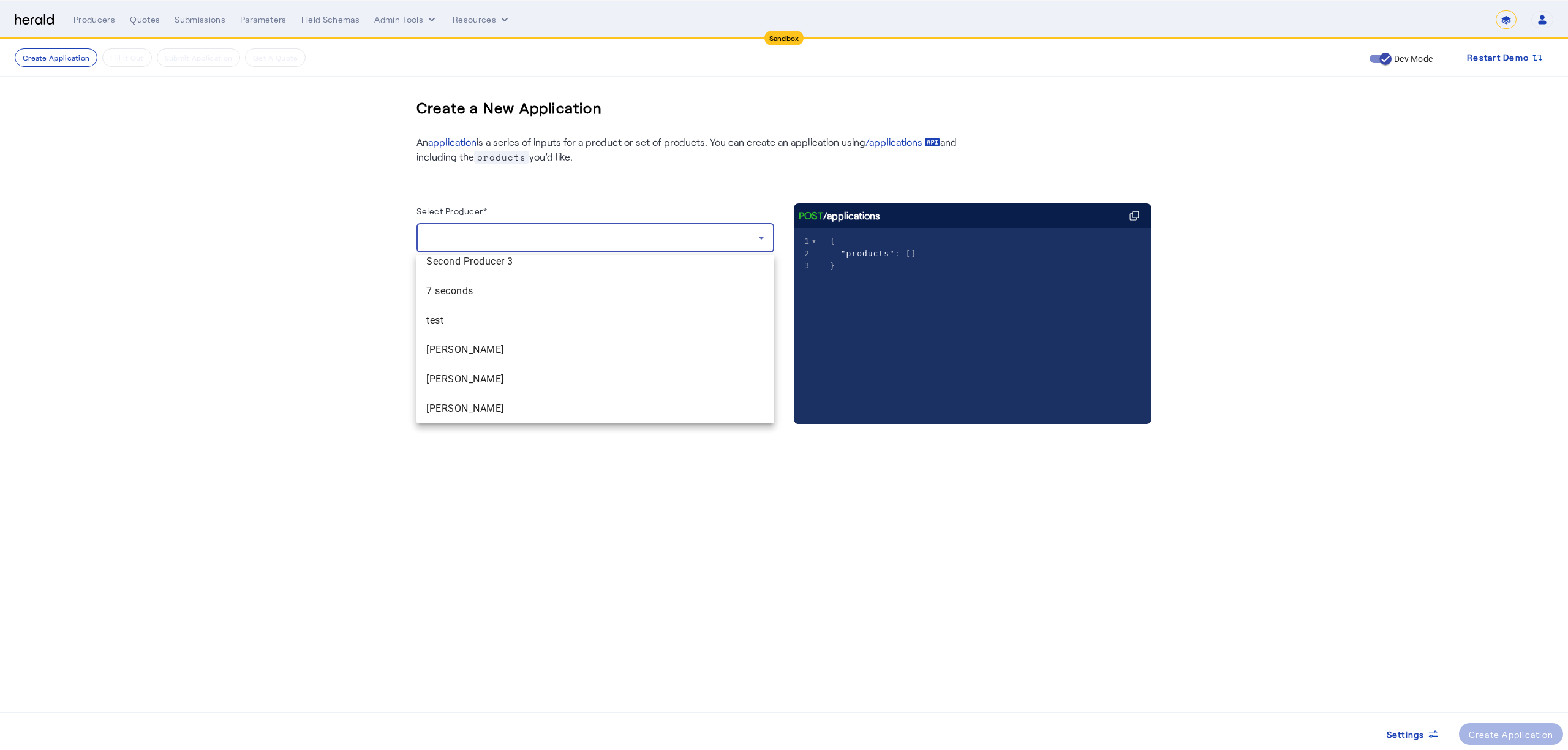
scroll to position [661, 0]
click at [530, 288] on span "Second Producer 3" at bounding box center [595, 285] width 338 height 15
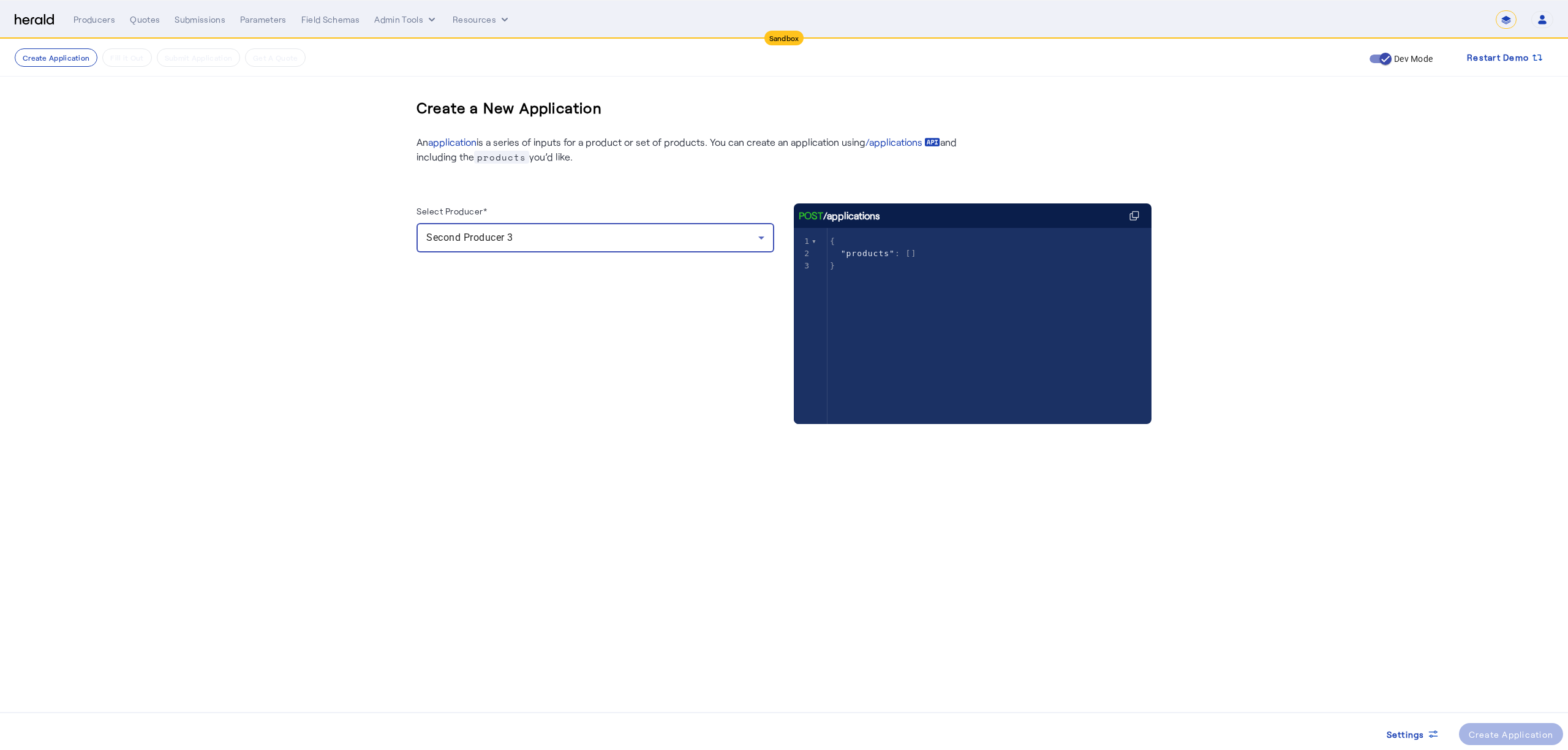
click at [511, 230] on div "Second Producer 3" at bounding box center [592, 237] width 332 height 15
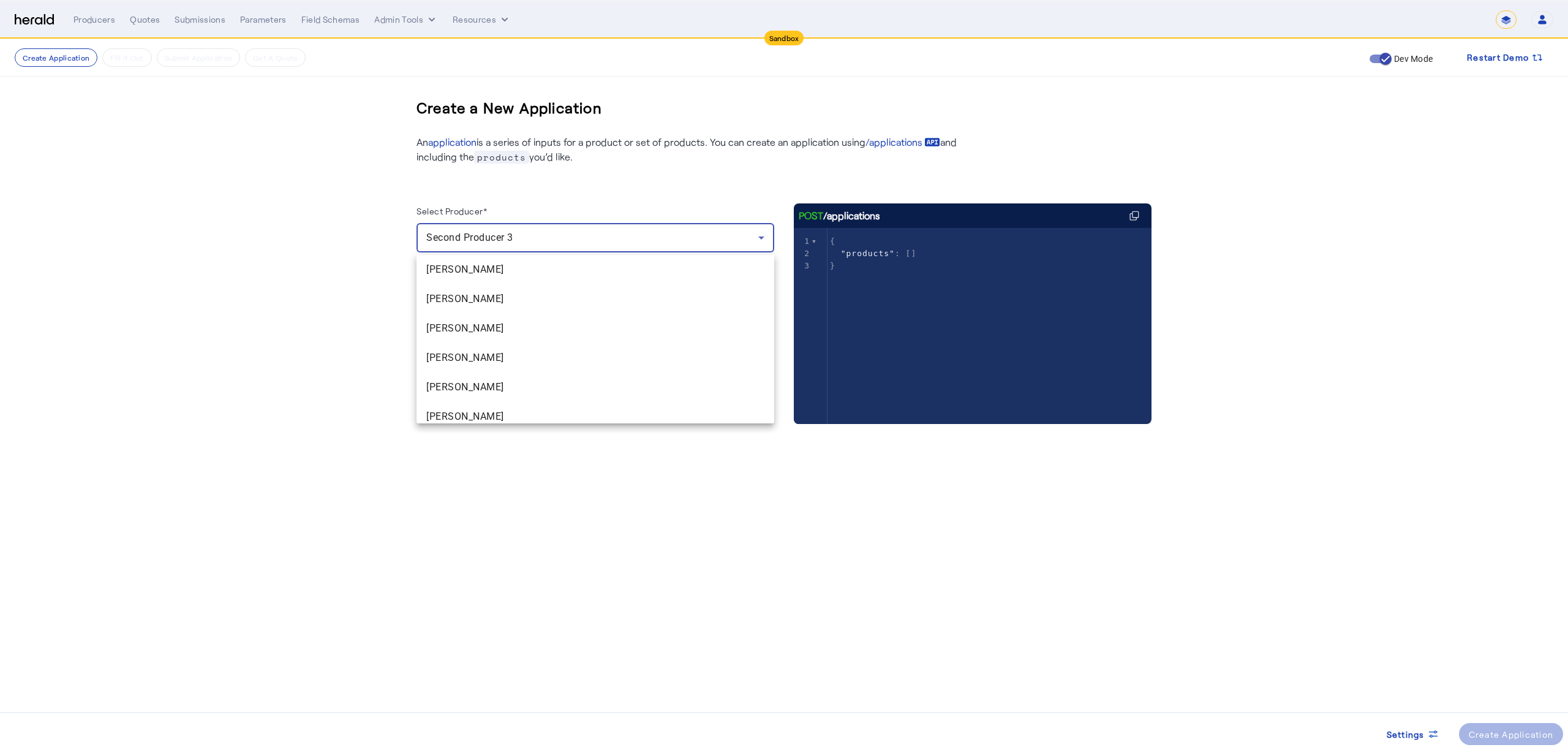
scroll to position [540, 0]
click at [32, 28] on div at bounding box center [784, 375] width 1568 height 750
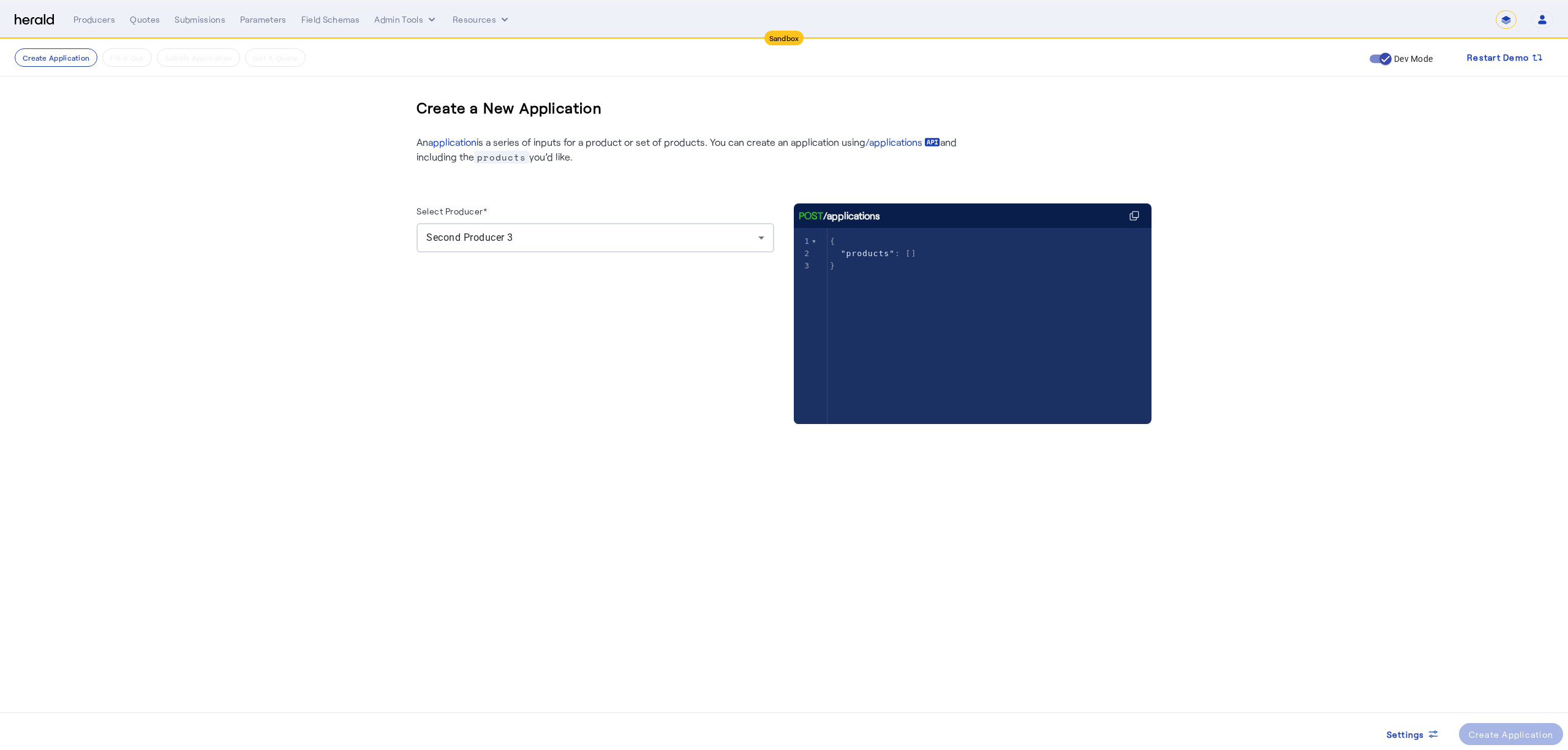
click at [35, 20] on img at bounding box center [34, 20] width 39 height 12
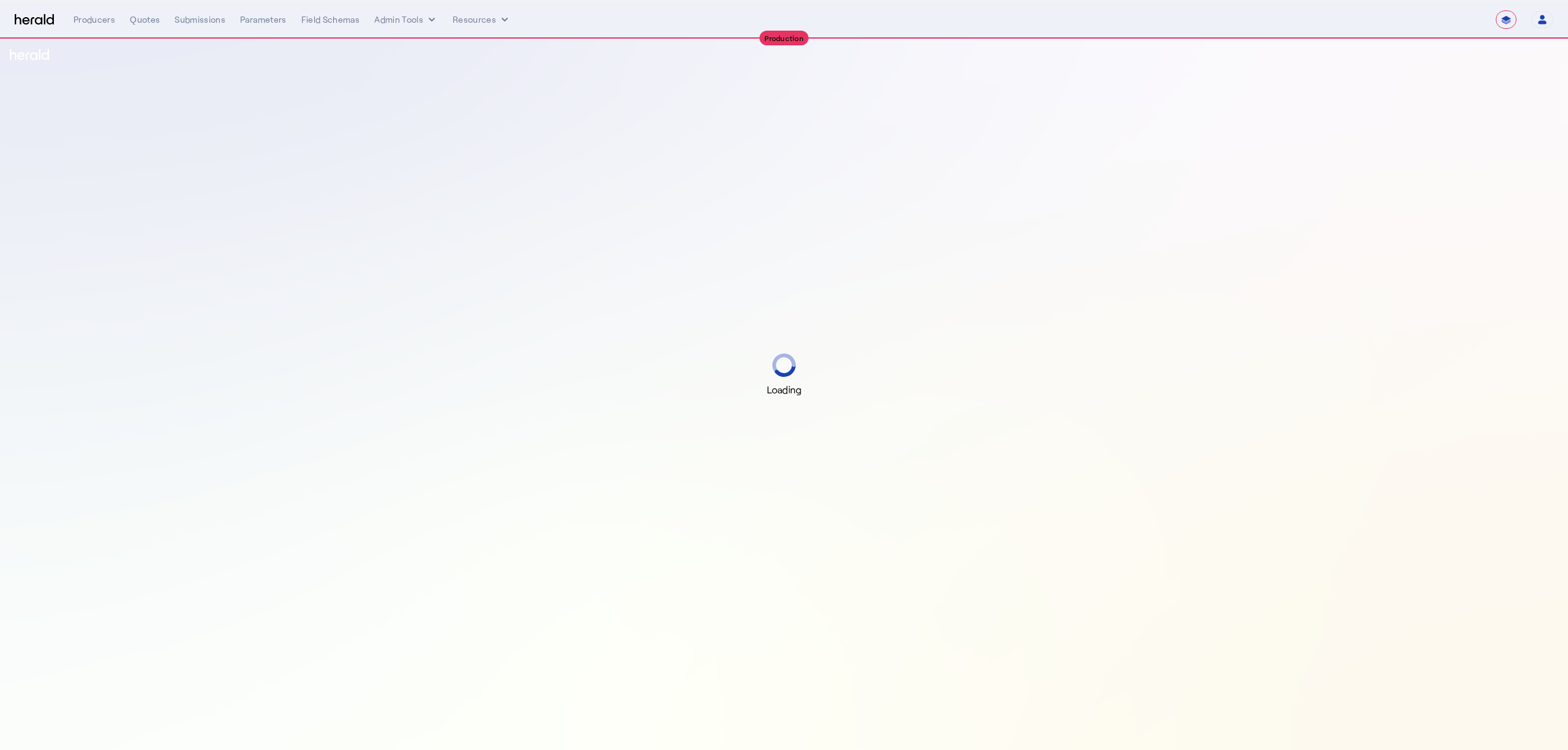
select select "**********"
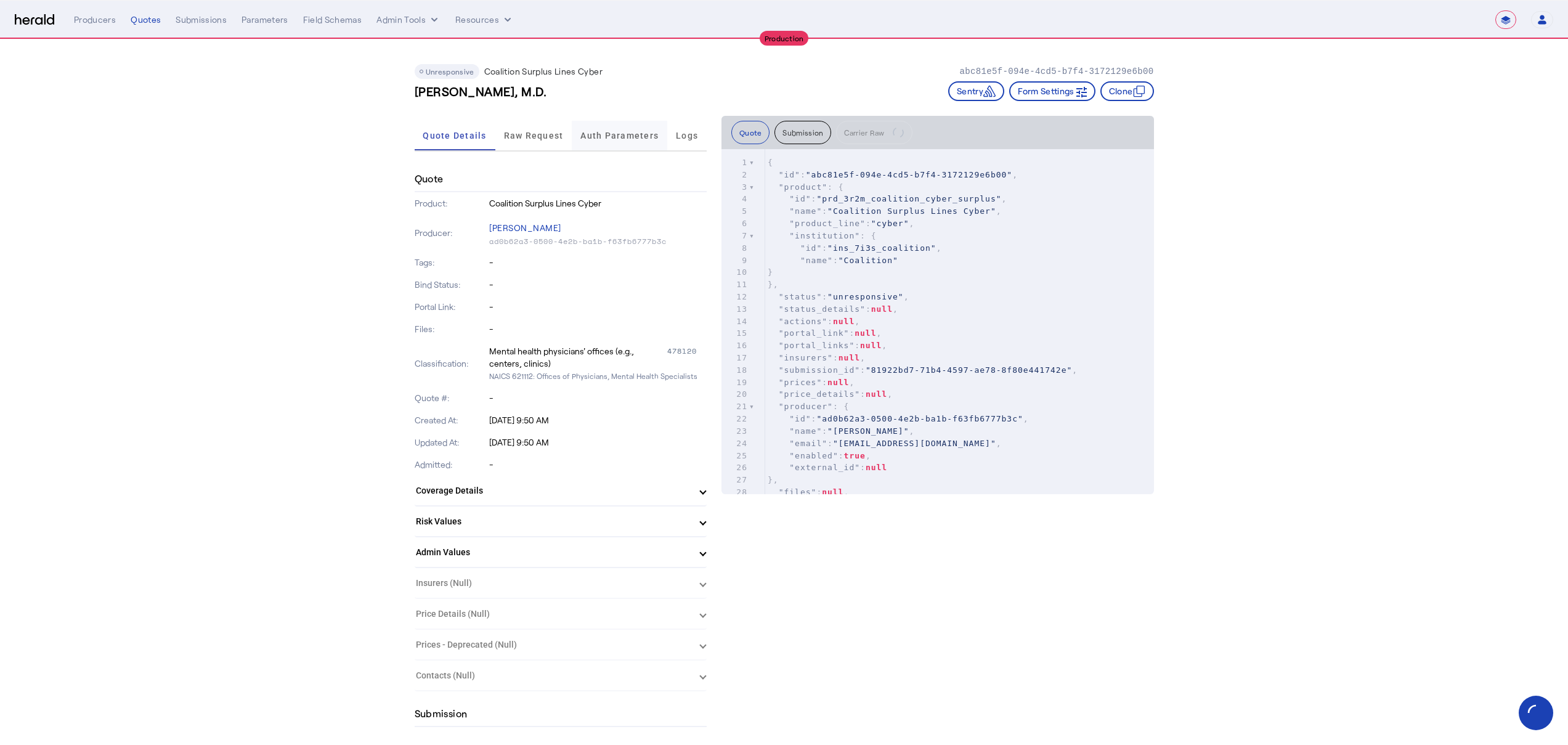
click at [619, 139] on span "Auth Parameters" at bounding box center [619, 135] width 78 height 9
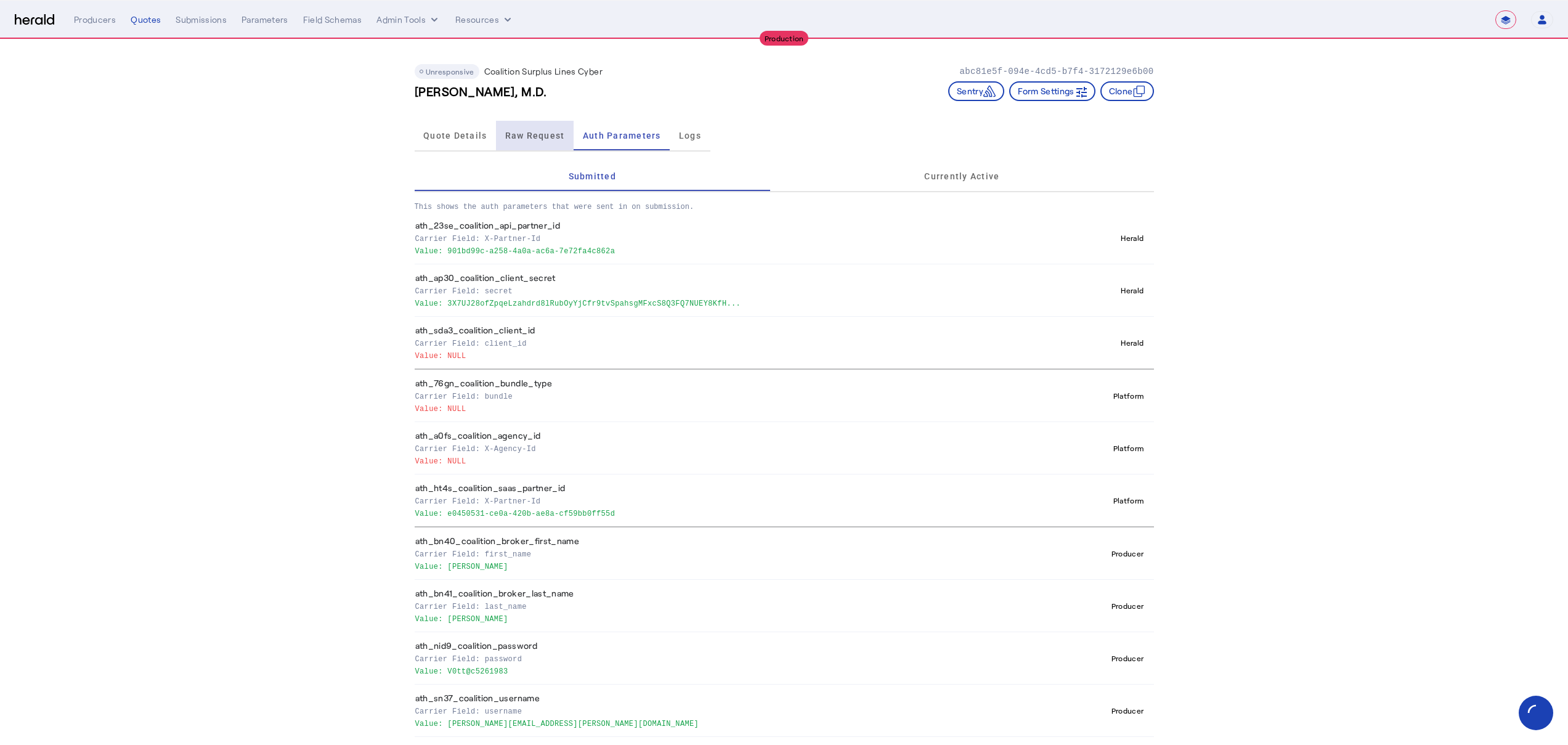
click at [529, 142] on span "Raw Request" at bounding box center [534, 135] width 60 height 29
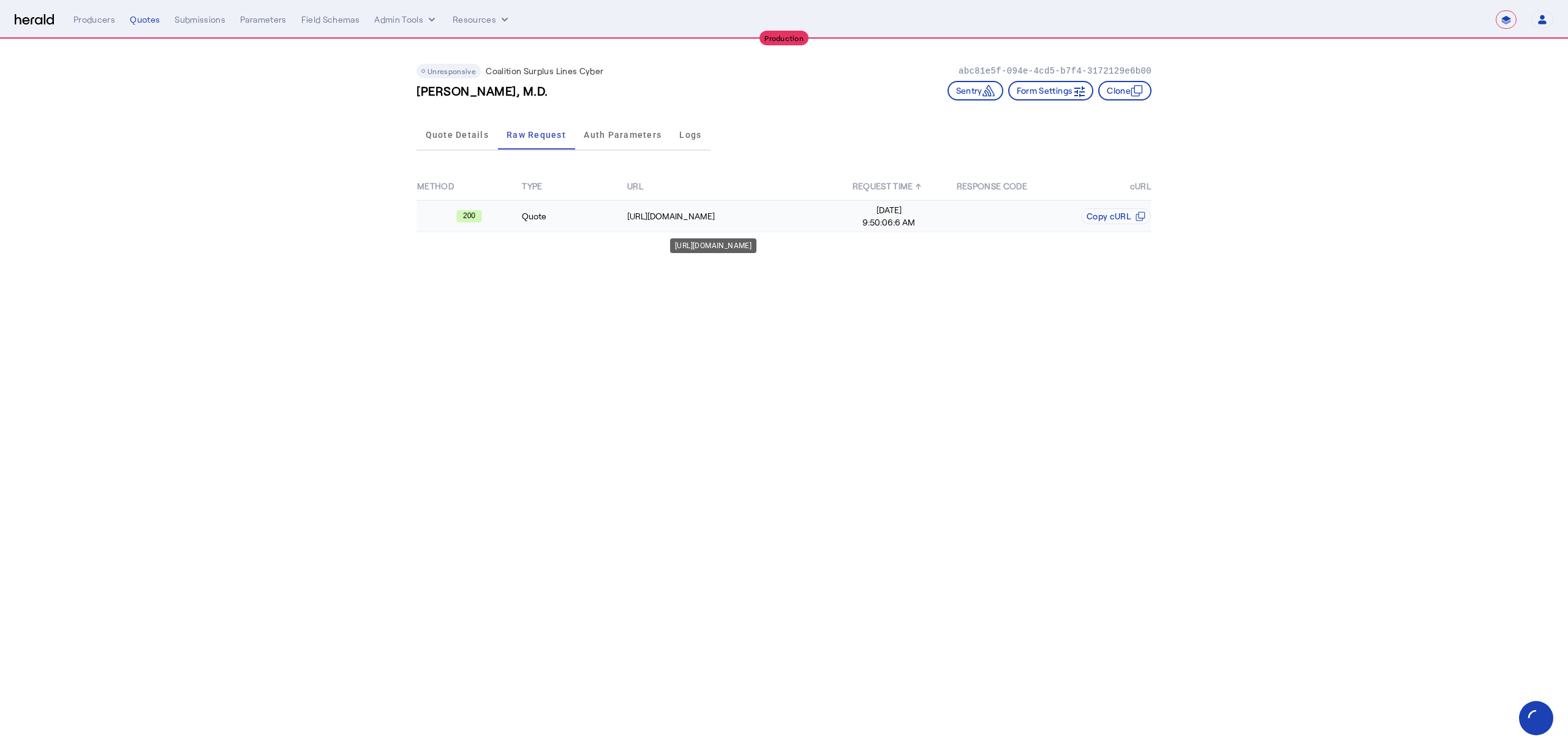
click at [670, 211] on div "[URL][DOMAIN_NAME]" at bounding box center [731, 216] width 209 height 12
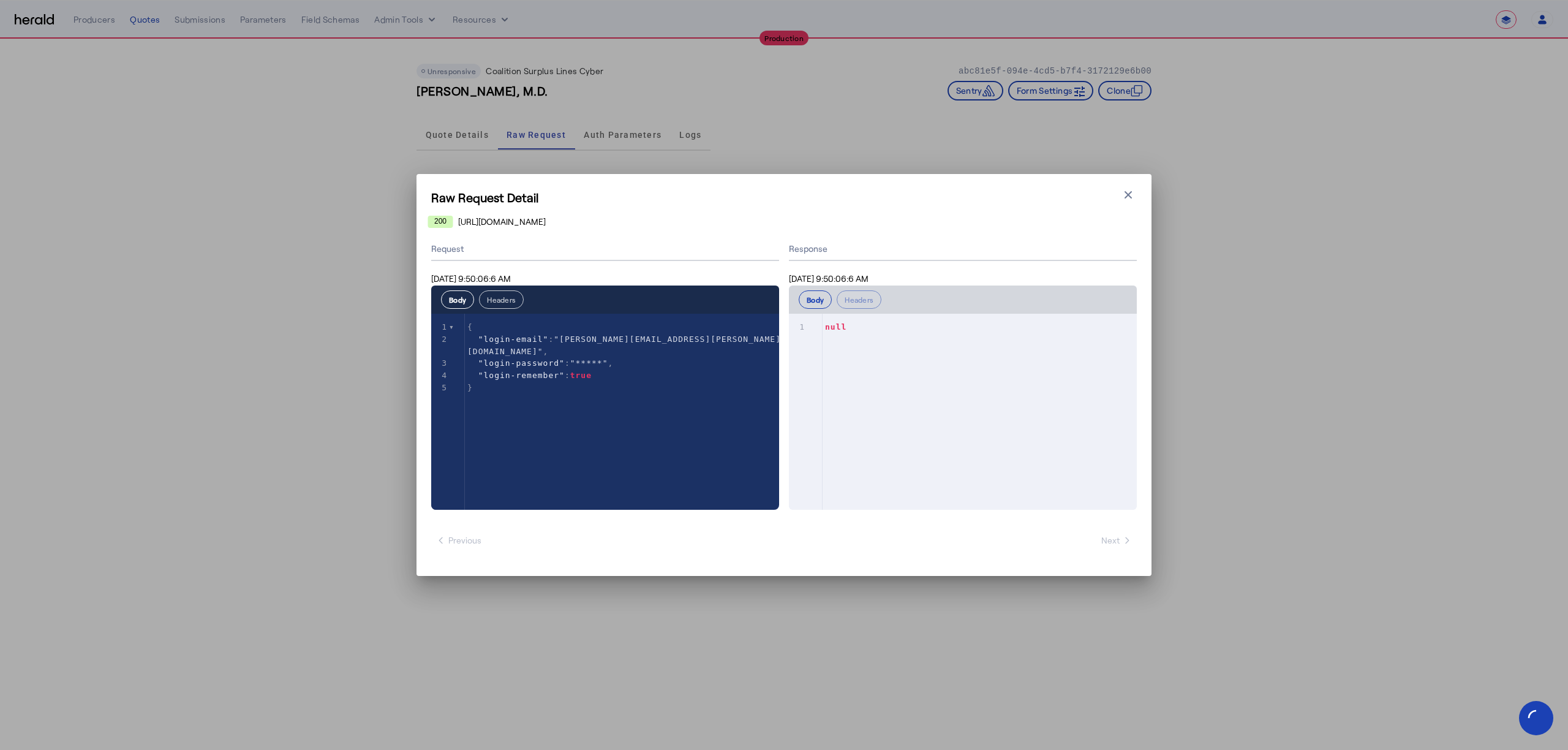
drag, startPoint x: 491, startPoint y: 302, endPoint x: 480, endPoint y: 302, distance: 11.0
click at [491, 302] on button "Headers" at bounding box center [501, 299] width 45 height 18
click at [442, 308] on div "Body Headers" at bounding box center [482, 299] width 83 height 18
click at [466, 301] on button "Body" at bounding box center [457, 299] width 33 height 18
click at [1133, 196] on icon "button" at bounding box center [1128, 194] width 12 height 12
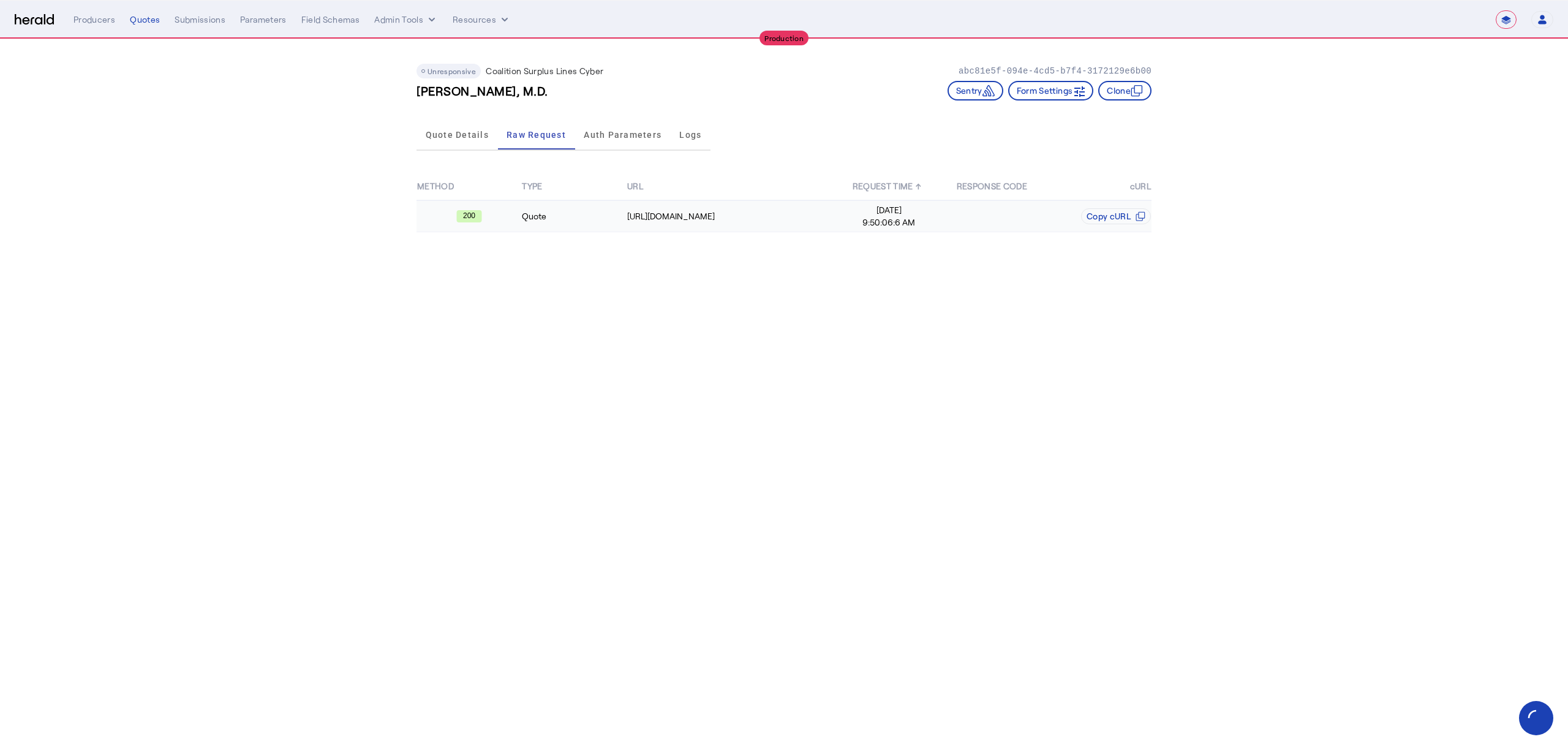
click at [548, 214] on td "Quote" at bounding box center [573, 216] width 105 height 32
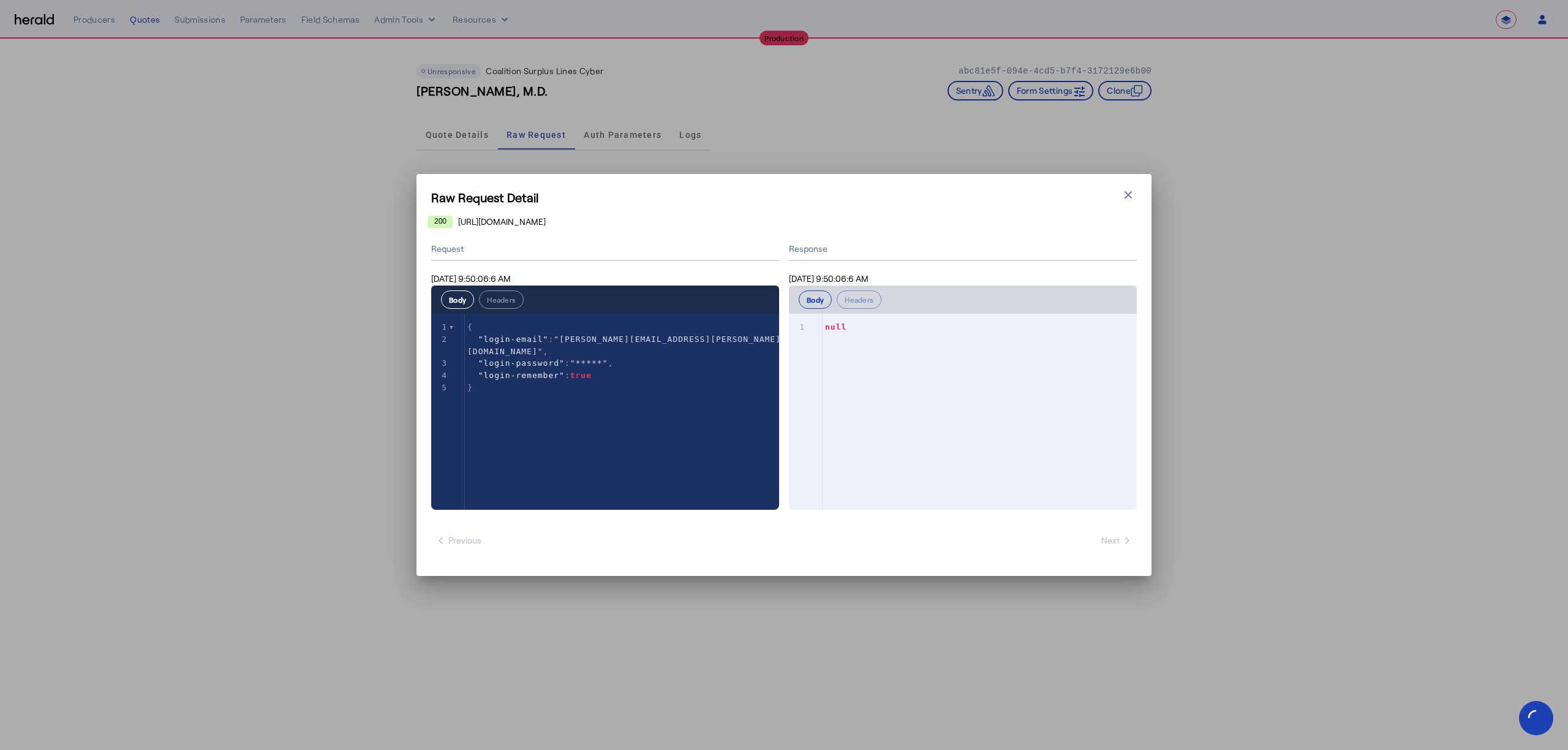
click at [1125, 194] on icon "button" at bounding box center [1128, 194] width 12 height 12
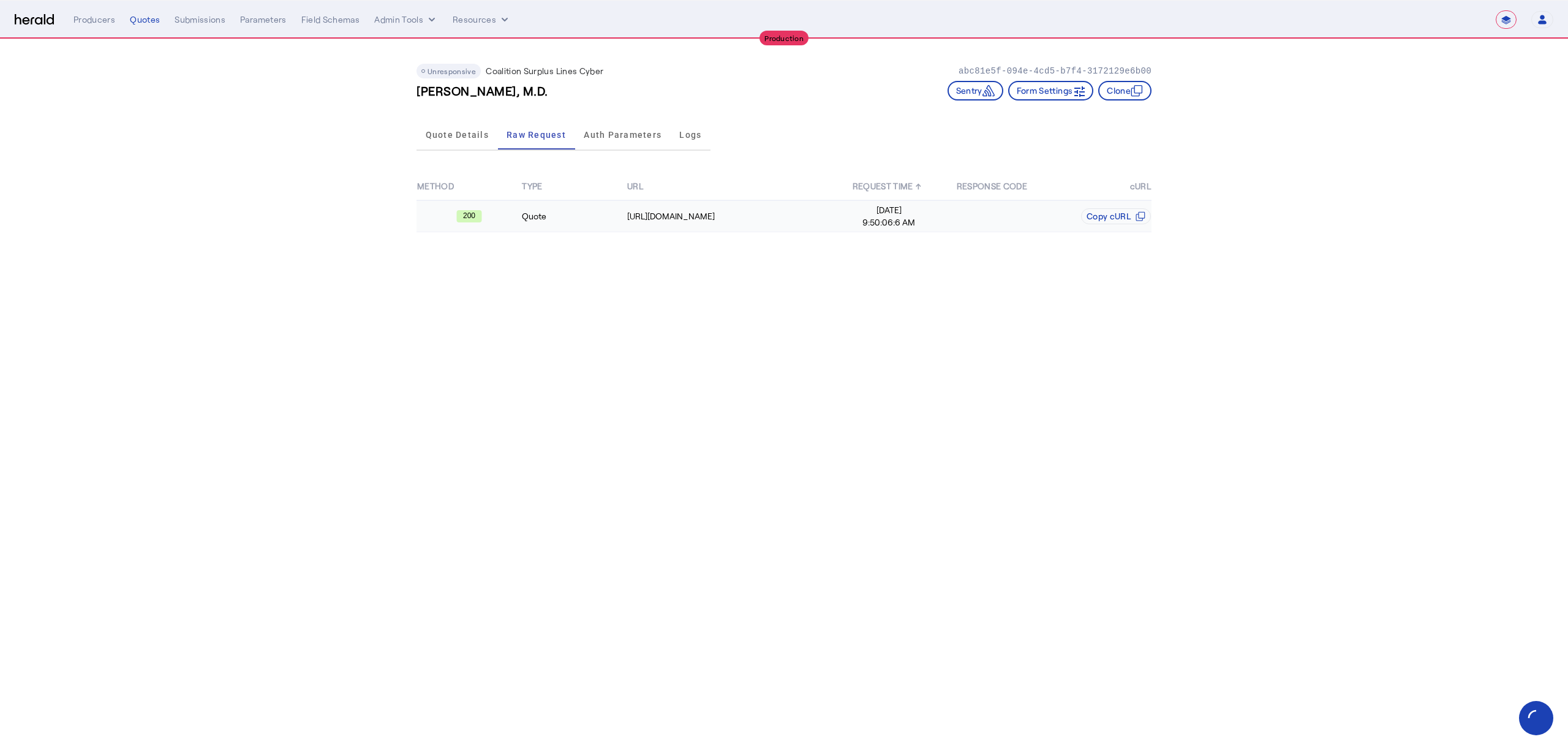
click at [583, 216] on td "Quote" at bounding box center [573, 216] width 105 height 32
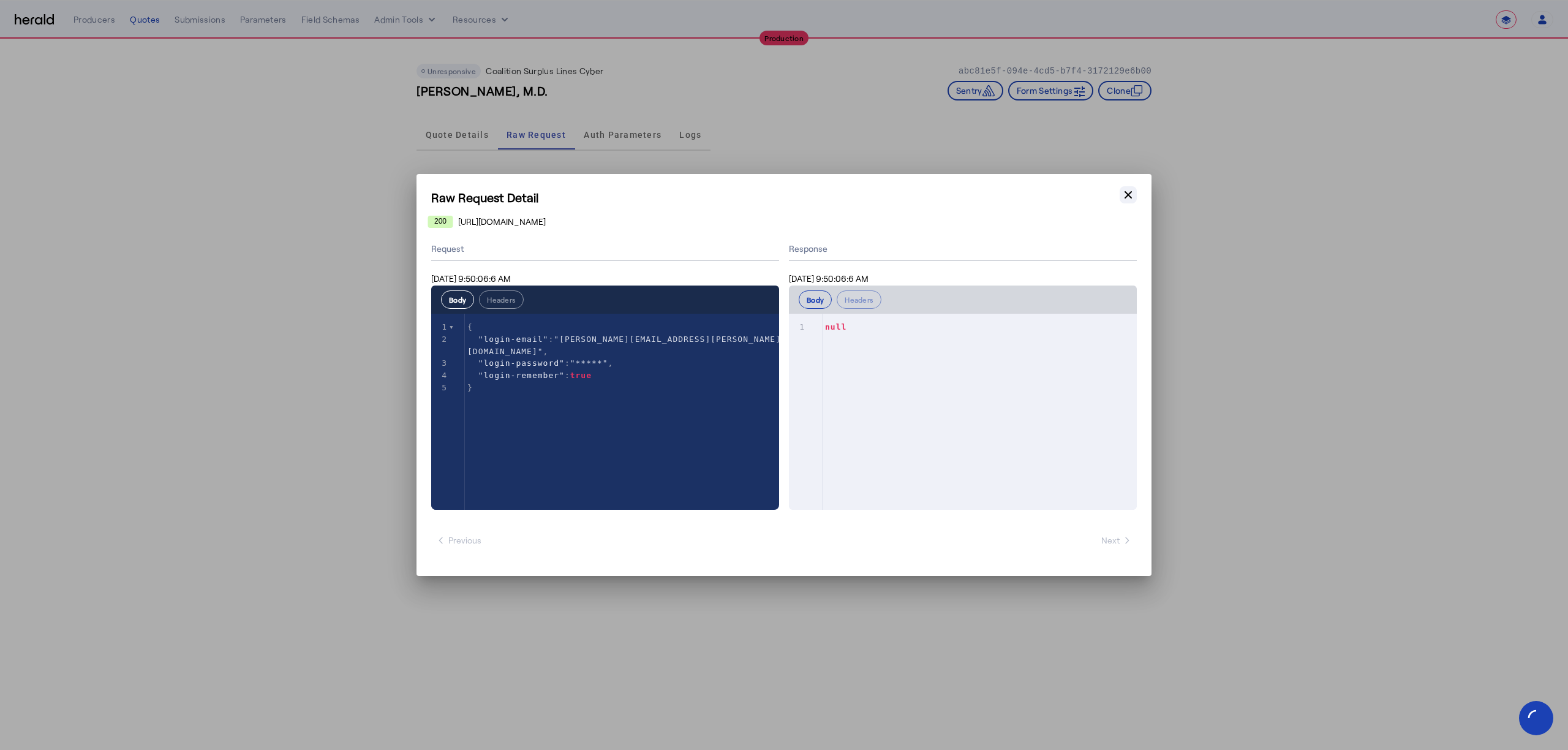
click at [1121, 196] on button "Close modal" at bounding box center [1128, 194] width 17 height 17
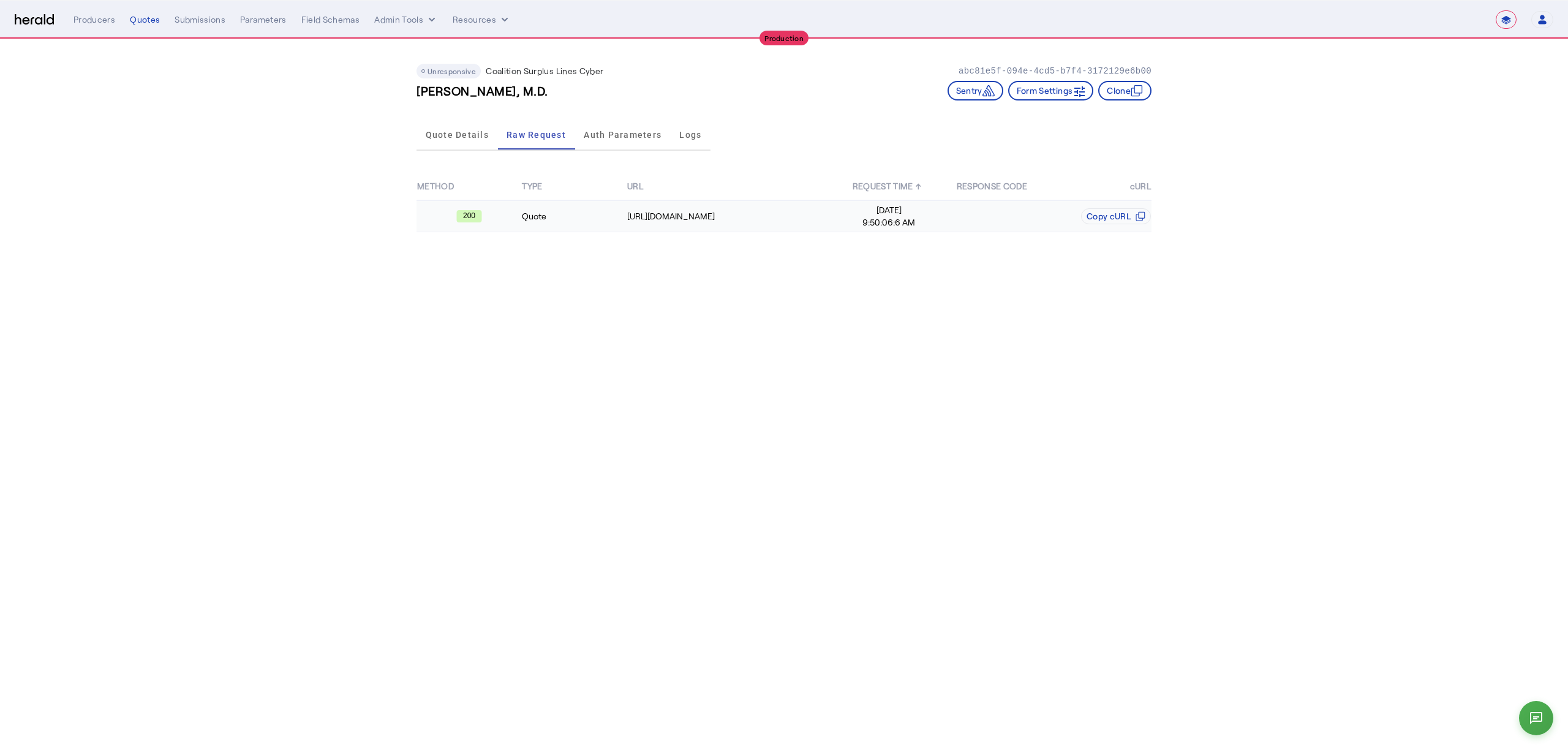
click at [589, 206] on td "Quote" at bounding box center [573, 216] width 105 height 32
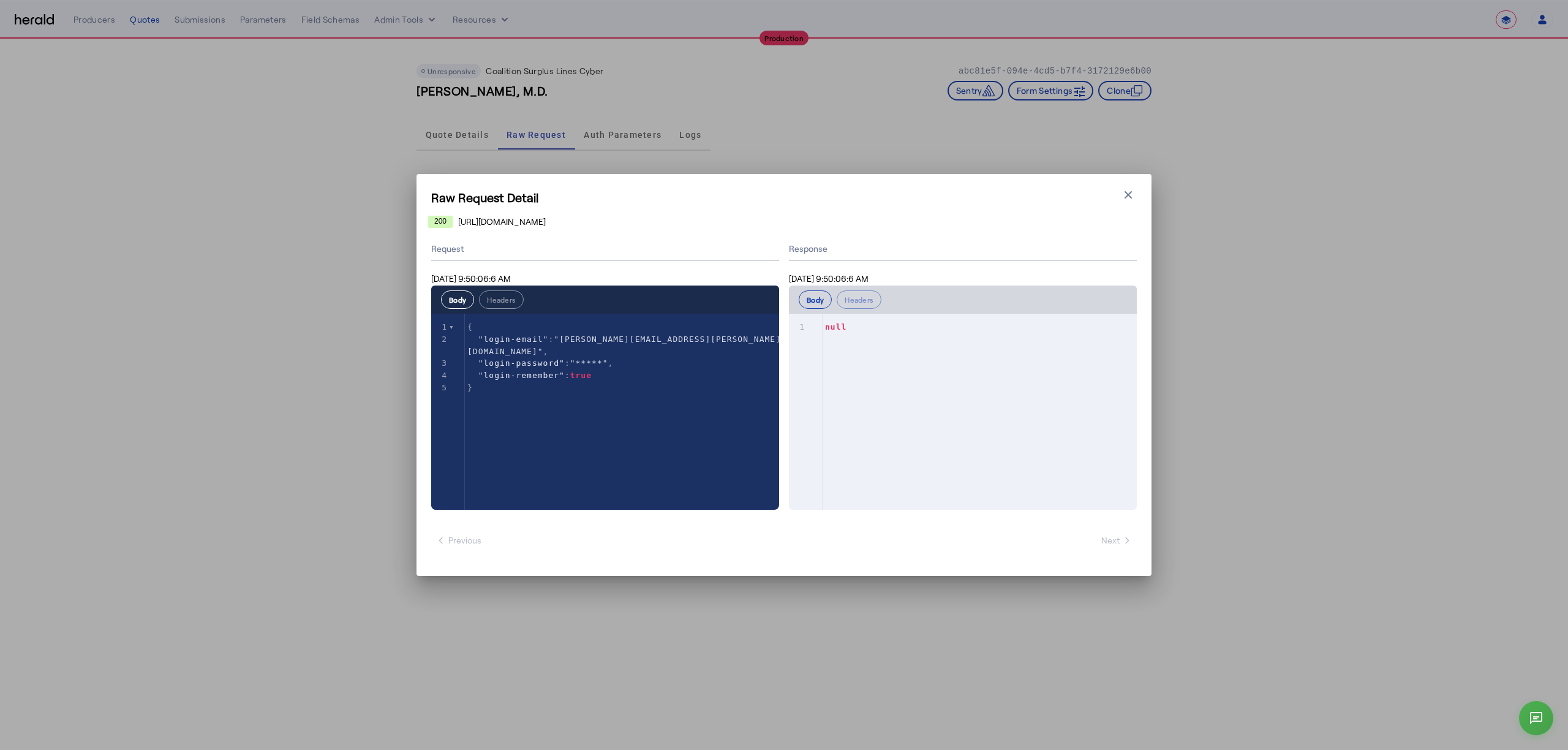
click at [847, 284] on div "Response Aug 21, 2025 9:50:06:6 AM Body Headers xxxxxxxxxx 1 1 null" at bounding box center [963, 373] width 348 height 272
click at [853, 291] on button "Headers" at bounding box center [858, 299] width 45 height 18
click at [801, 301] on button "Body" at bounding box center [815, 299] width 33 height 18
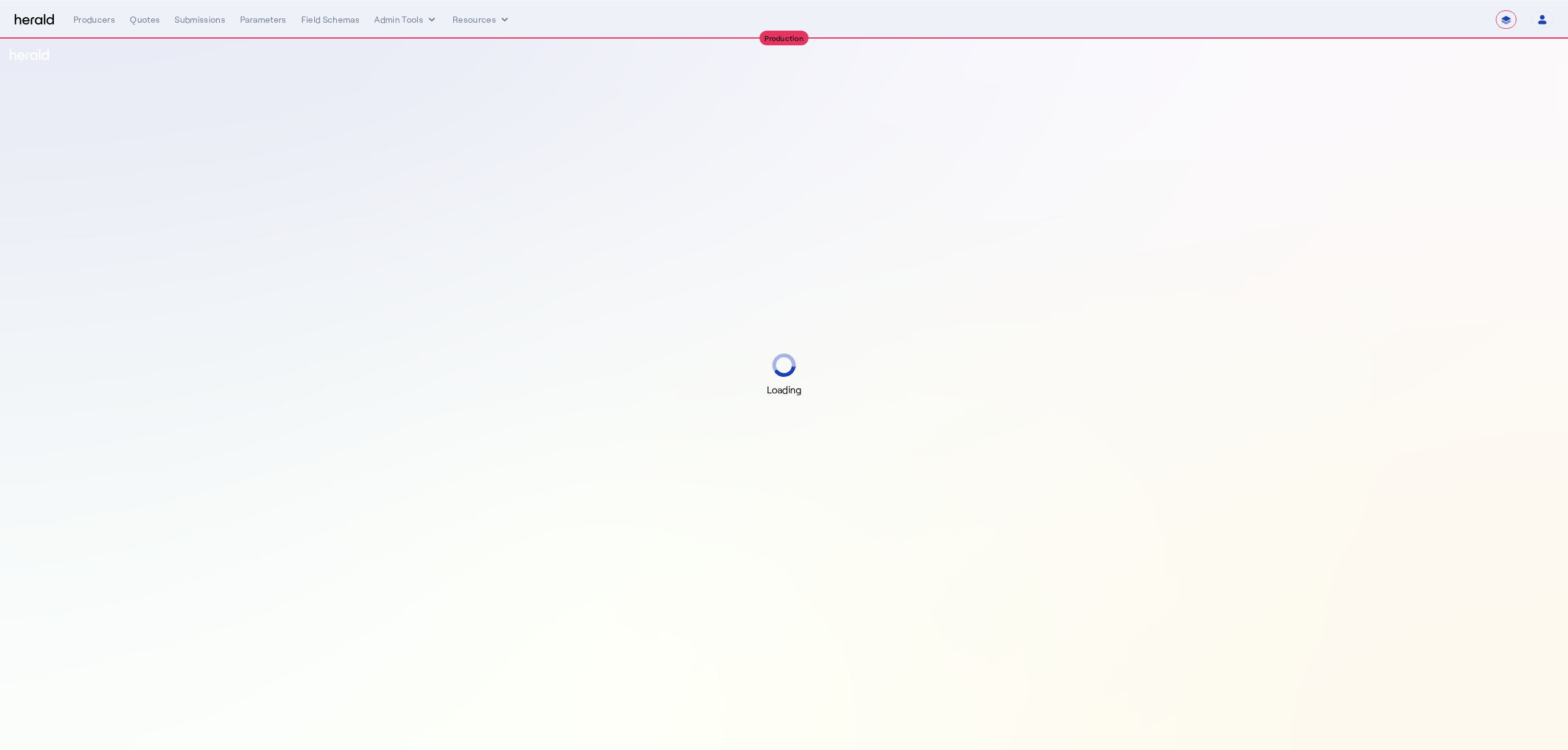
select select "**********"
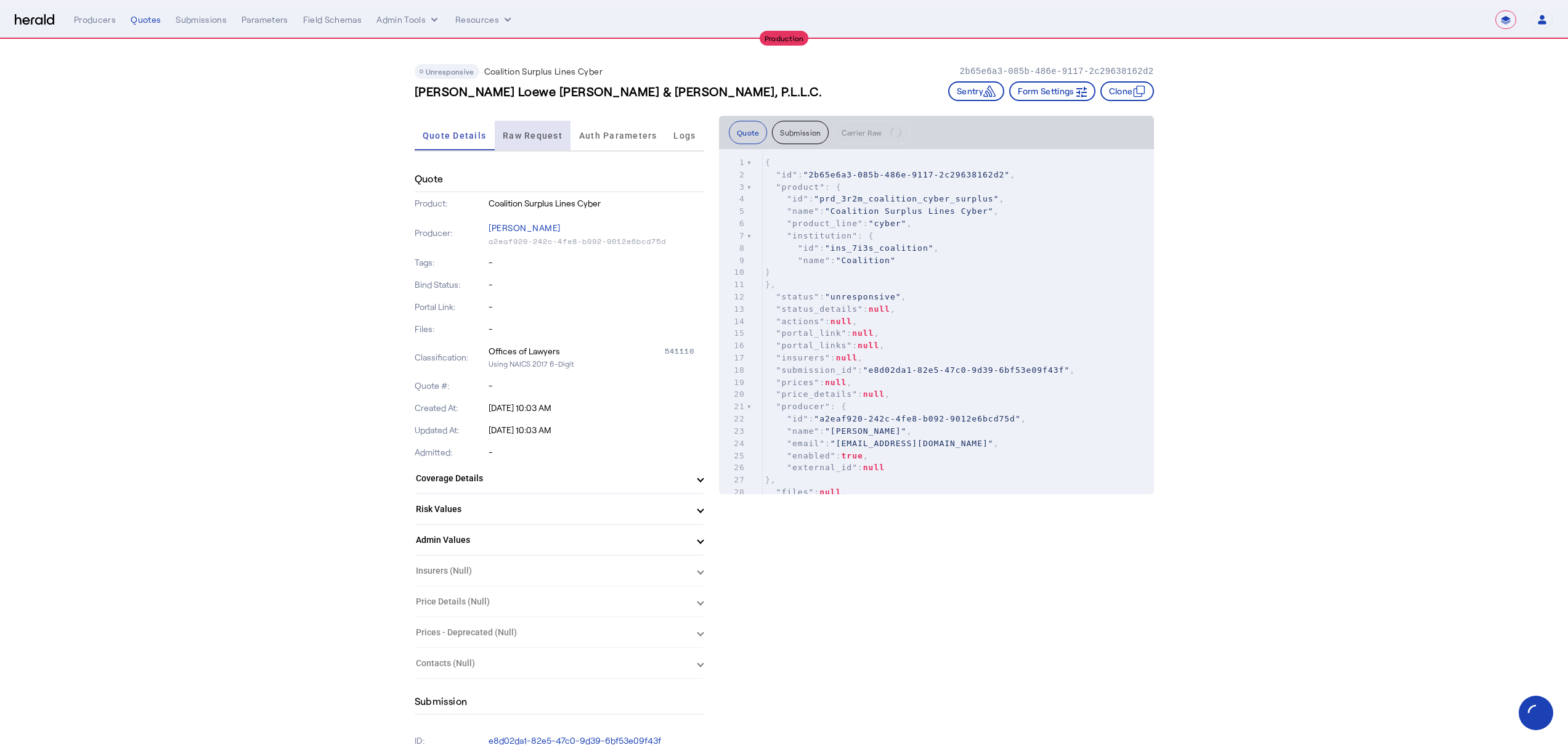
click at [521, 133] on span "Raw Request" at bounding box center [532, 135] width 60 height 9
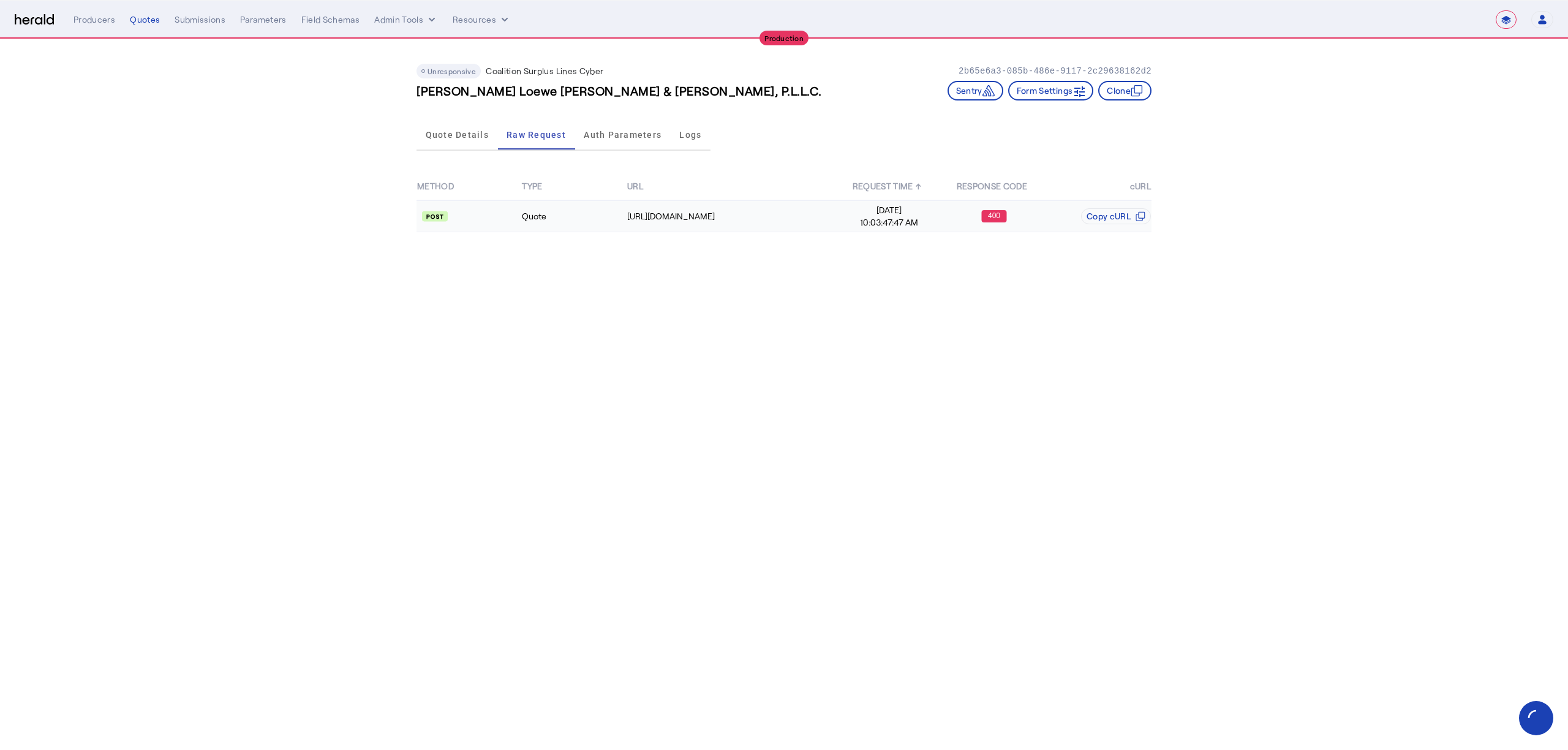
click at [551, 216] on td "Quote" at bounding box center [573, 216] width 105 height 32
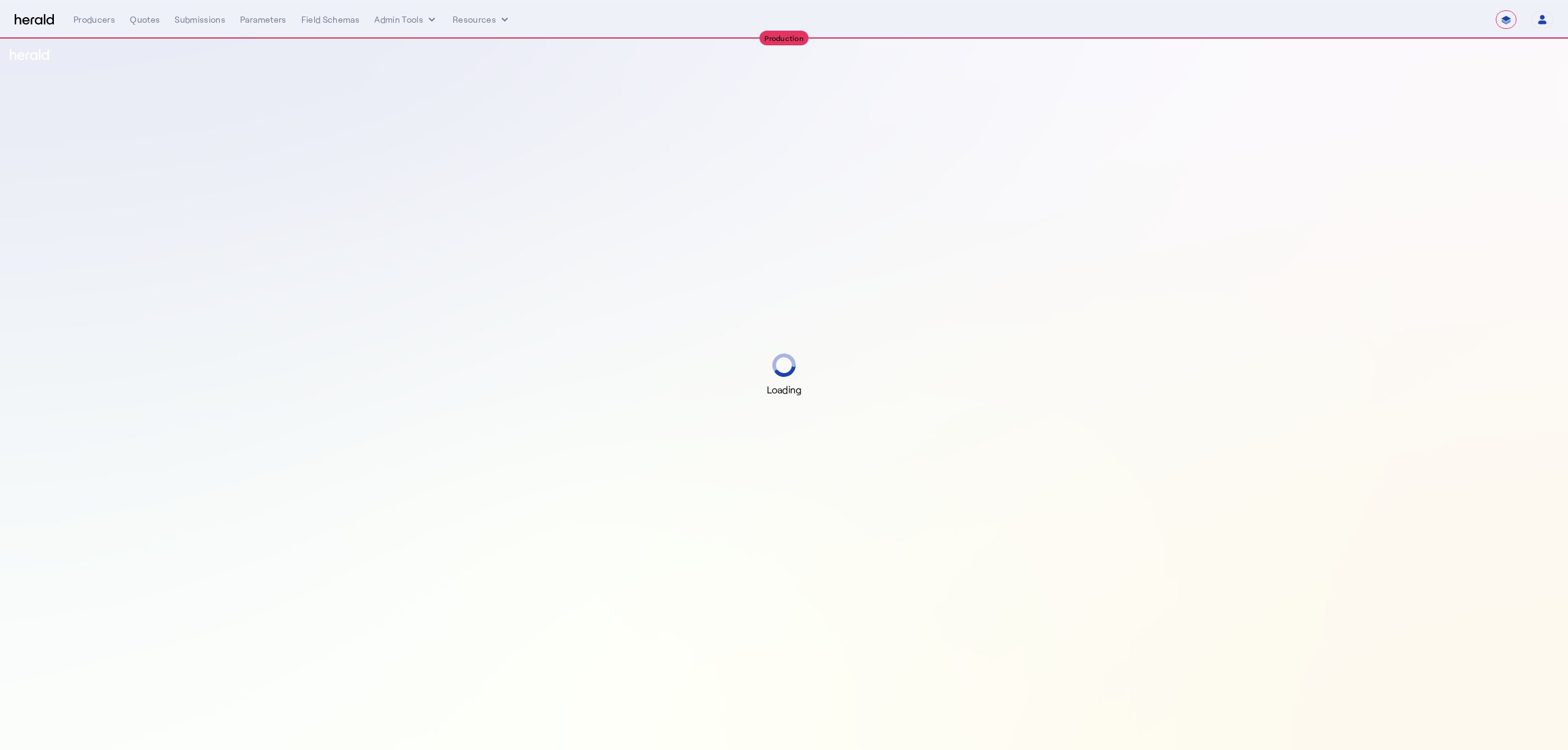
select select "**********"
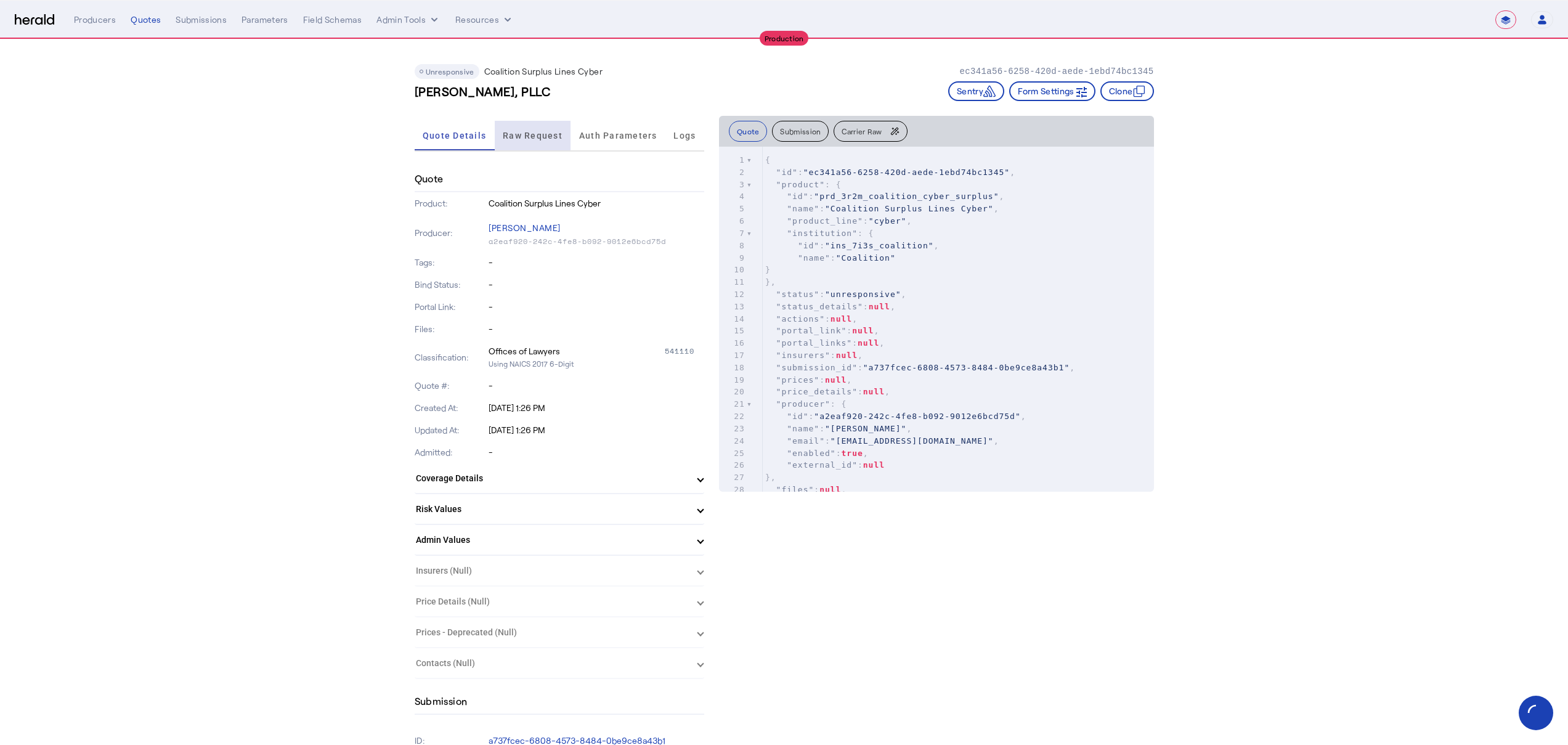
click at [534, 138] on span "Raw Request" at bounding box center [532, 135] width 60 height 9
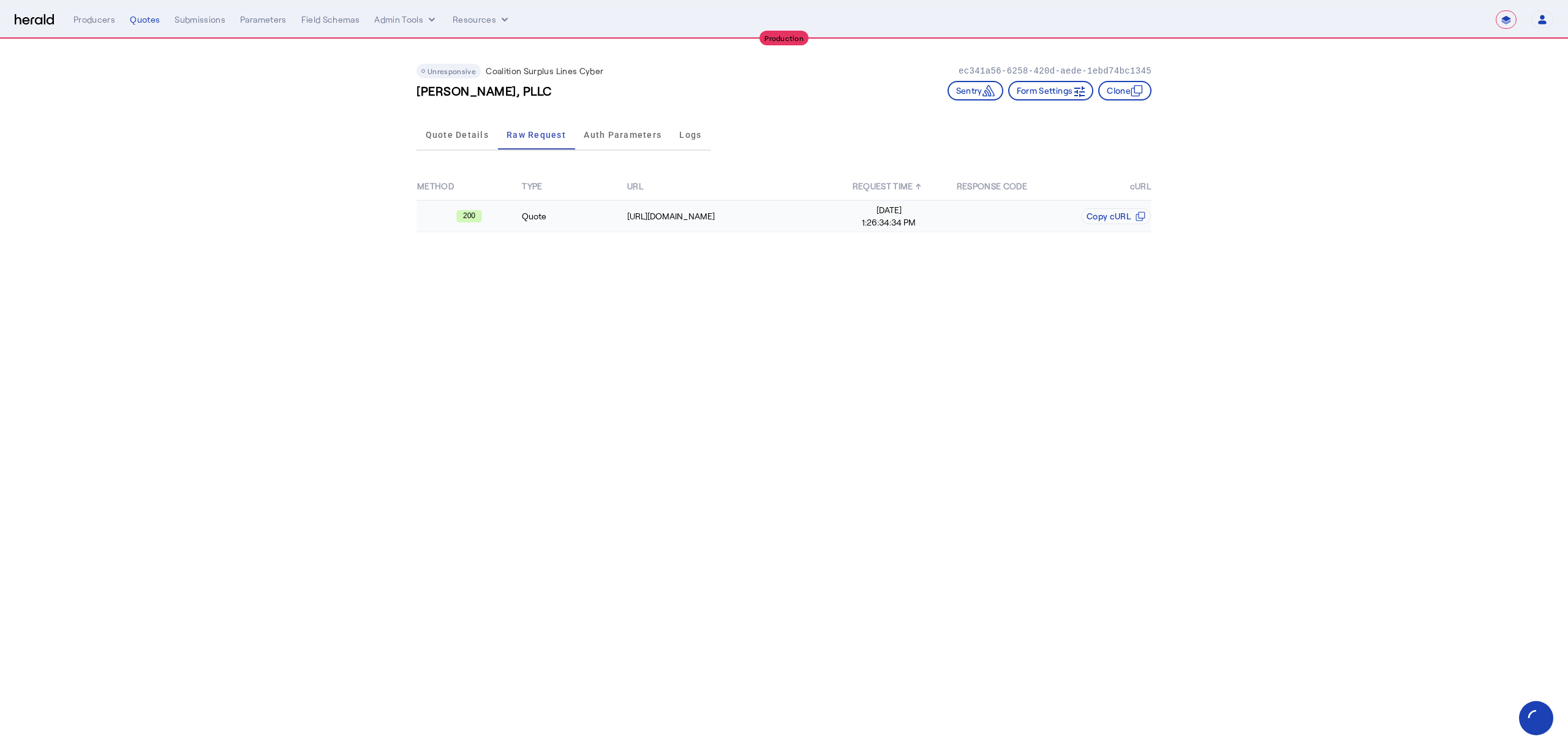
click at [548, 211] on td "Quote" at bounding box center [573, 216] width 105 height 32
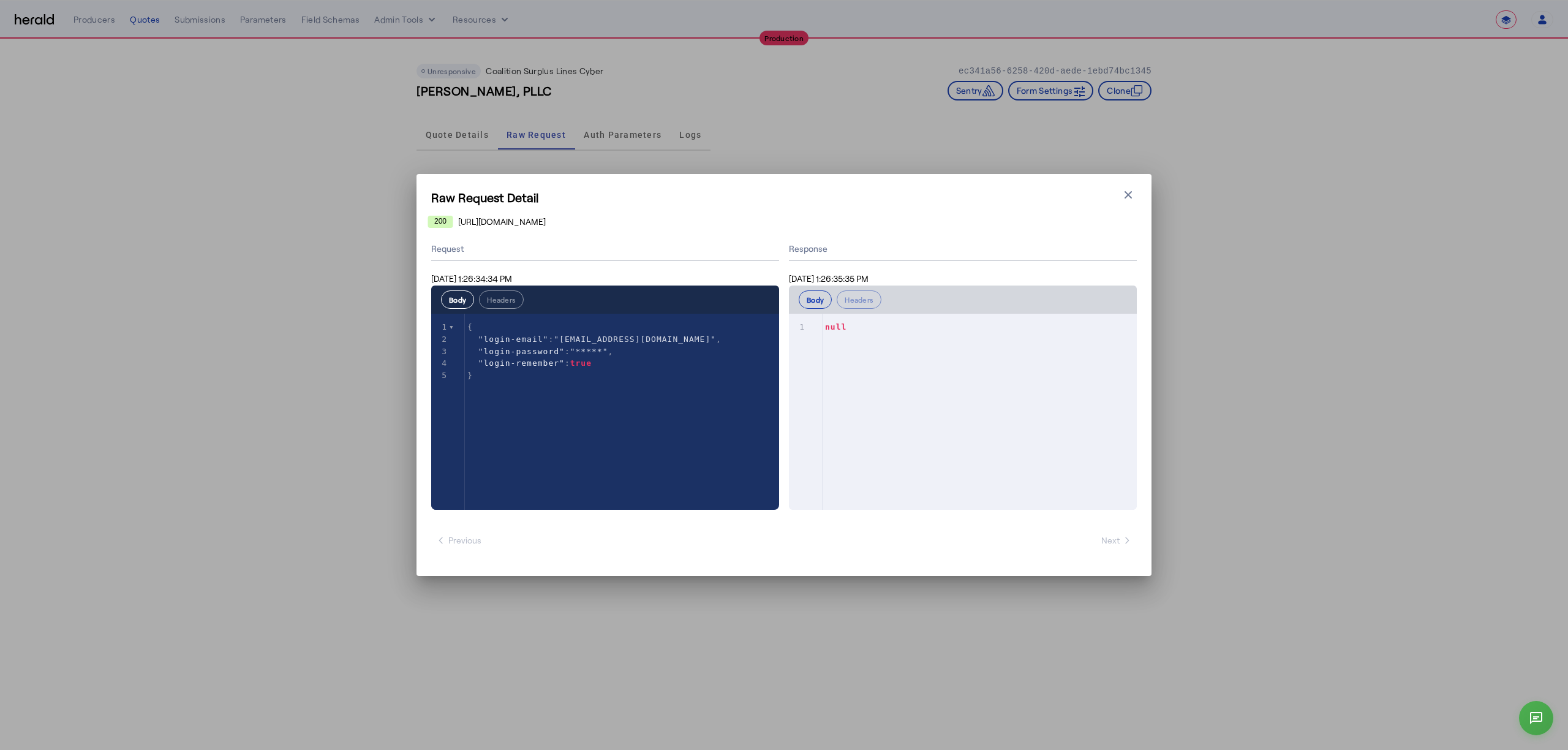
click at [1205, 226] on div "Raw Request Detail Close modal 200 [URL][DOMAIN_NAME] Request [DATE] 1:26:34:34…" at bounding box center [784, 375] width 1568 height 750
click at [1128, 201] on button "Close modal" at bounding box center [1128, 194] width 17 height 17
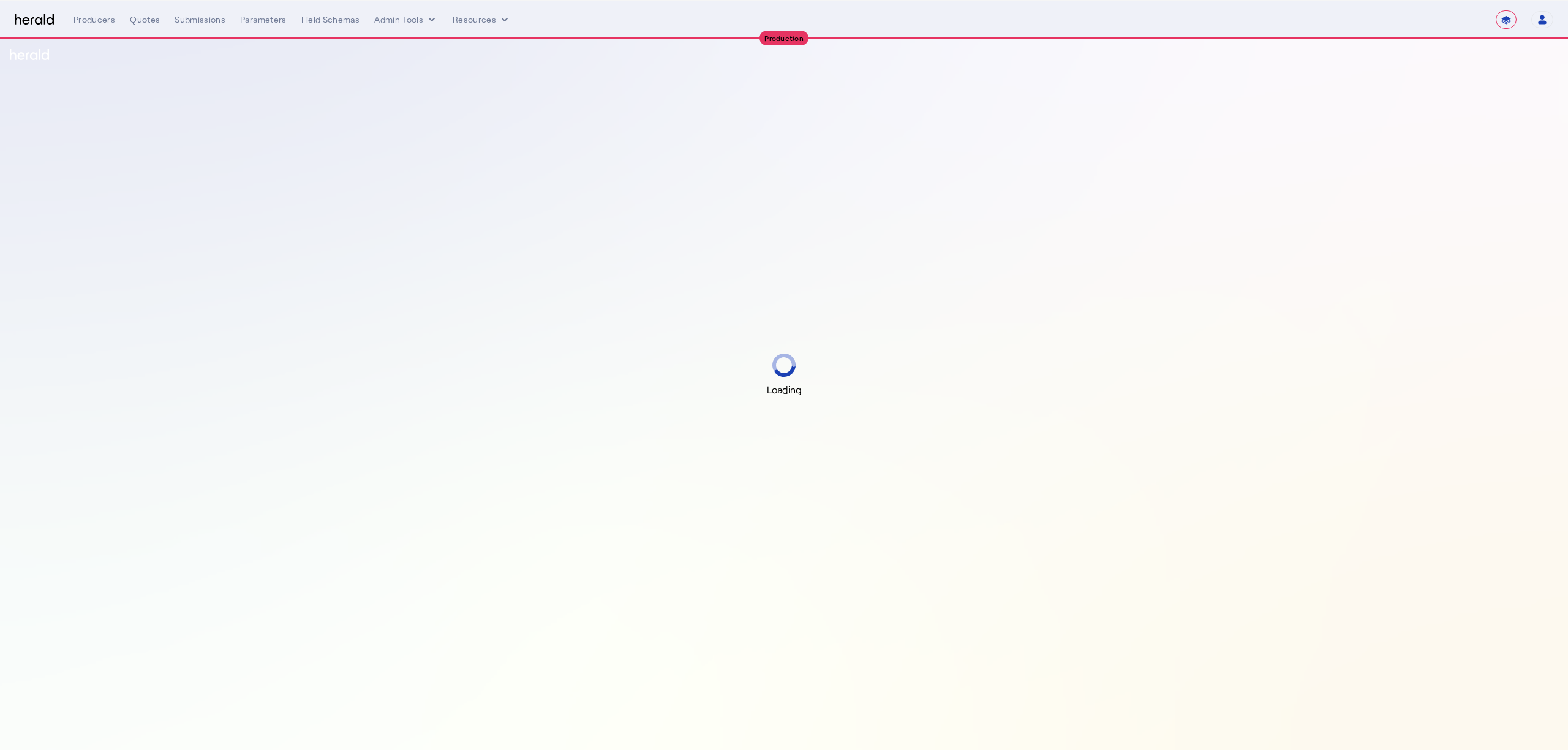
select select "**********"
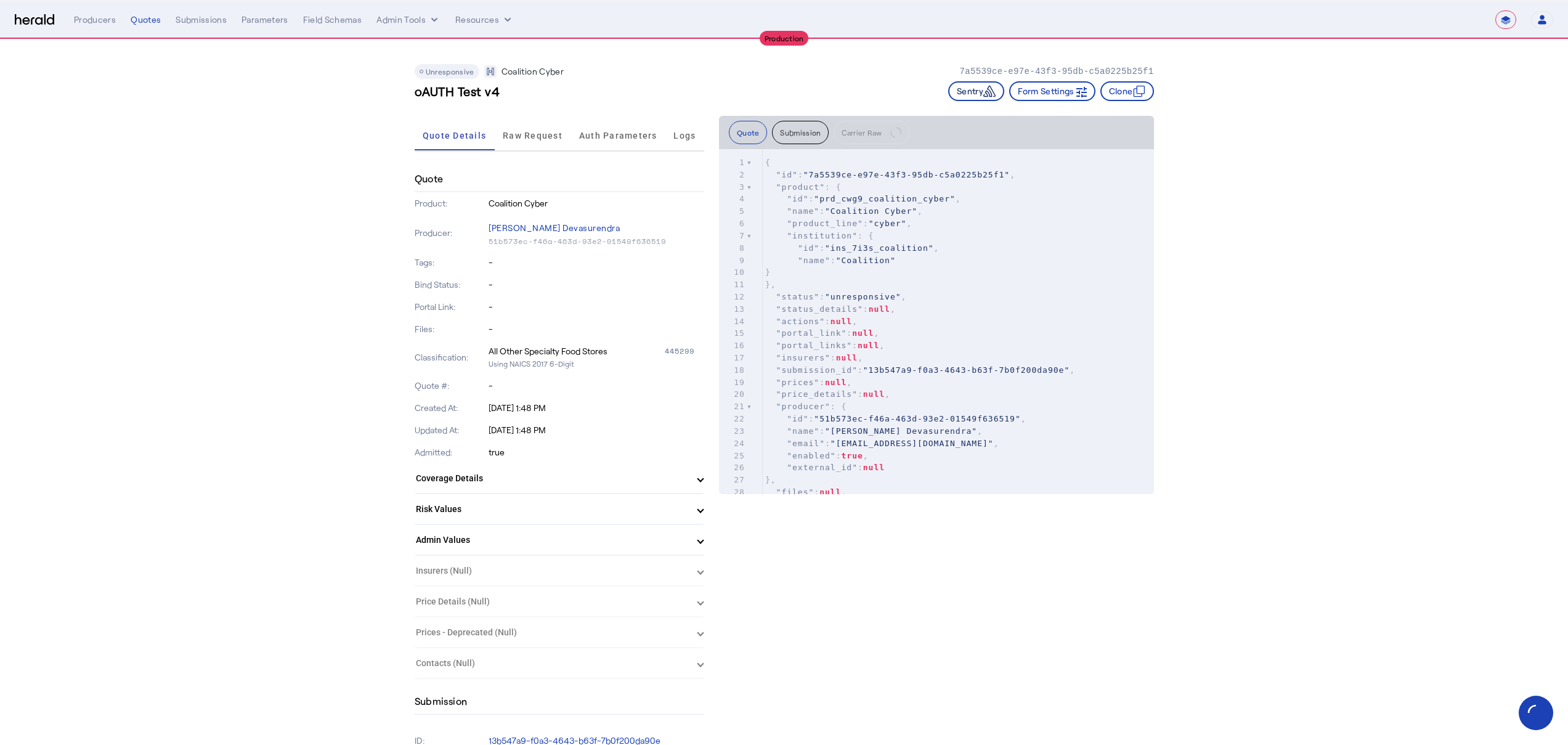
click at [948, 91] on button "Sentry" at bounding box center [976, 91] width 56 height 20
click at [514, 138] on span "Raw Request" at bounding box center [532, 135] width 60 height 9
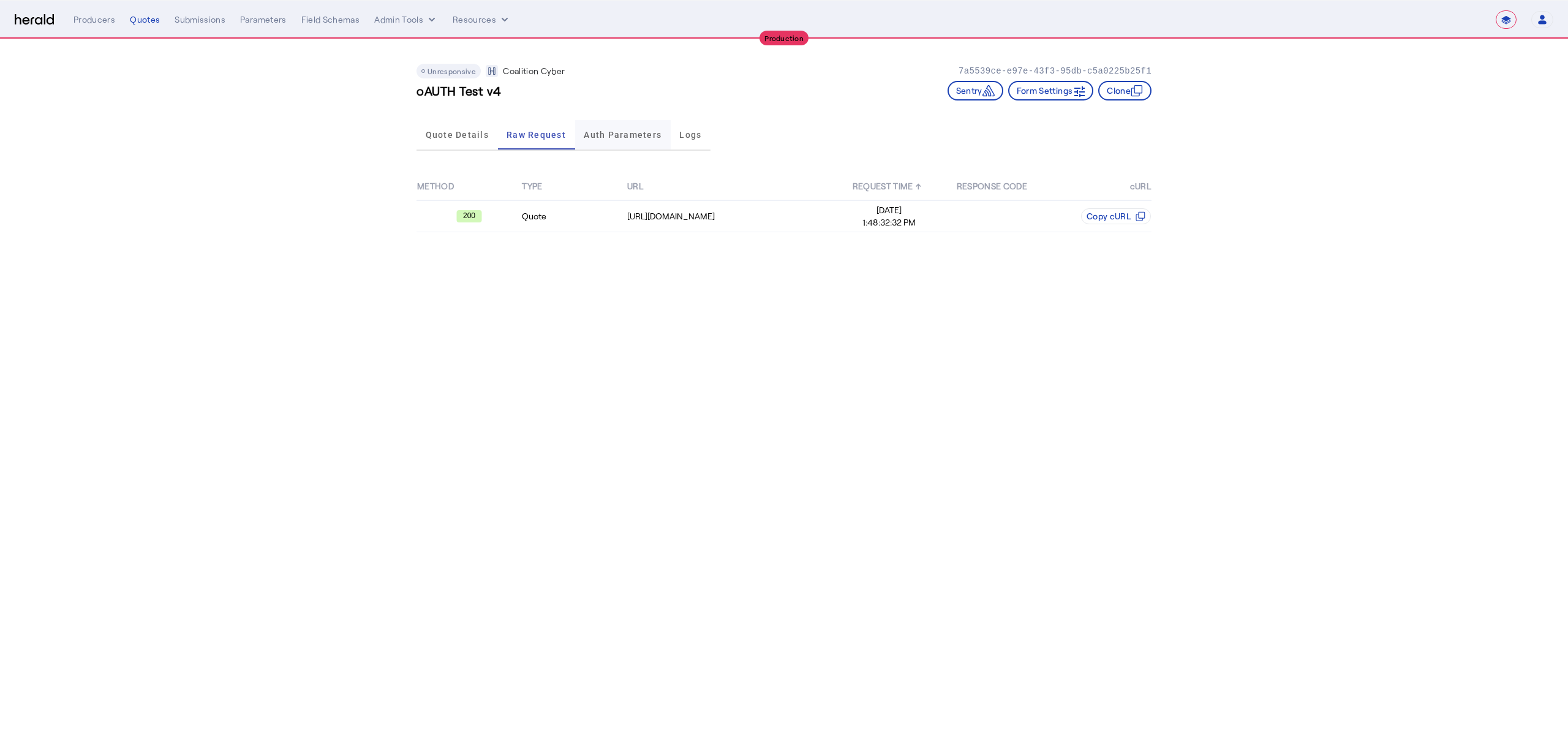
click at [616, 142] on span "Auth Parameters" at bounding box center [623, 135] width 78 height 29
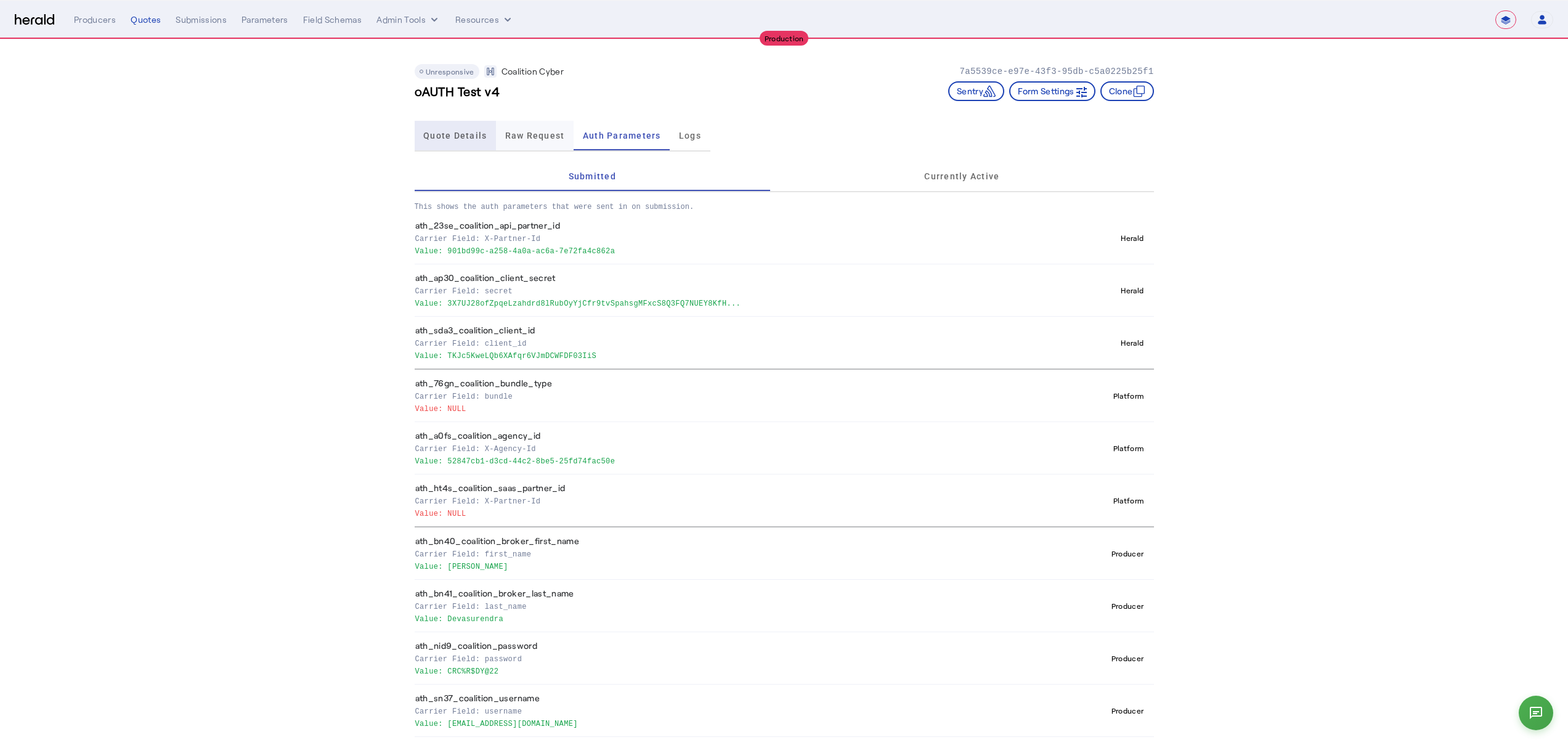
click at [497, 132] on div "Quote Details" at bounding box center [455, 135] width 82 height 29
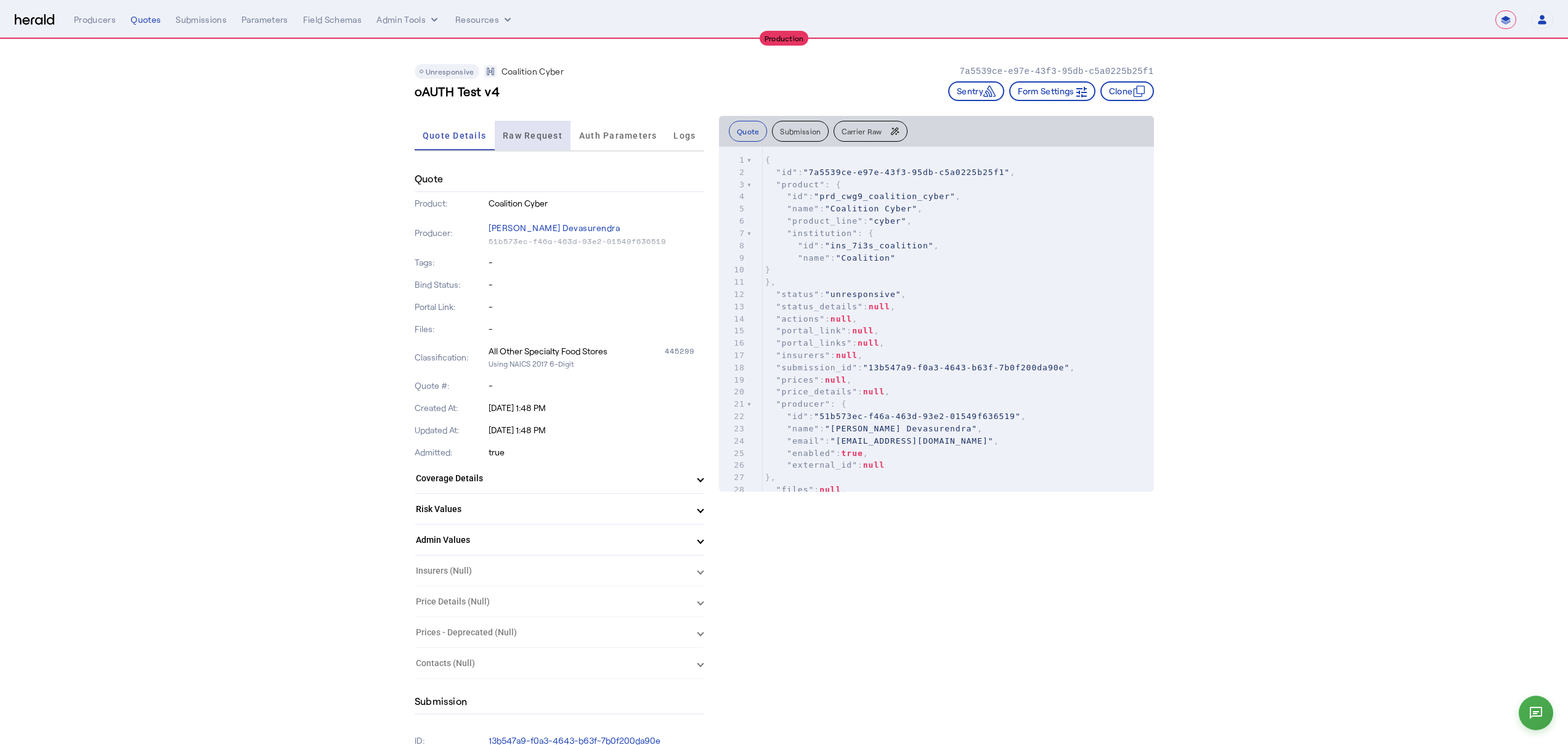
click at [539, 149] on span "Raw Request" at bounding box center [532, 135] width 60 height 29
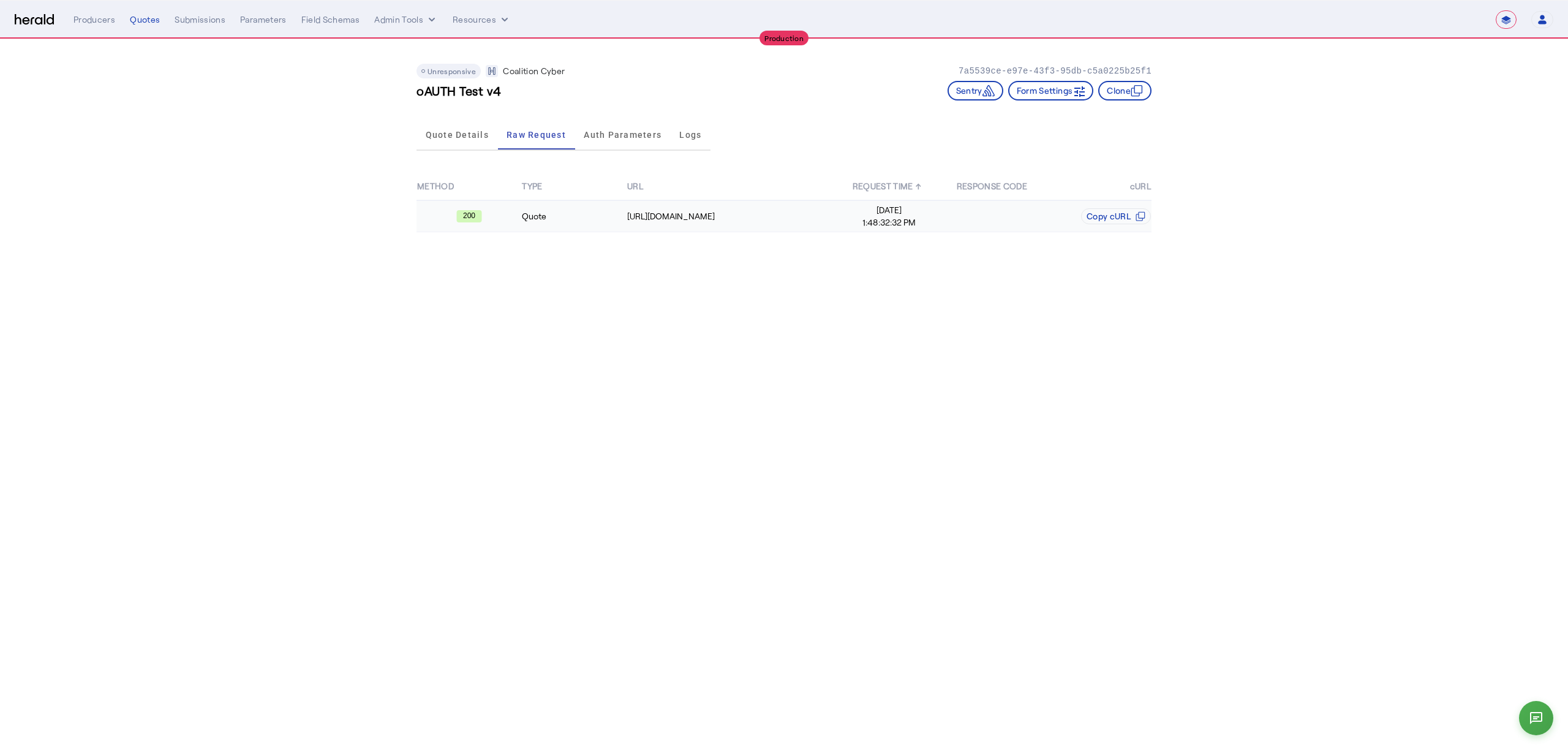
click at [613, 224] on td "Quote" at bounding box center [573, 216] width 105 height 32
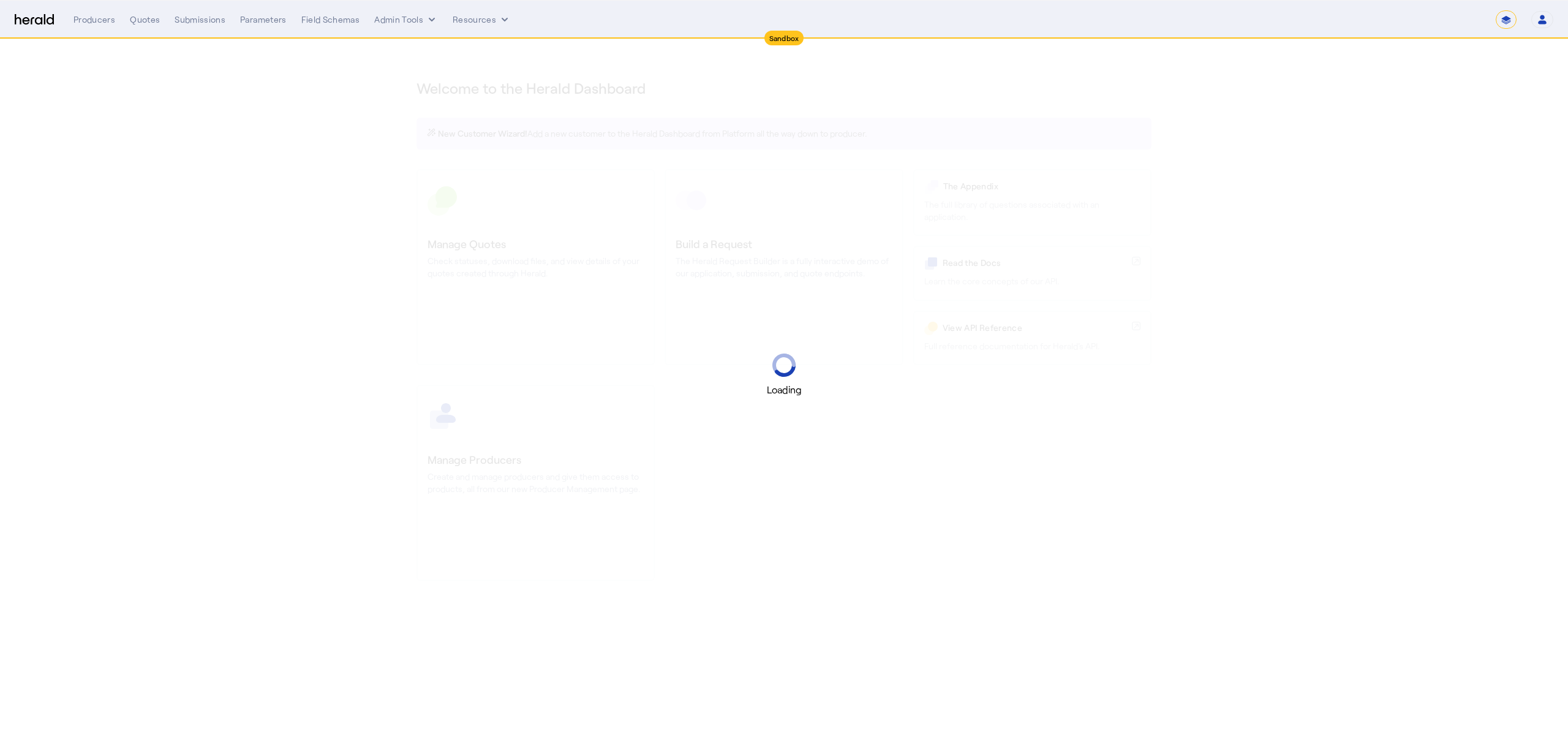
select select "*******"
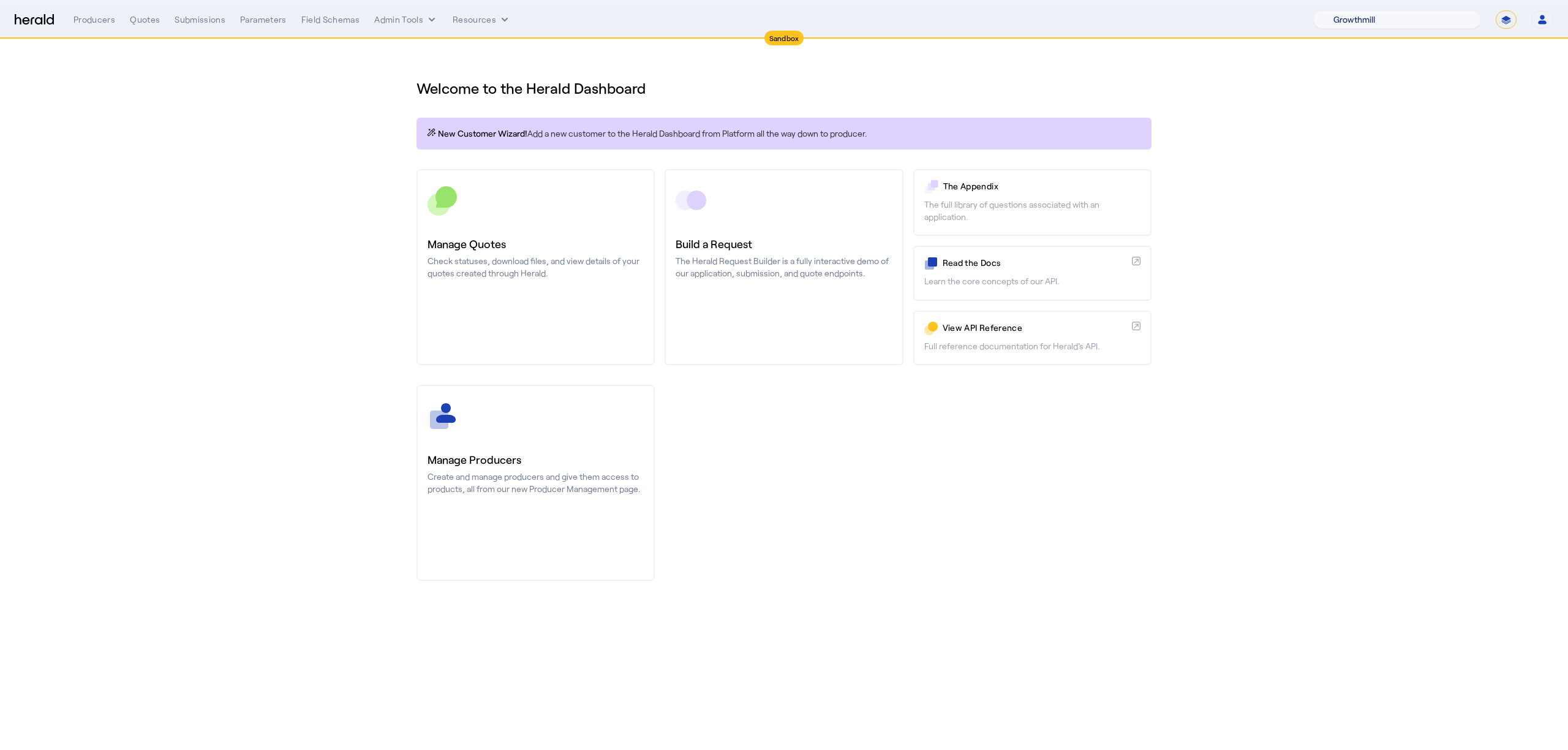
click at [1452, 14] on select "1Fort Acrisure Acturis Affinity Advisors Affinity Risk Agentero AmWins Anzen Ao…" at bounding box center [1397, 20] width 168 height 18
select select "pfm_2v8p_herald_api"
click at [1342, 10] on select "1Fort Acrisure Acturis Affinity Advisors Affinity Risk Agentero AmWins Anzen Ao…" at bounding box center [1397, 20] width 168 height 18
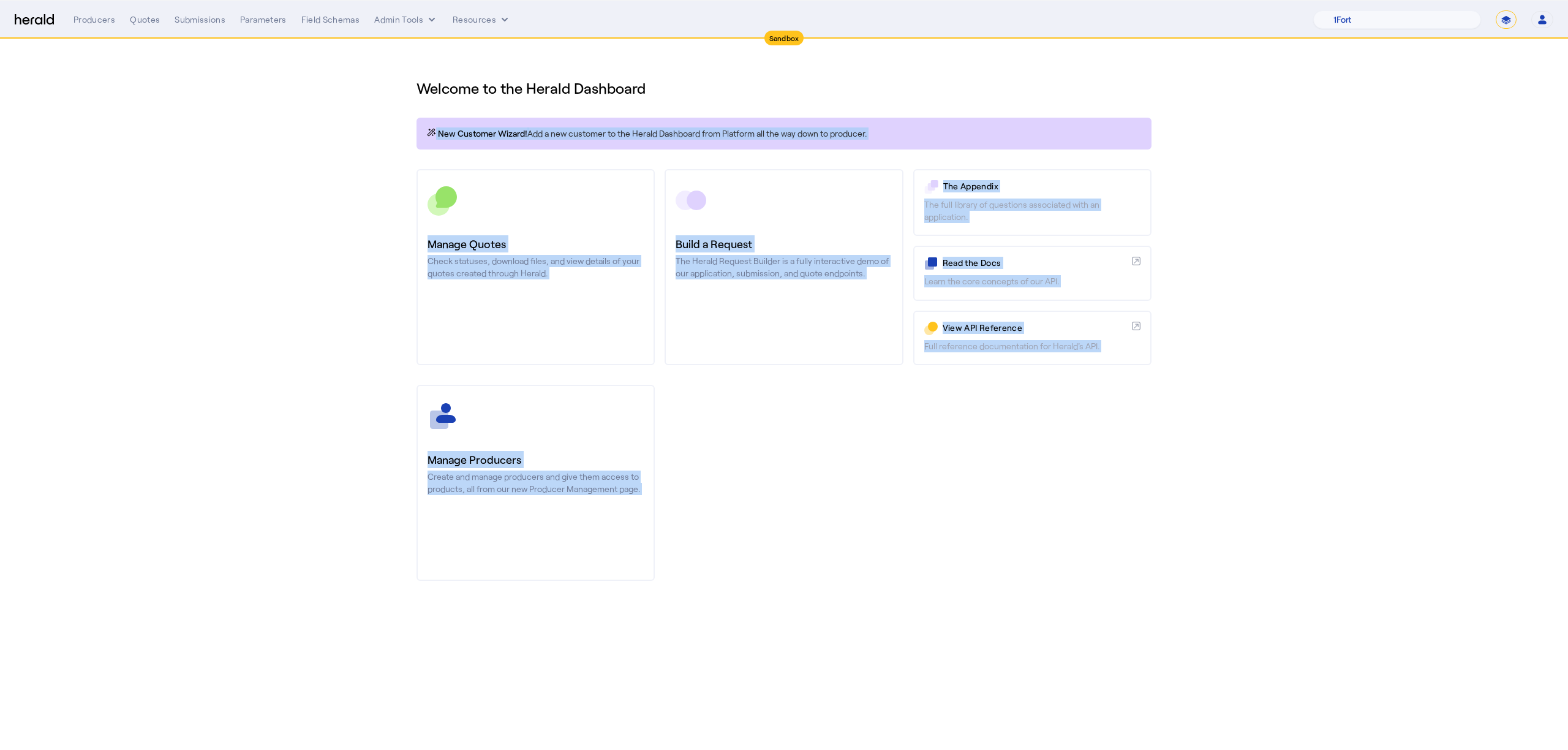
click at [40, 15] on img at bounding box center [34, 20] width 39 height 12
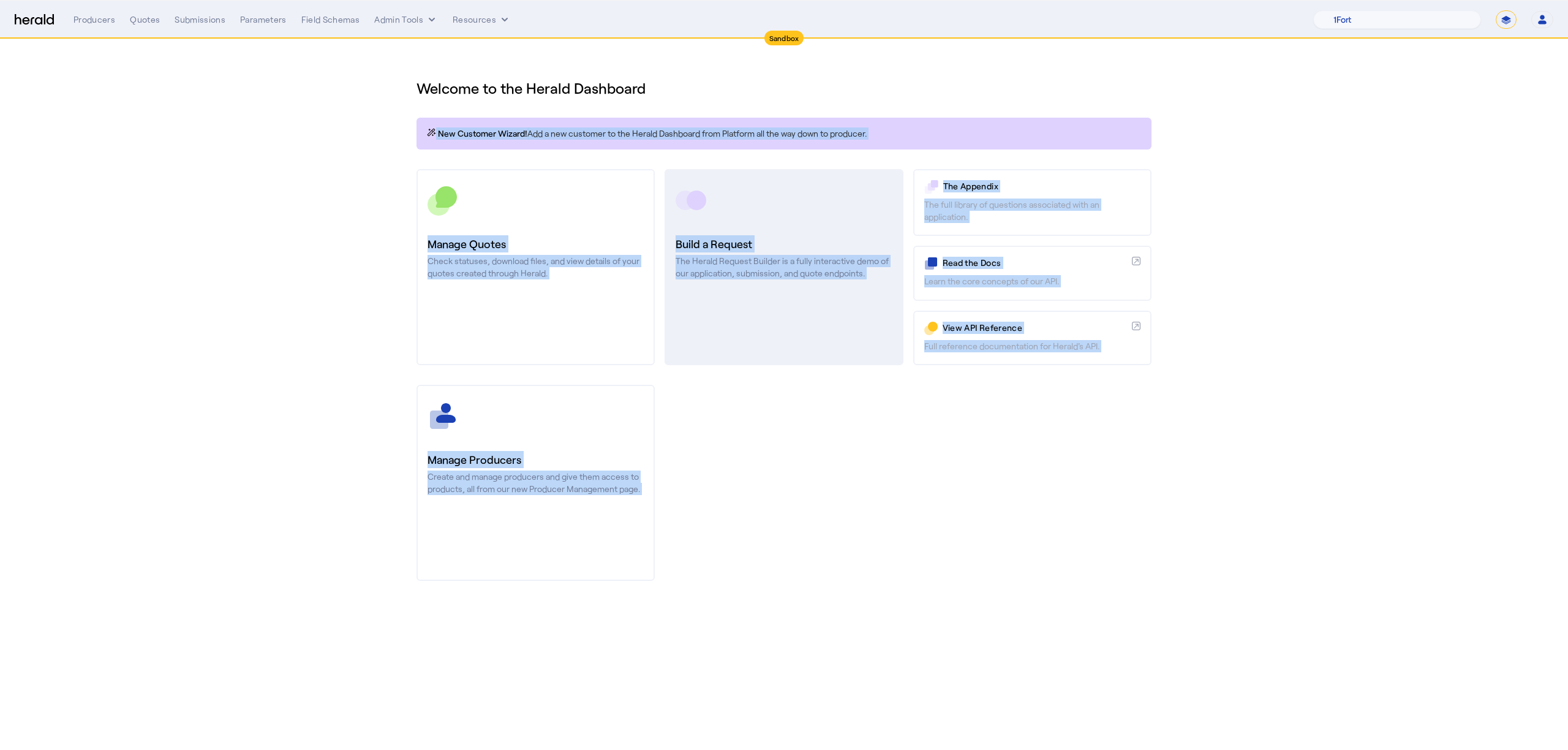
click at [864, 224] on link "Build a Request The Herald Request Builder is a fully interactive demo of our a…" at bounding box center [784, 267] width 238 height 196
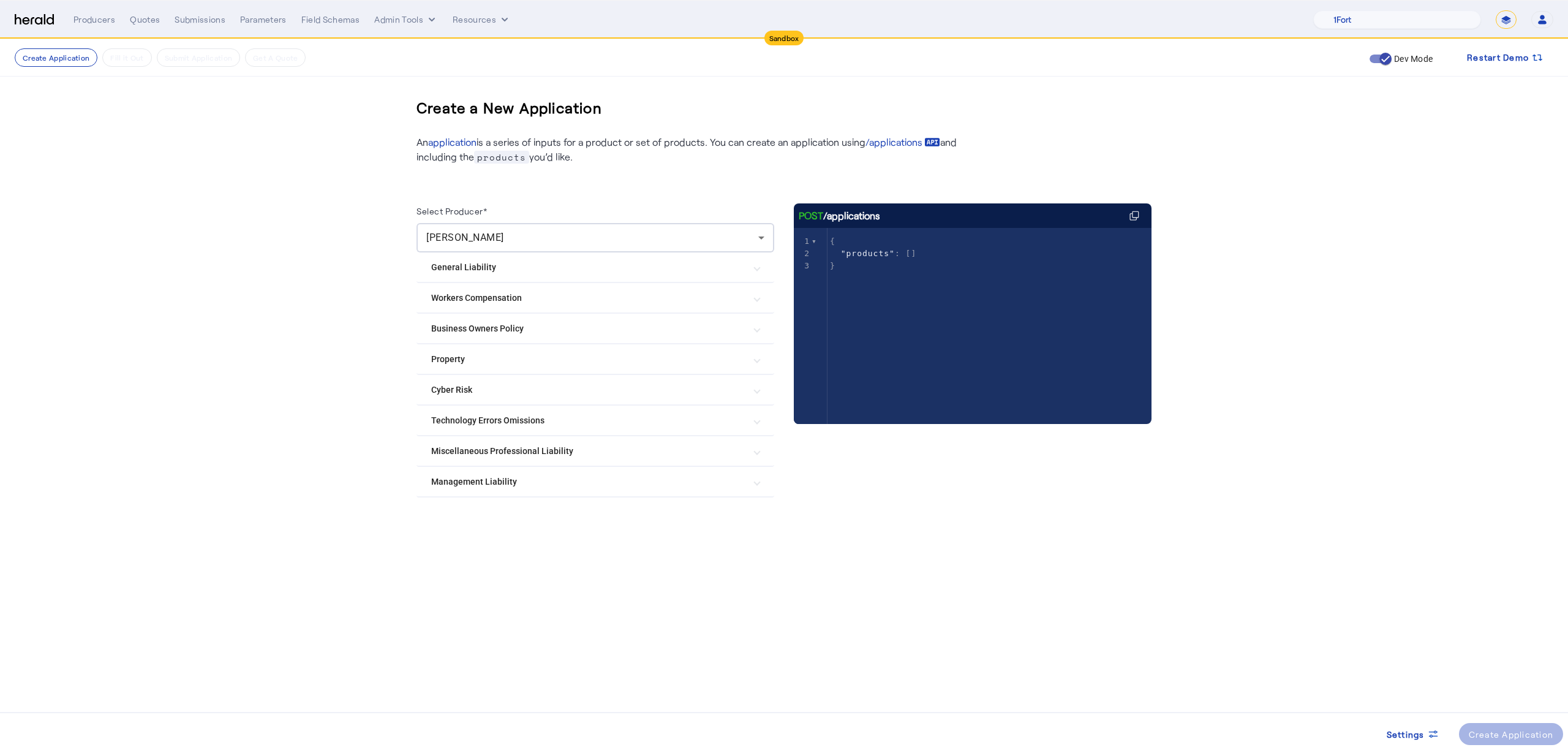
click at [300, 363] on create-application-step "Create Application Fill it Out Submit Application Get A Quote Dev Mode Restart …" at bounding box center [784, 315] width 1568 height 552
click at [504, 276] on mat-expansion-panel-header "General Liability" at bounding box center [595, 267] width 358 height 29
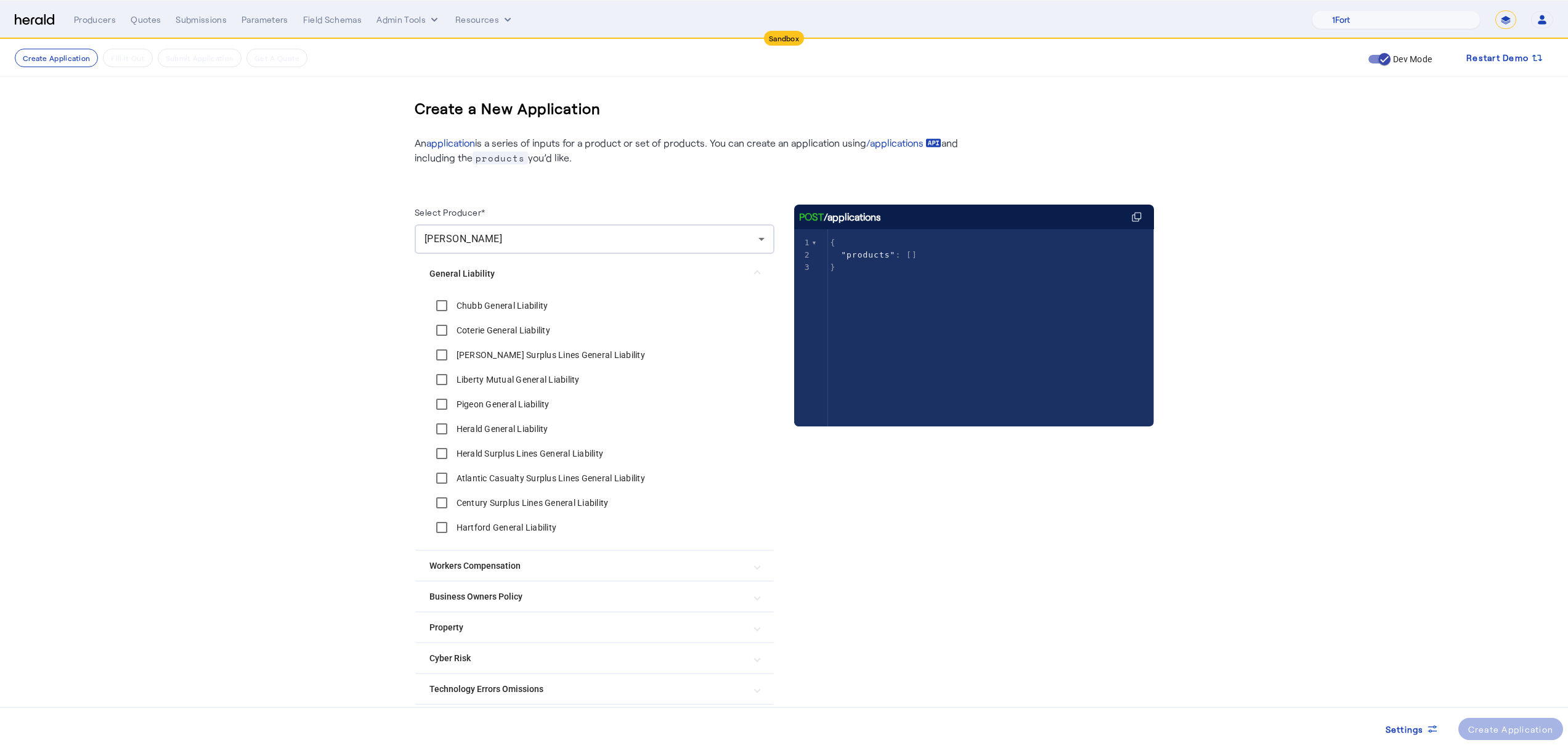
click at [506, 278] on Liability "General Liability" at bounding box center [587, 274] width 315 height 13
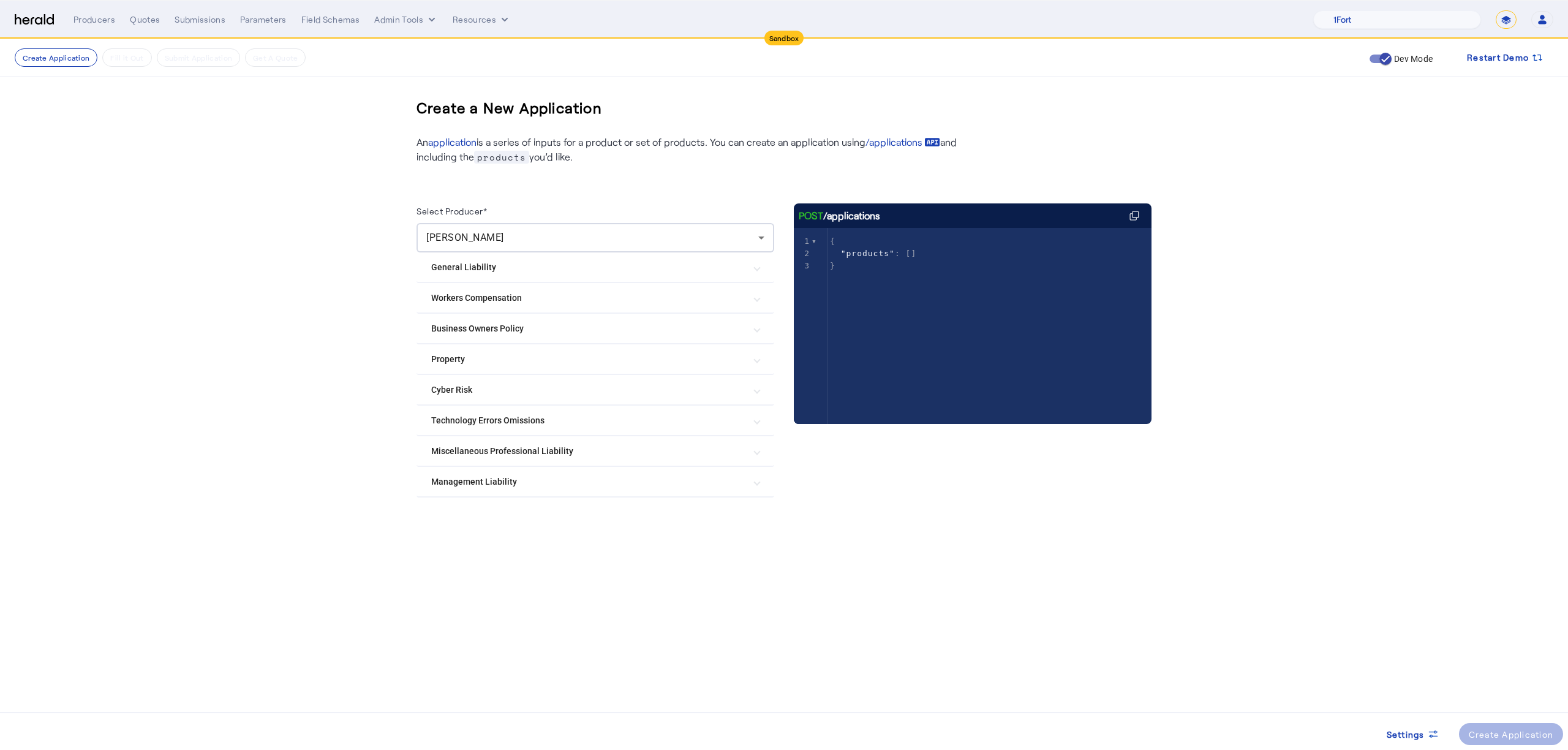
click at [479, 357] on mat-panel-title "Property" at bounding box center [588, 359] width 313 height 13
click at [472, 349] on mat-expansion-panel-header "Property" at bounding box center [595, 364] width 358 height 39
click at [470, 381] on mat-expansion-panel-header "Cyber Risk" at bounding box center [595, 389] width 358 height 29
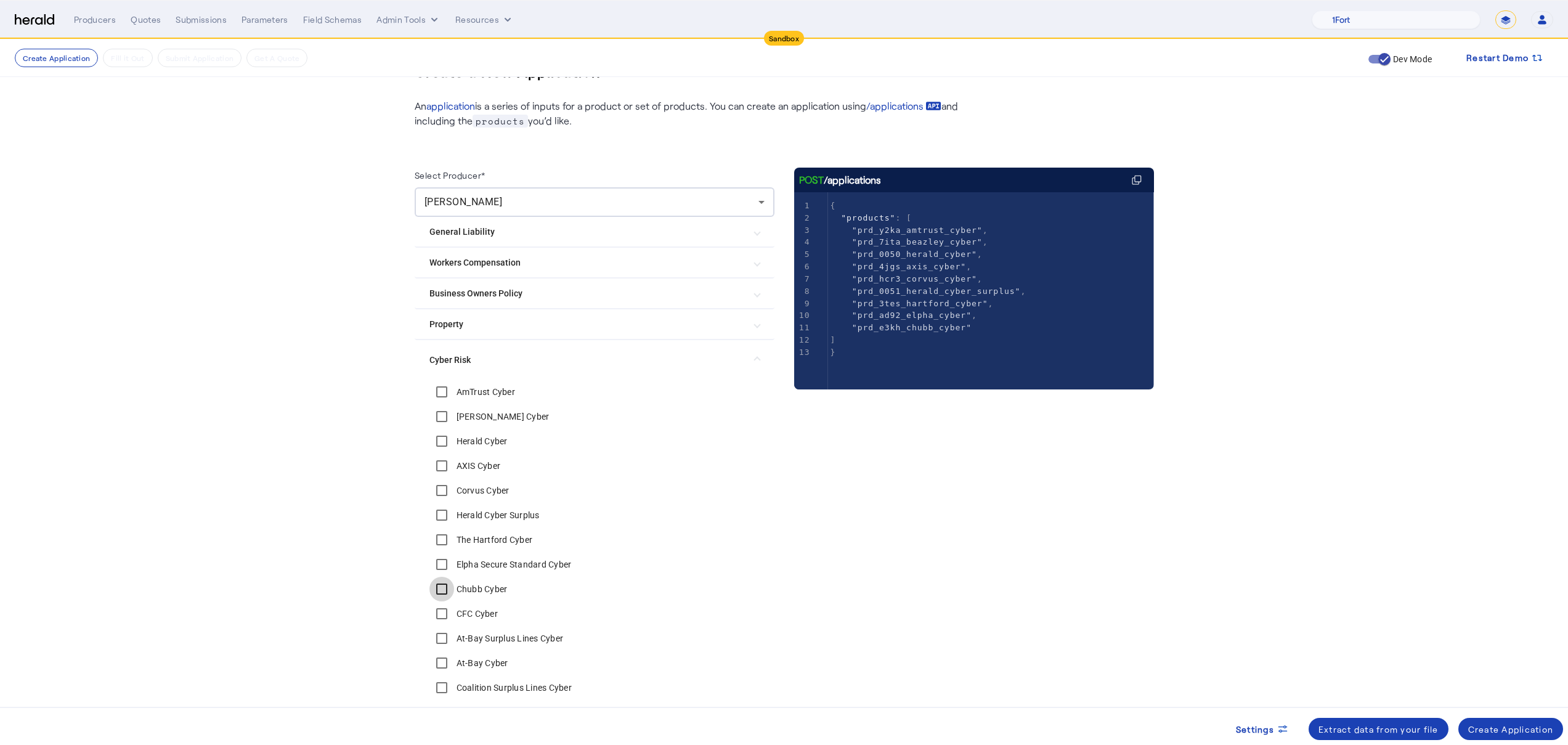
scroll to position [81, 0]
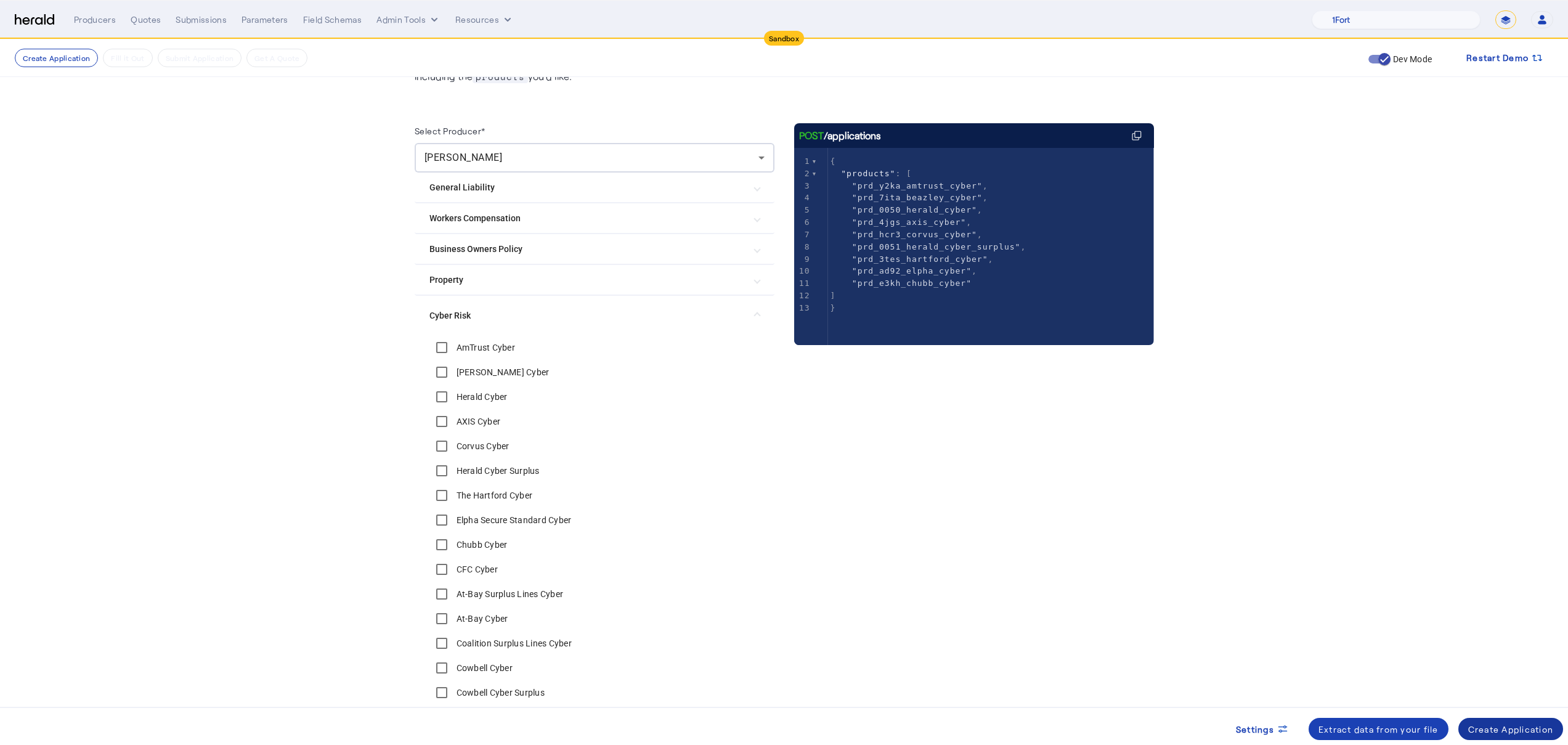
click at [1515, 735] on div "Create Application" at bounding box center [1510, 729] width 86 height 13
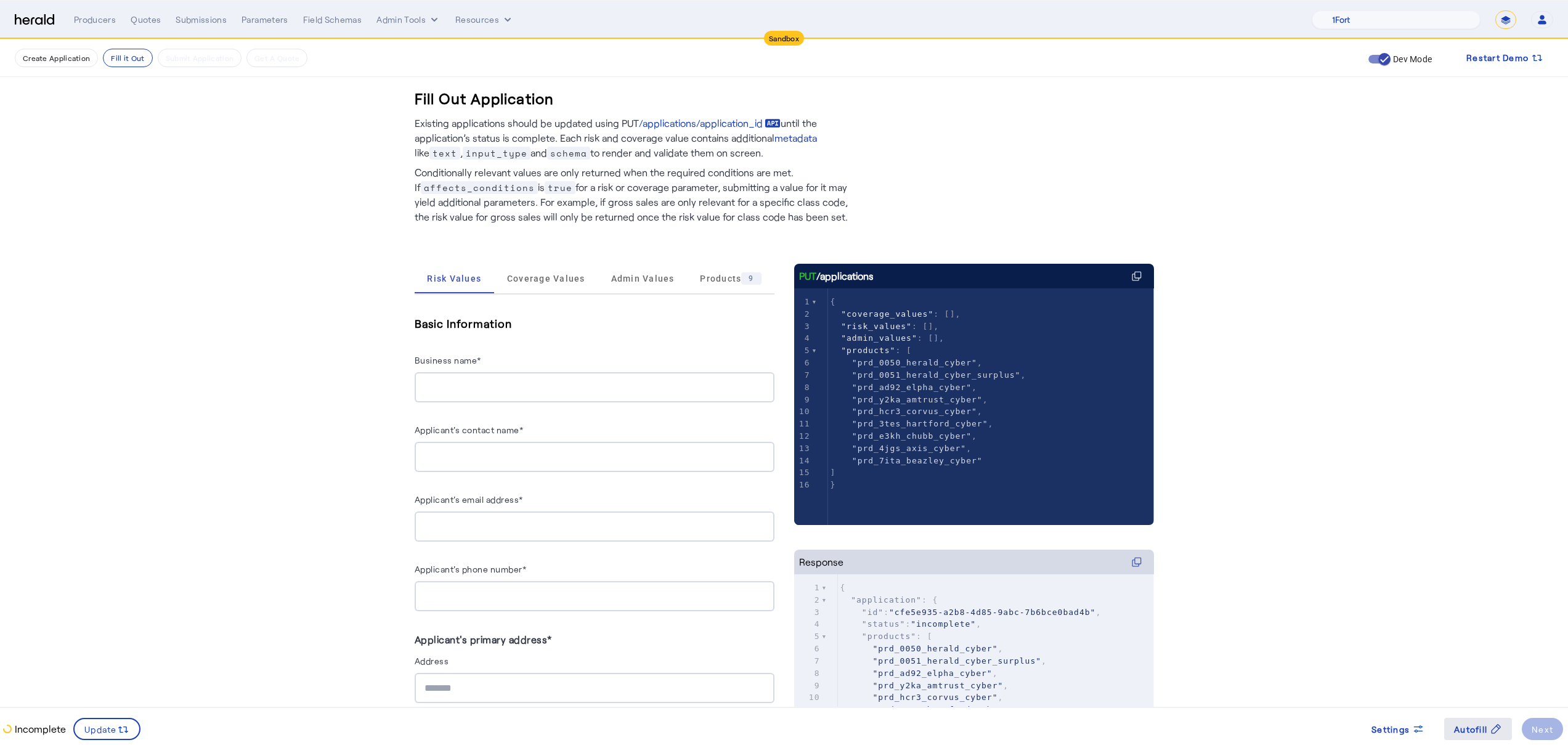
click at [1461, 715] on span at bounding box center [1478, 729] width 68 height 29
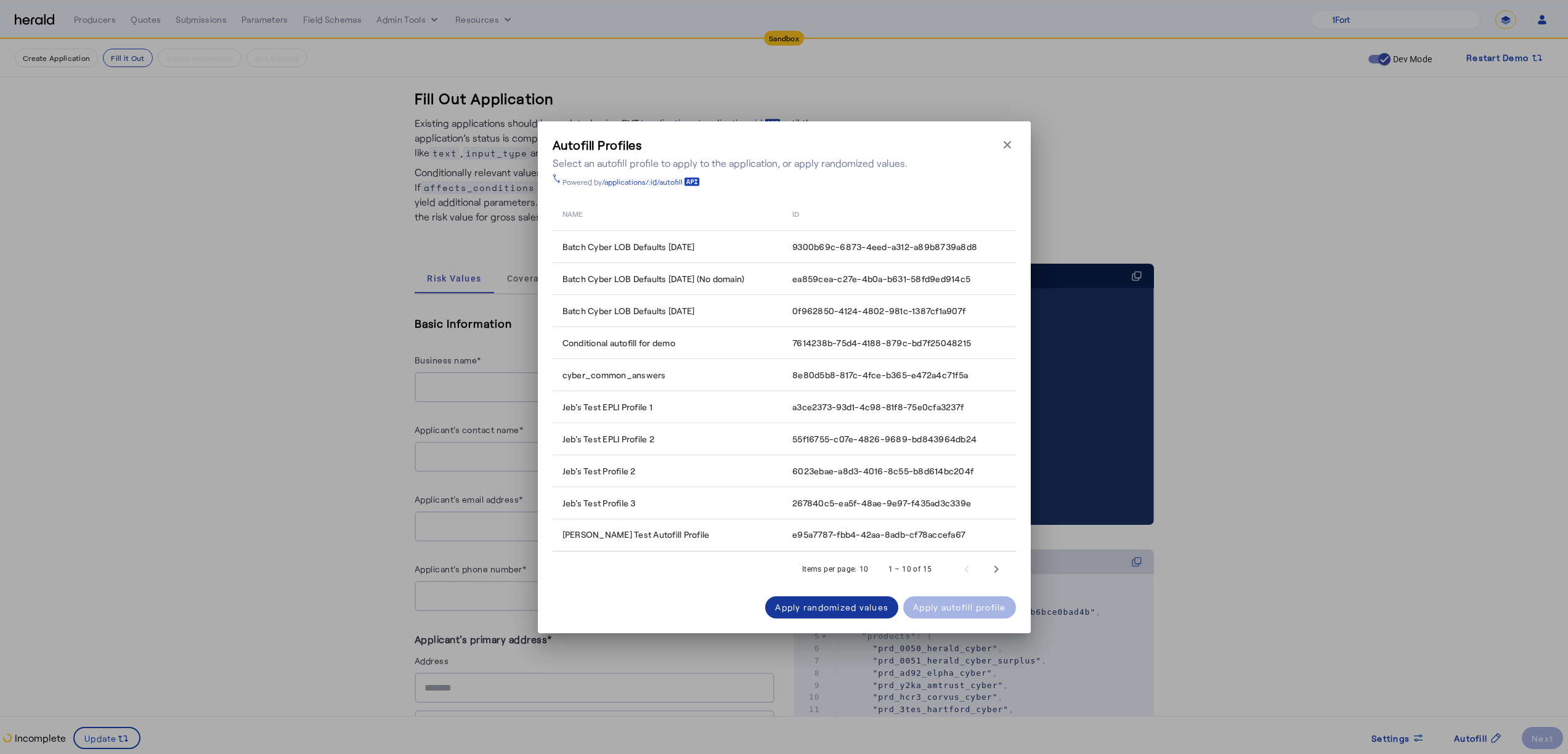
click at [830, 601] on div "Apply randomized values" at bounding box center [831, 607] width 113 height 13
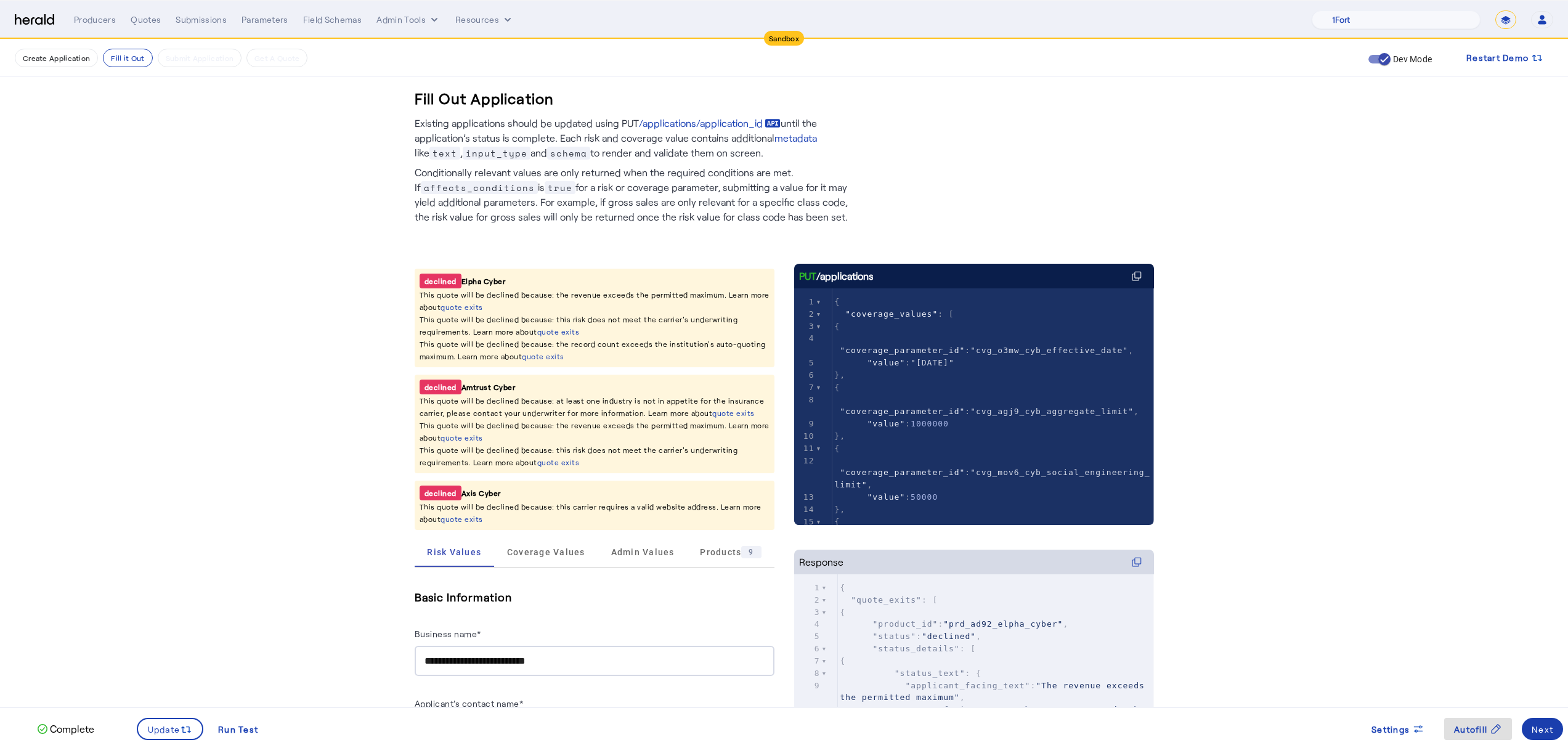
click at [1543, 730] on div "Next" at bounding box center [1542, 729] width 22 height 13
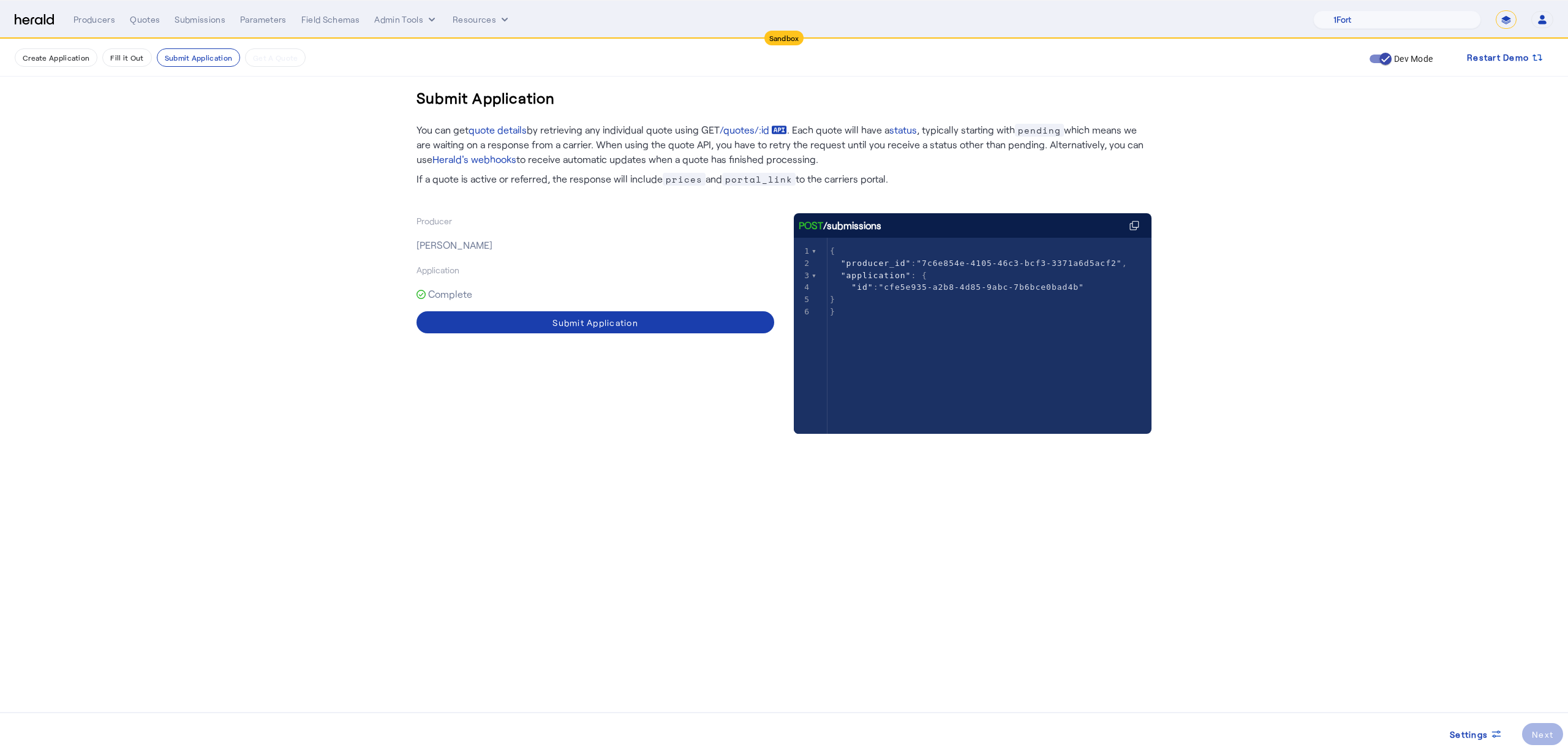
click at [629, 322] on div "Submit Application" at bounding box center [595, 323] width 86 height 13
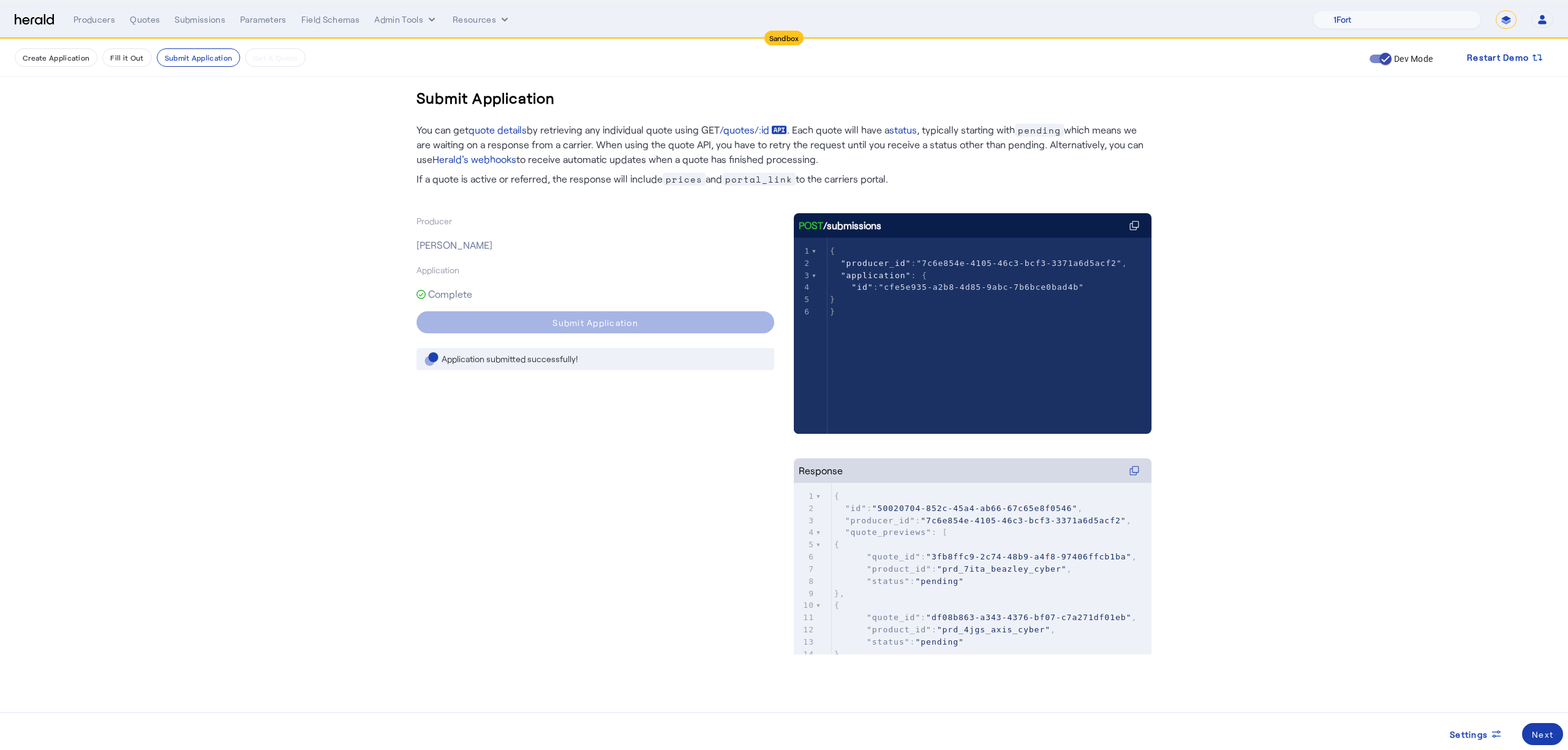
click at [1545, 737] on div "Next" at bounding box center [1542, 734] width 21 height 13
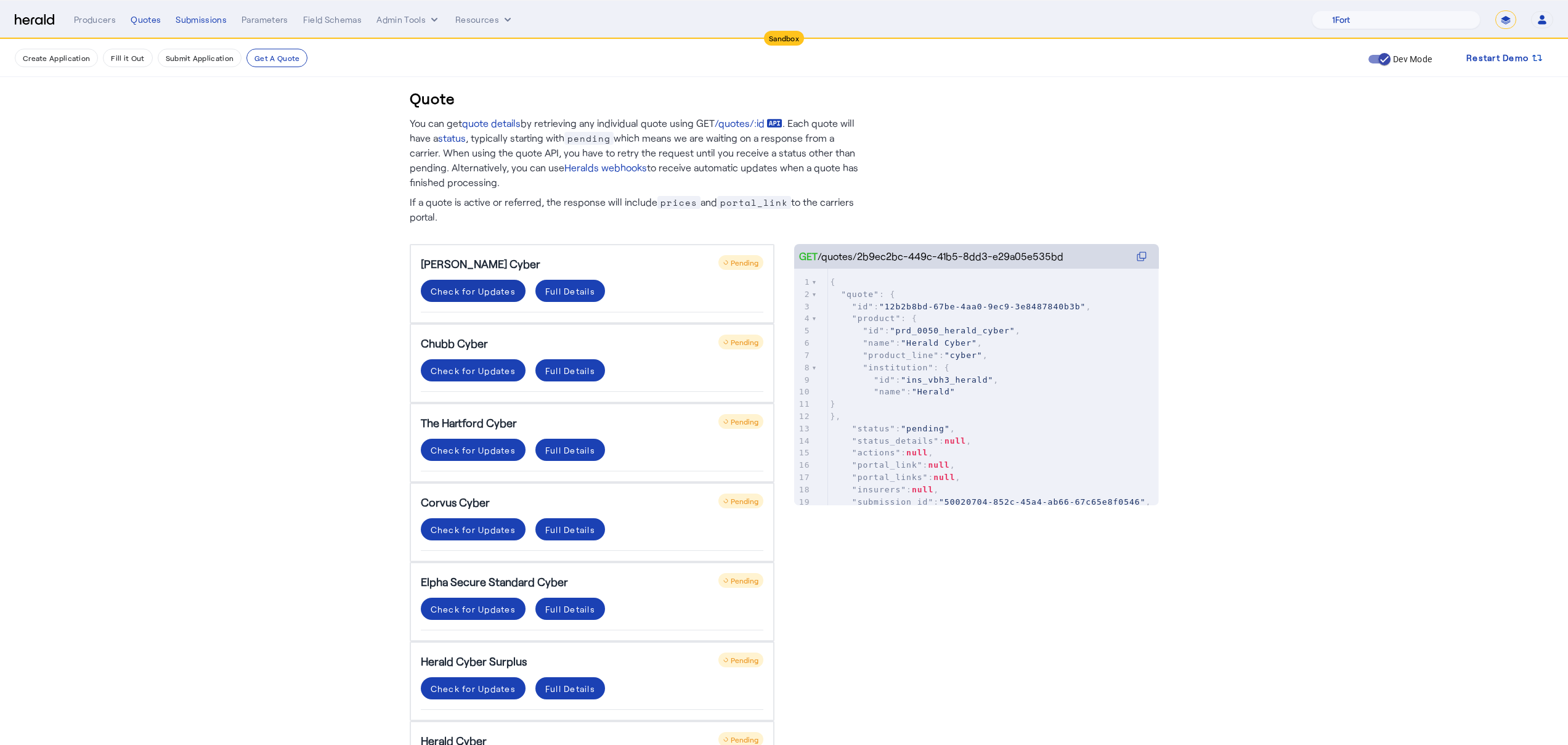
drag, startPoint x: 410, startPoint y: 274, endPoint x: 444, endPoint y: 281, distance: 34.7
click at [411, 274] on div "Quote You can get quote details by retrieving any individual quote using GET /q…" at bounding box center [784, 561] width 788 height 1043
click at [479, 291] on div "Check for Updates" at bounding box center [473, 291] width 85 height 13
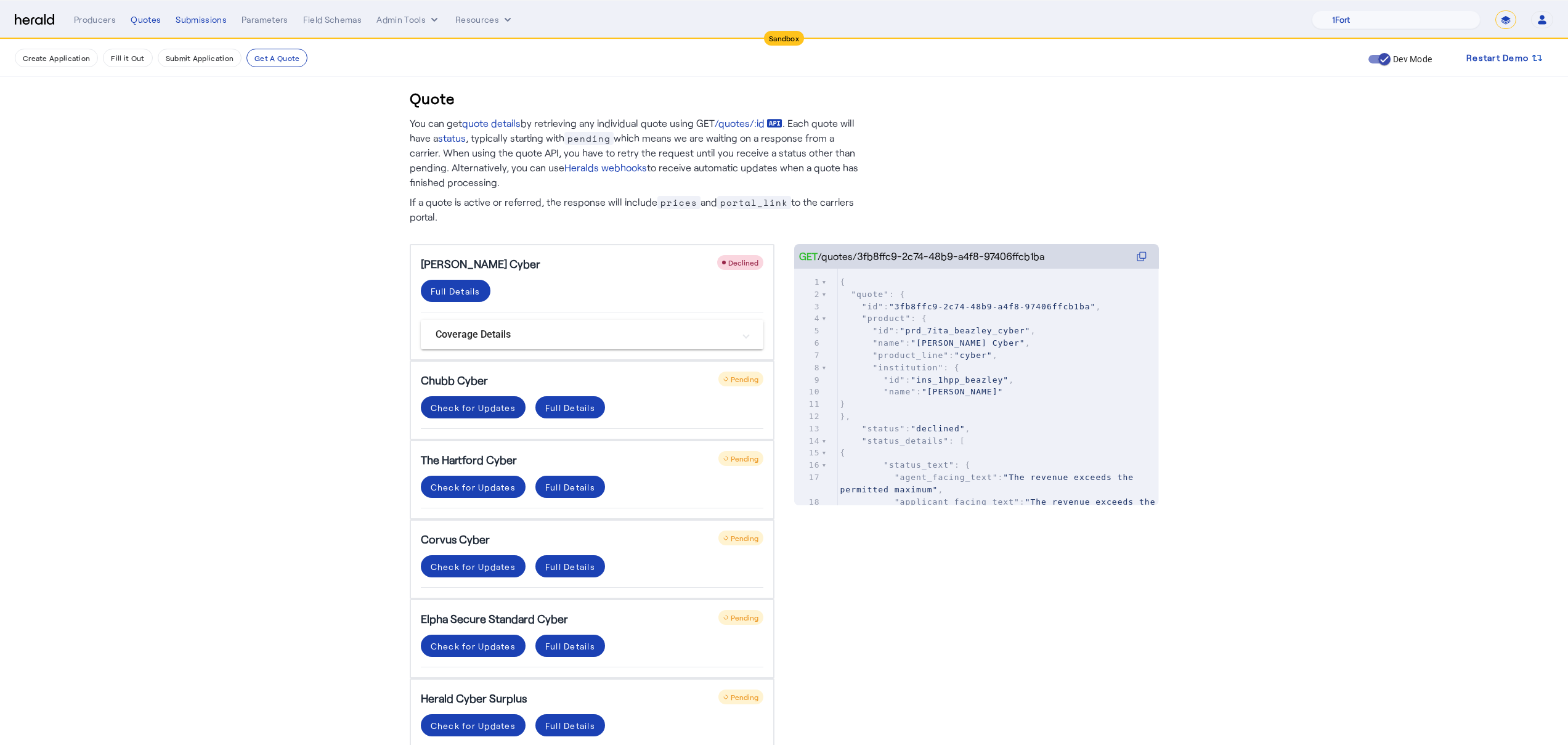
click at [454, 409] on div "Check for Updates" at bounding box center [473, 407] width 85 height 13
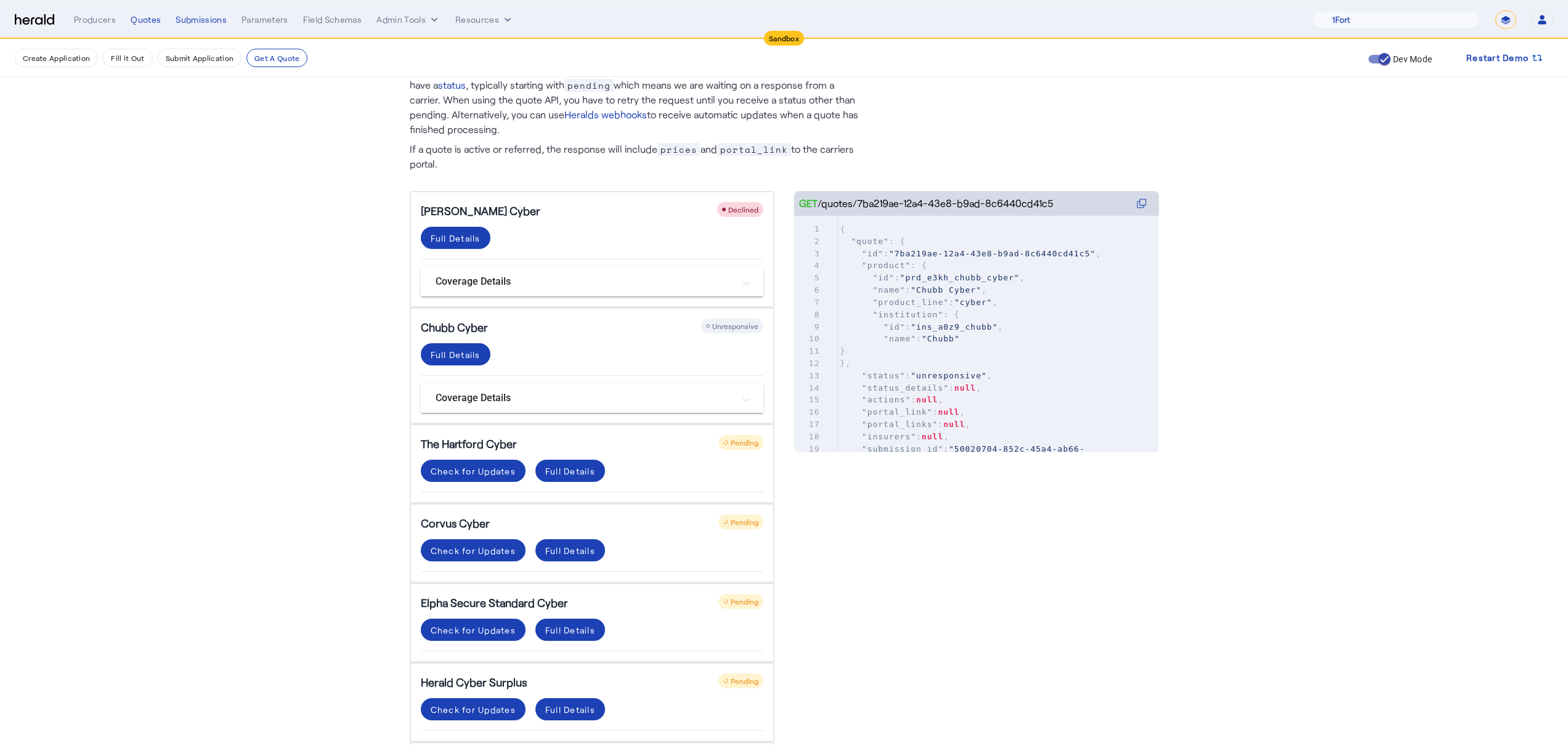
scroll to position [243, 0]
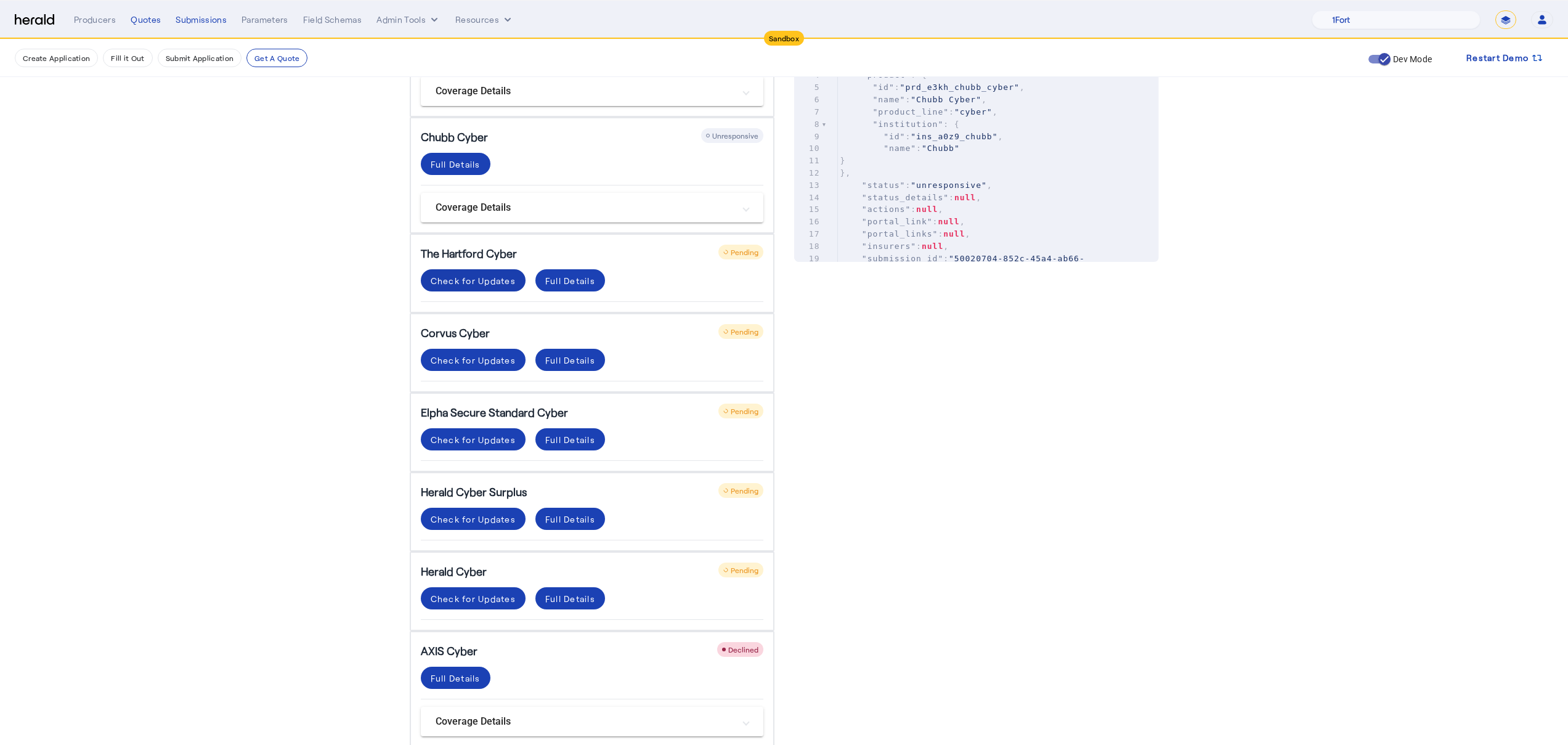
click at [480, 283] on div "Check for Updates" at bounding box center [473, 281] width 85 height 13
click at [466, 367] on span at bounding box center [473, 359] width 105 height 29
click at [474, 271] on span at bounding box center [473, 280] width 105 height 29
click at [474, 285] on div "Check for Updates" at bounding box center [473, 281] width 85 height 13
click at [474, 344] on div "Corvus Cyber Pending Check for Updates Full Details" at bounding box center [592, 352] width 365 height 79
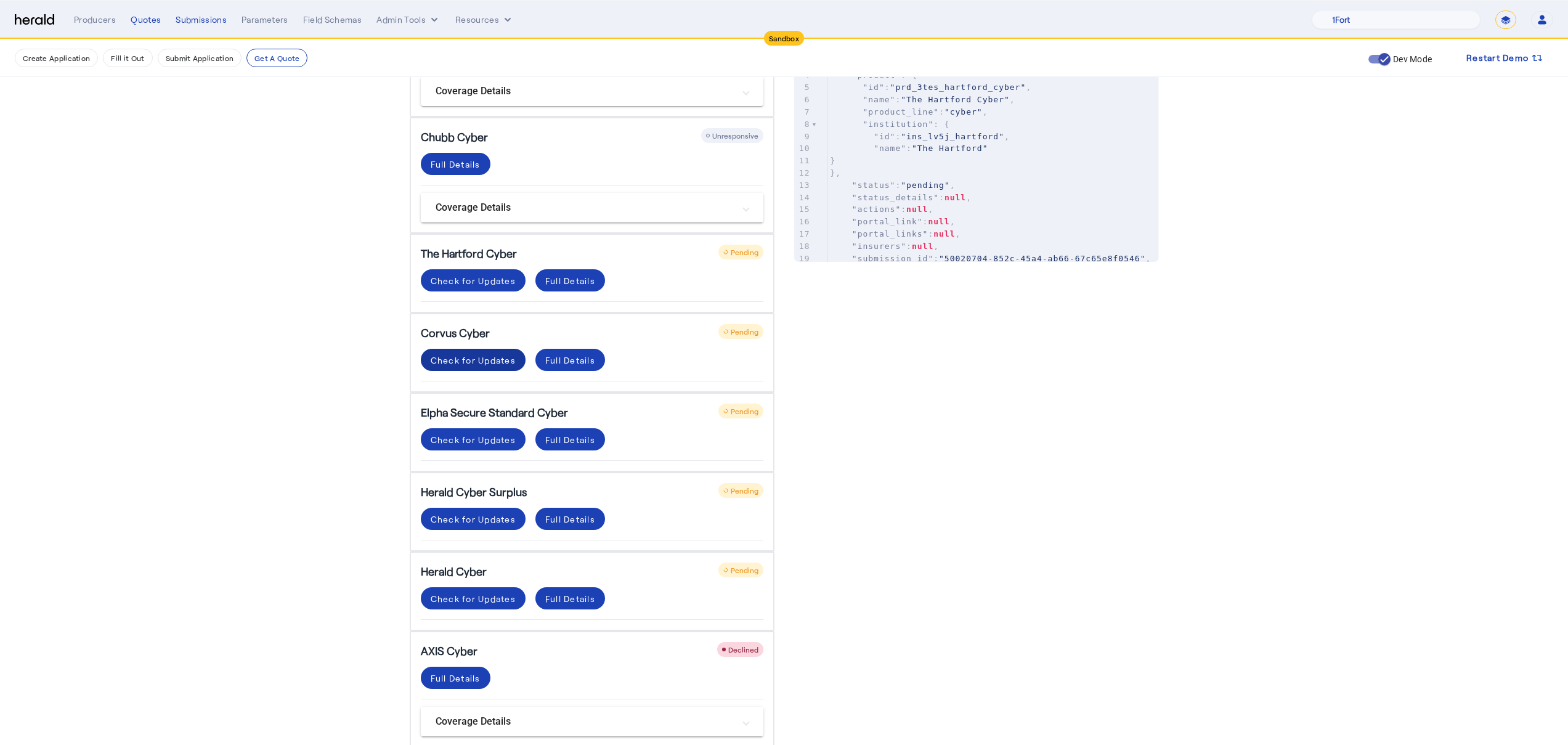
click at [468, 360] on div "Check for Updates" at bounding box center [473, 360] width 85 height 13
click at [460, 449] on span at bounding box center [473, 439] width 105 height 29
click at [457, 493] on h5 "Herald Cyber Surplus" at bounding box center [474, 491] width 106 height 17
click at [476, 520] on div "Check for Updates" at bounding box center [473, 519] width 85 height 13
